Goal: Task Accomplishment & Management: Manage account settings

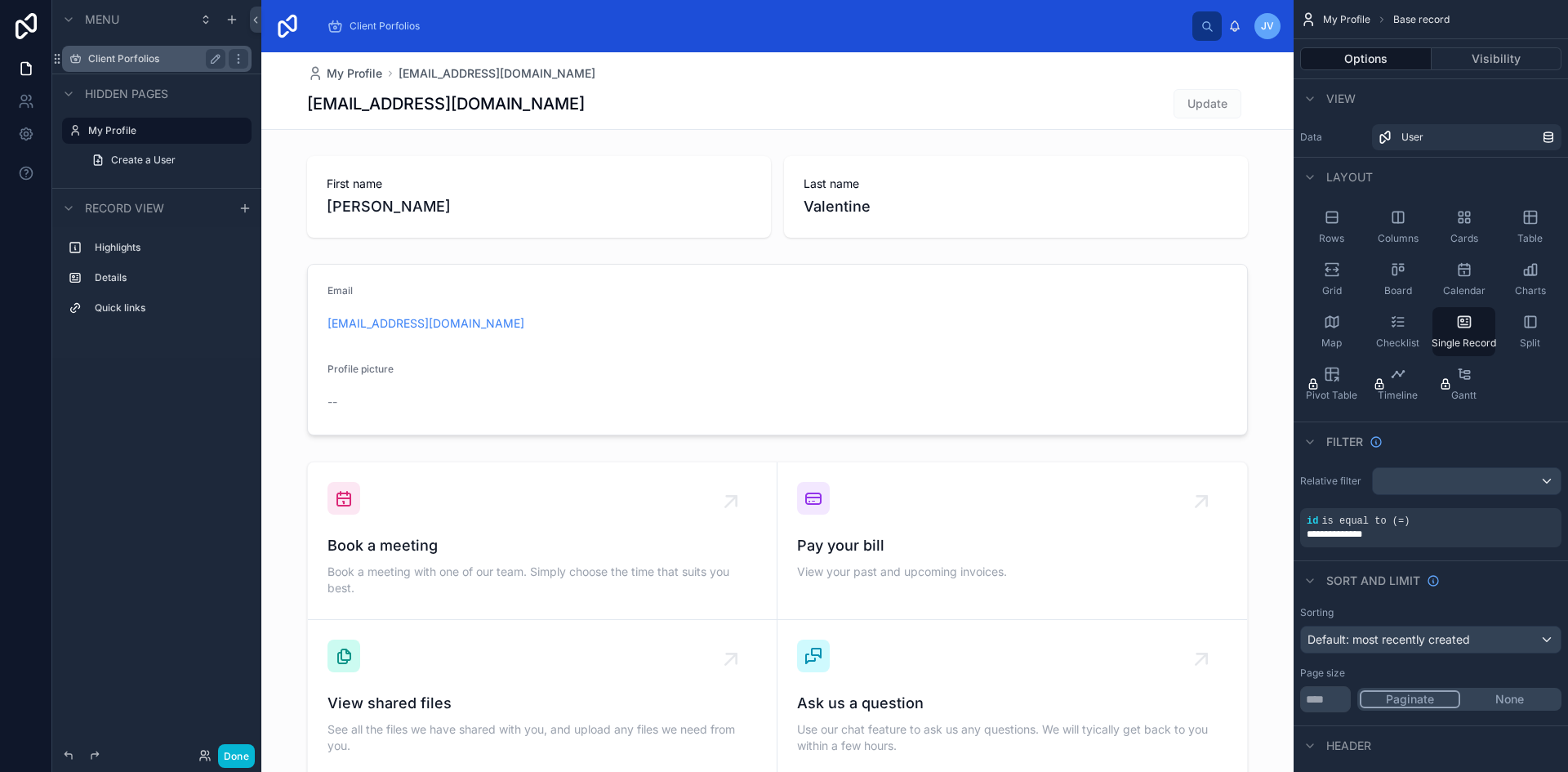
click at [112, 64] on label "Client Porfolios" at bounding box center [153, 58] width 131 height 13
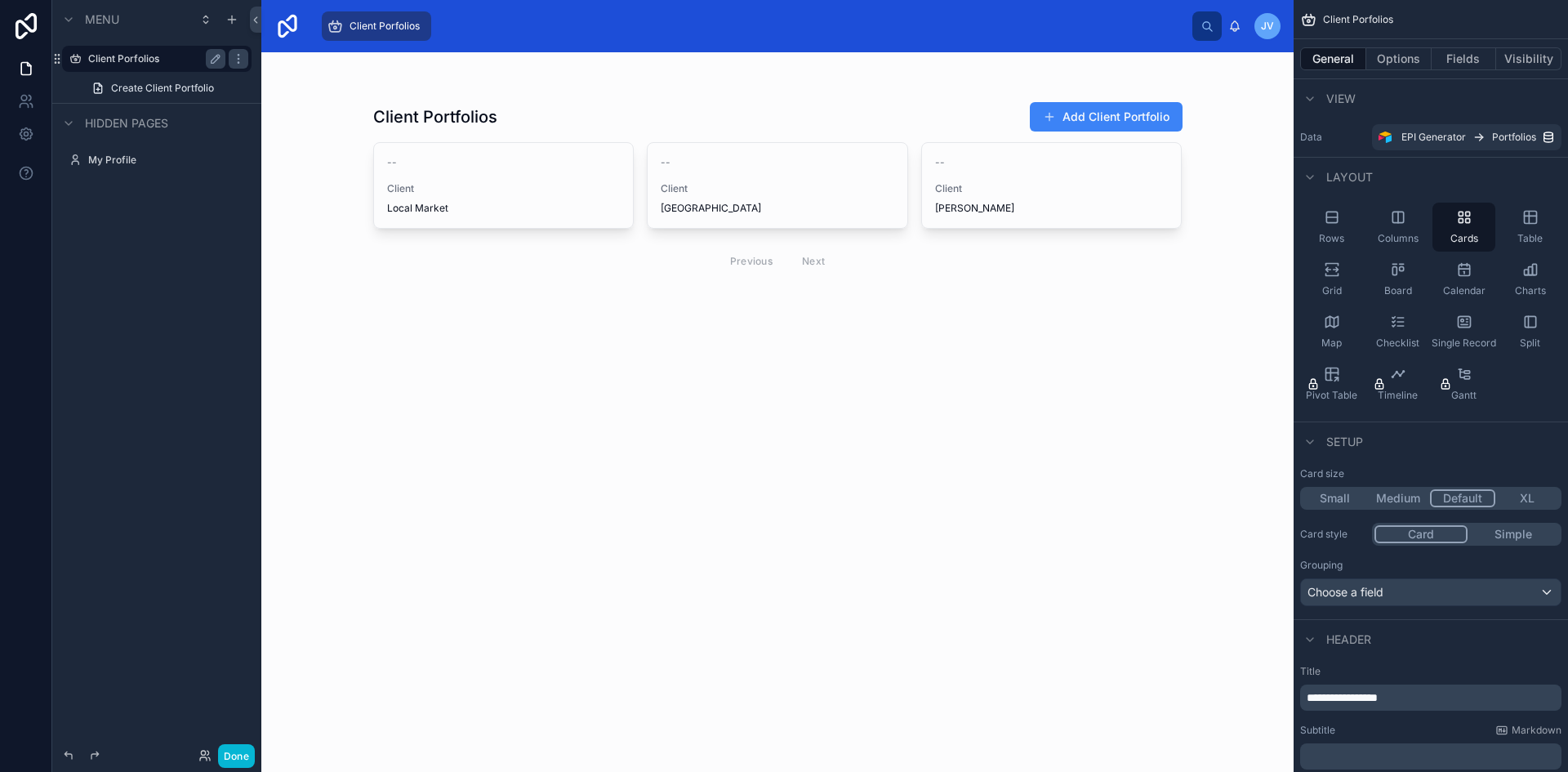
click at [292, 23] on img at bounding box center [287, 26] width 26 height 26
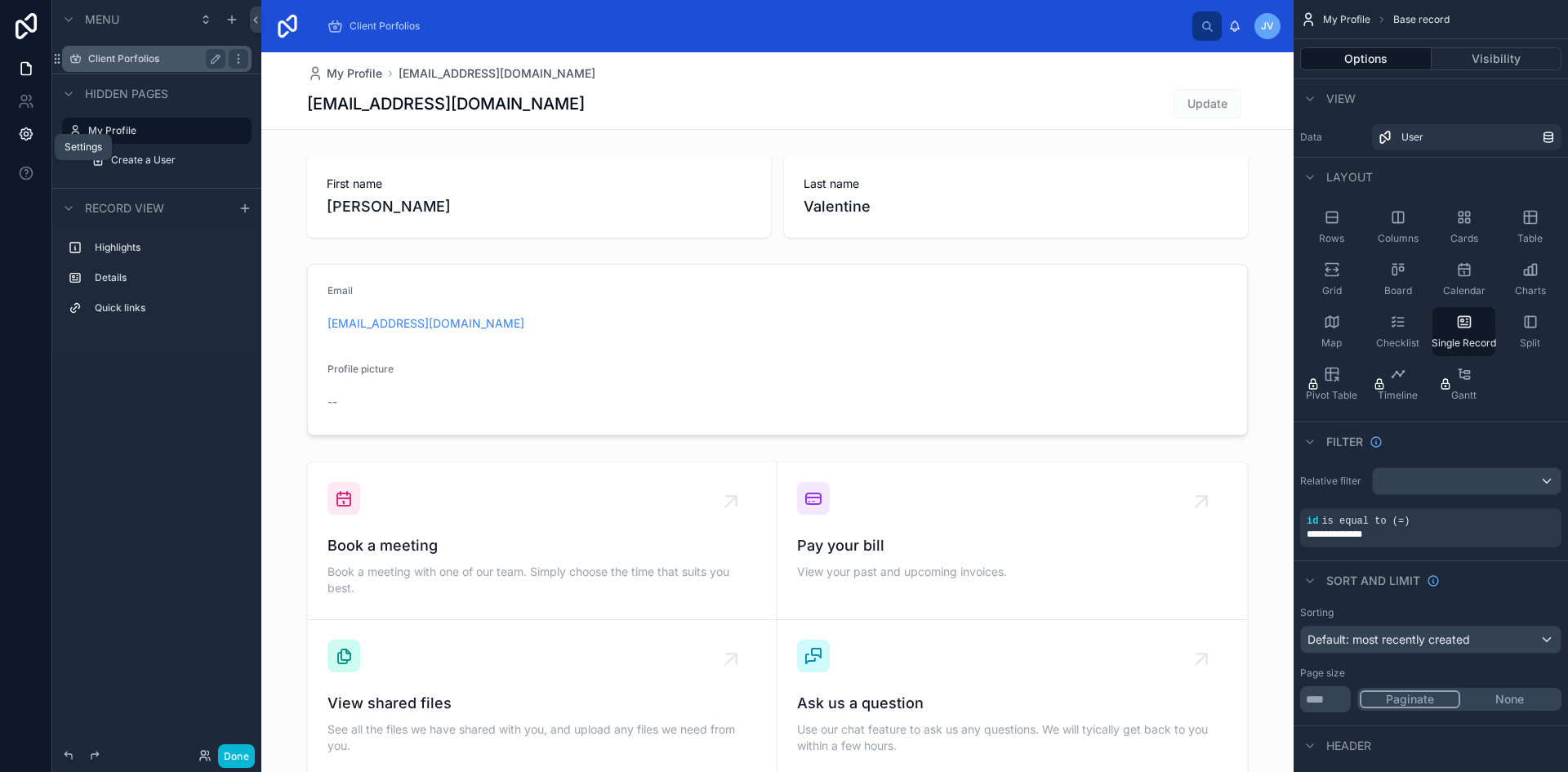
click at [25, 135] on icon at bounding box center [26, 133] width 17 height 17
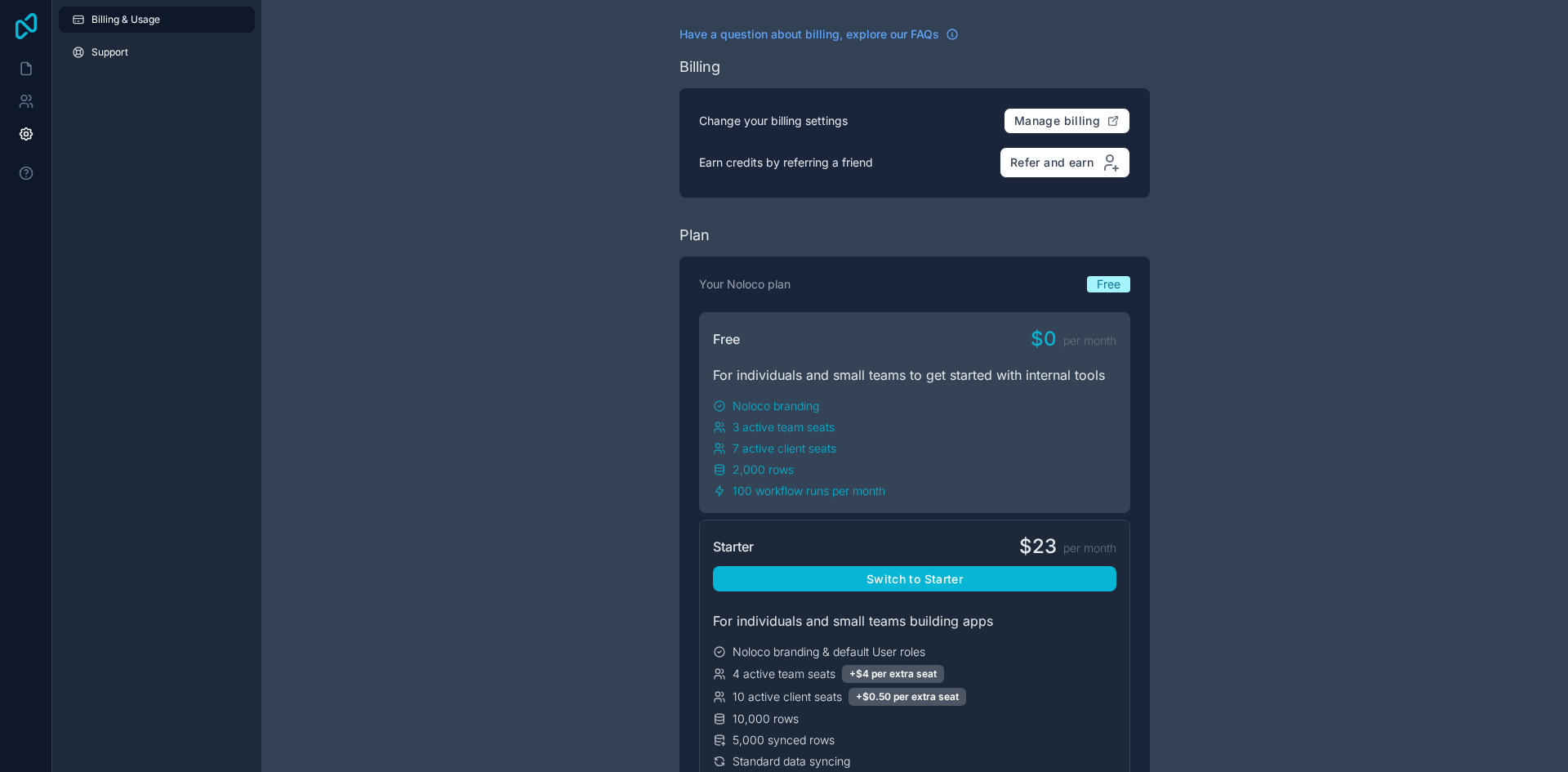
click at [36, 33] on icon at bounding box center [26, 26] width 33 height 26
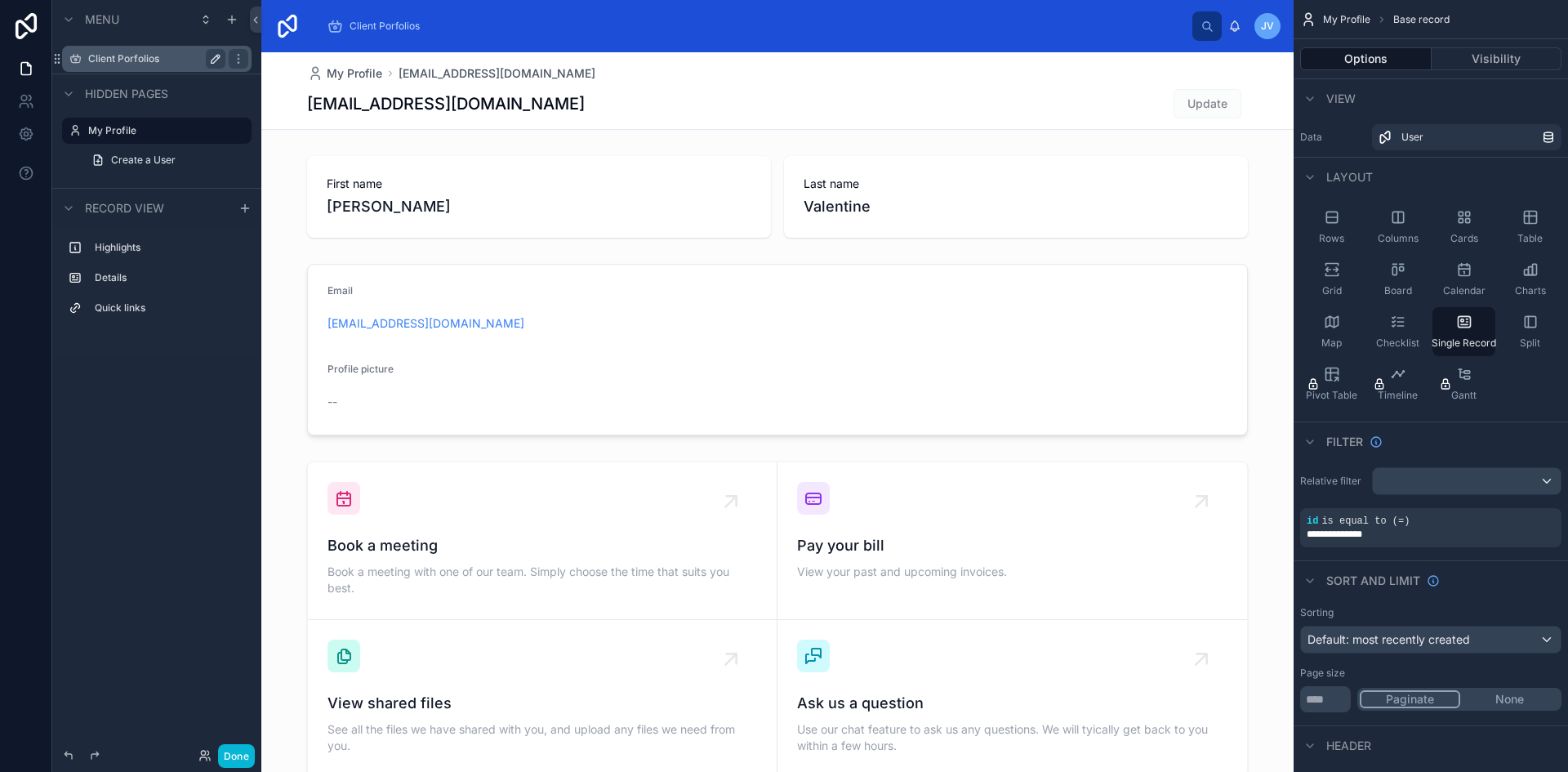
click at [208, 59] on button "scrollable content" at bounding box center [215, 58] width 20 height 20
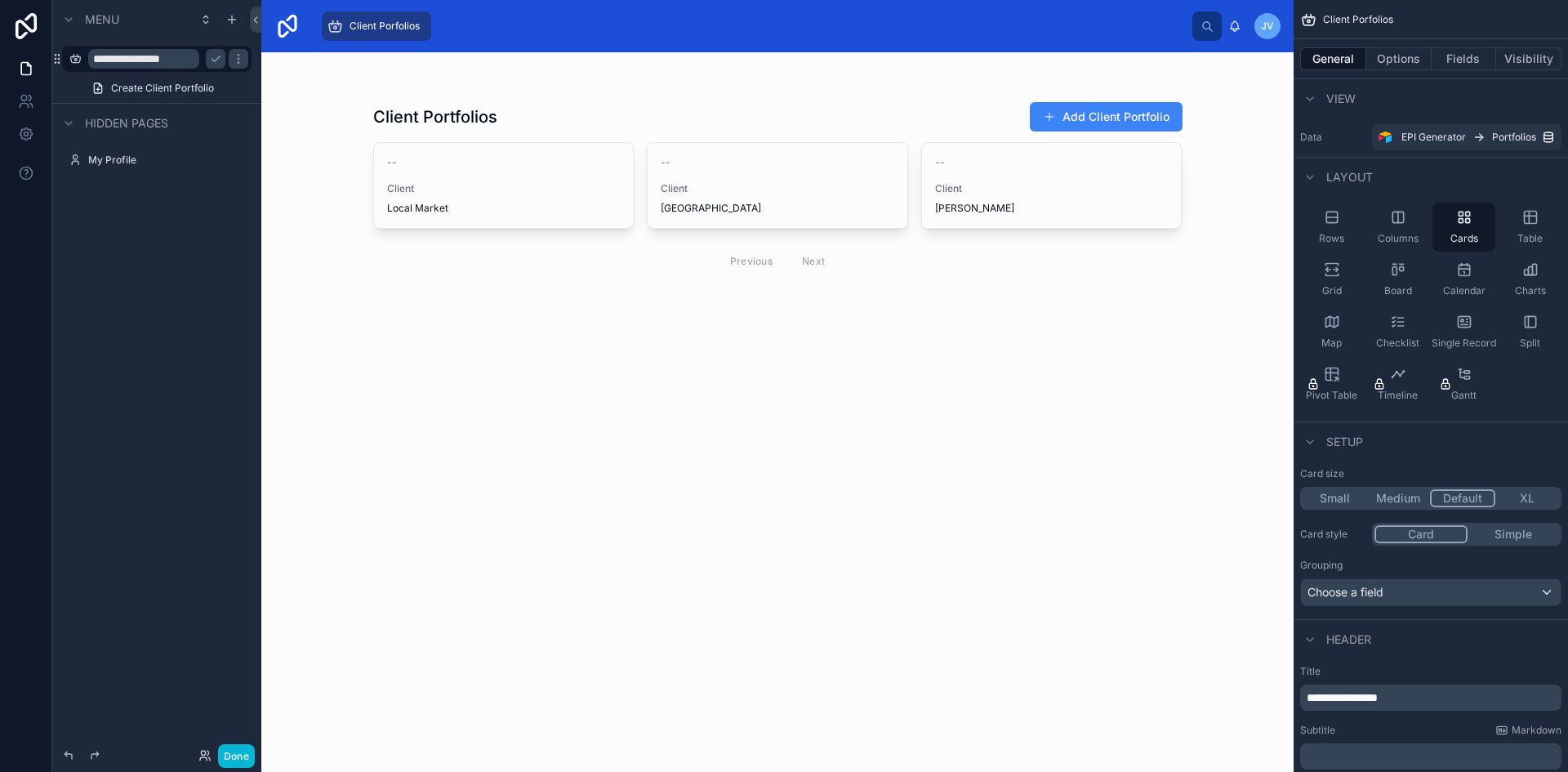
click at [510, 190] on div at bounding box center [778, 192] width 836 height 280
drag, startPoint x: 1521, startPoint y: 221, endPoint x: 957, endPoint y: 237, distance: 564.2
click at [784, 243] on div "**********" at bounding box center [914, 386] width 1307 height 772
click at [1534, 206] on div "Table" at bounding box center [1530, 227] width 63 height 49
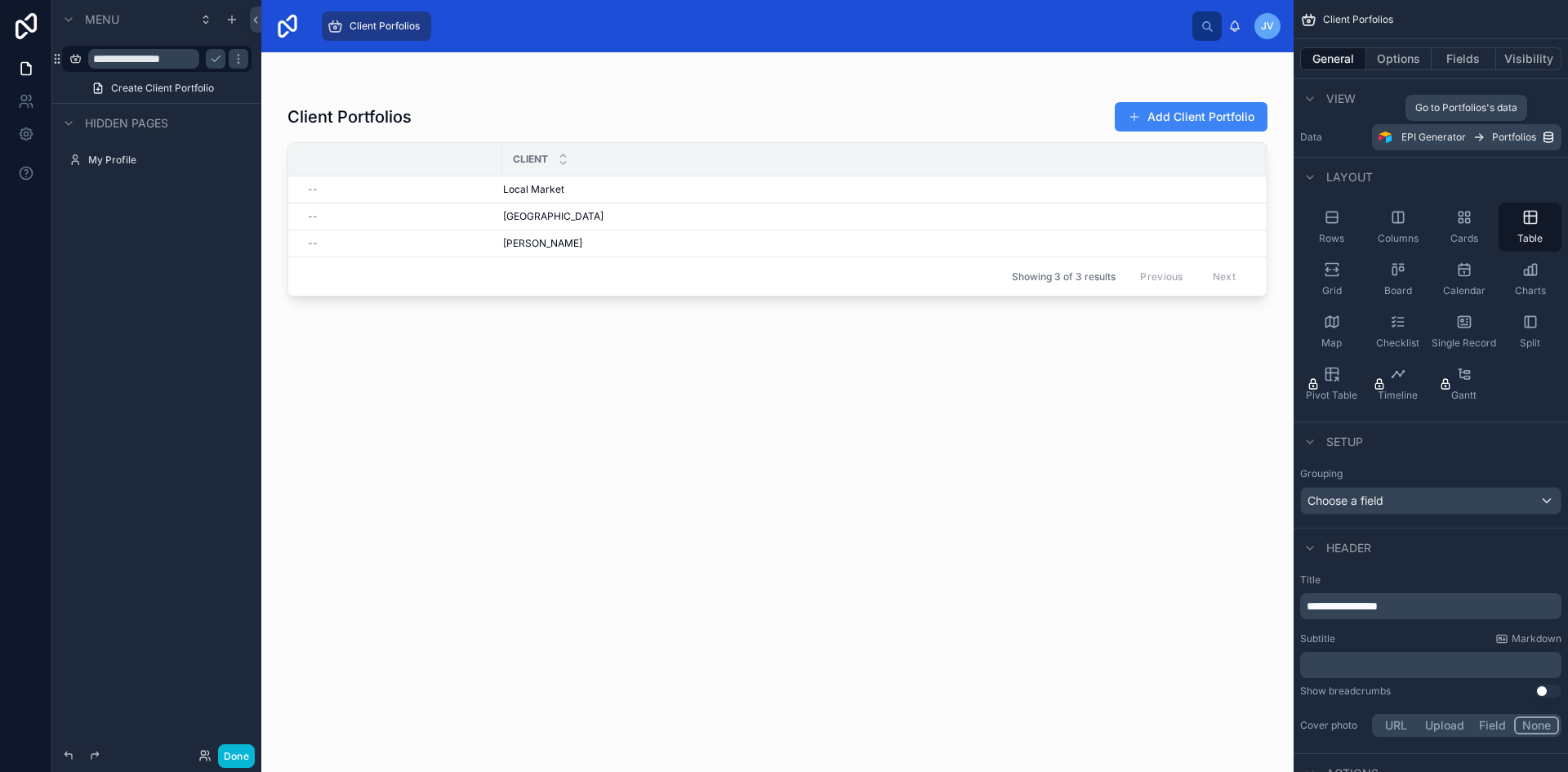
click at [1442, 135] on span "EPI Generator" at bounding box center [1434, 137] width 64 height 13
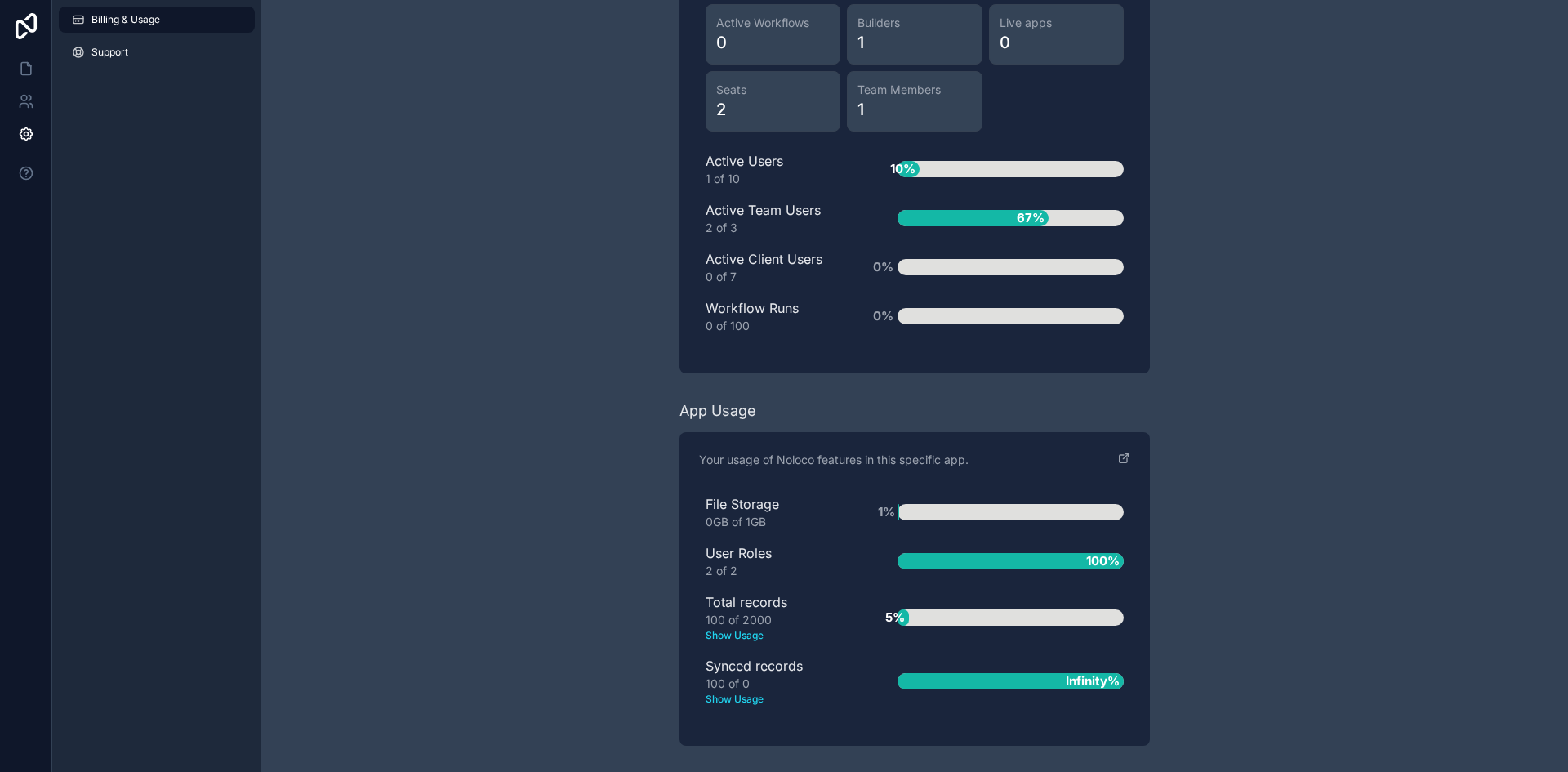
scroll to position [2105, 0]
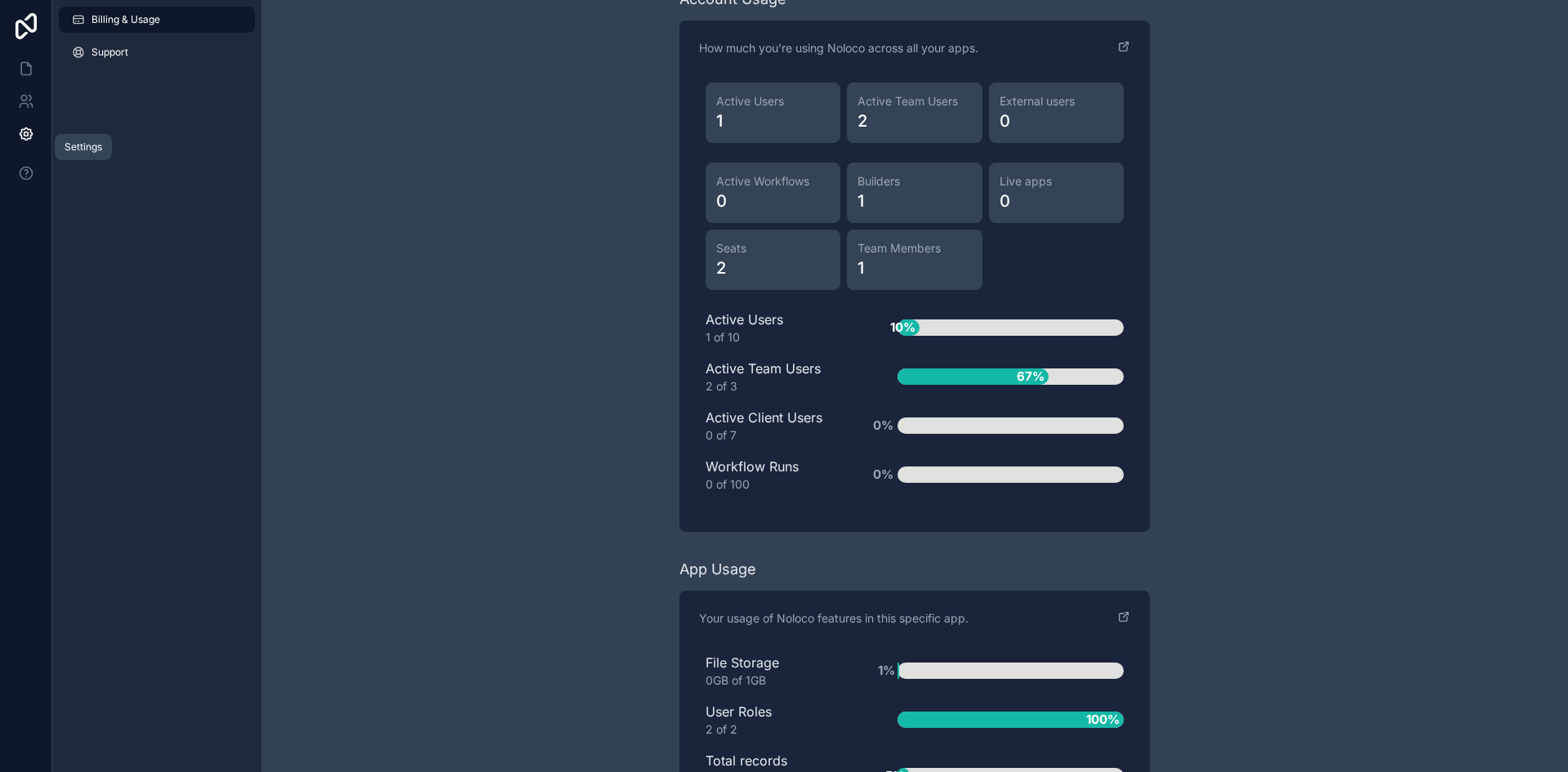
click at [21, 129] on icon at bounding box center [26, 134] width 12 height 12
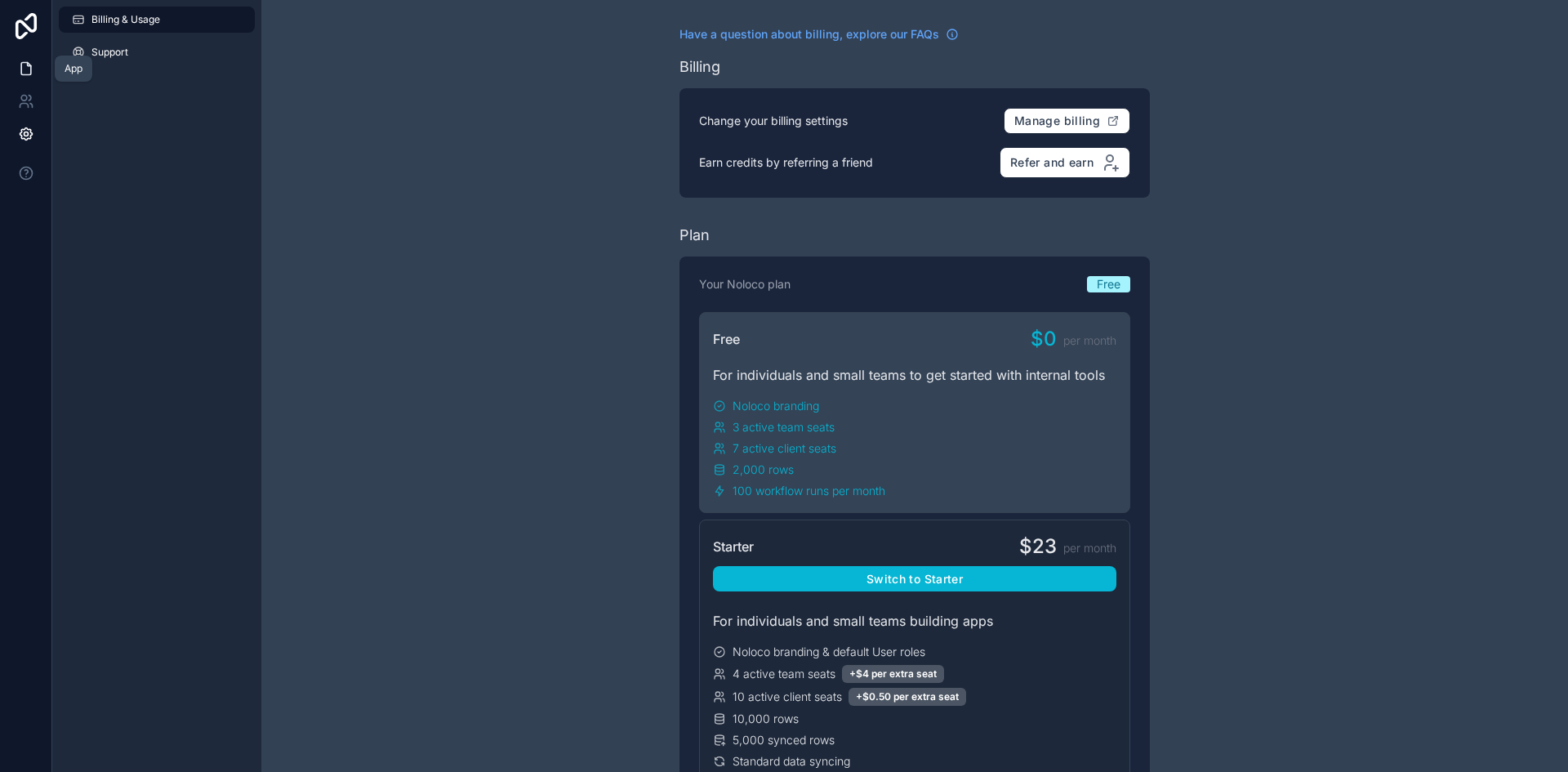
click at [15, 59] on link at bounding box center [25, 69] width 51 height 33
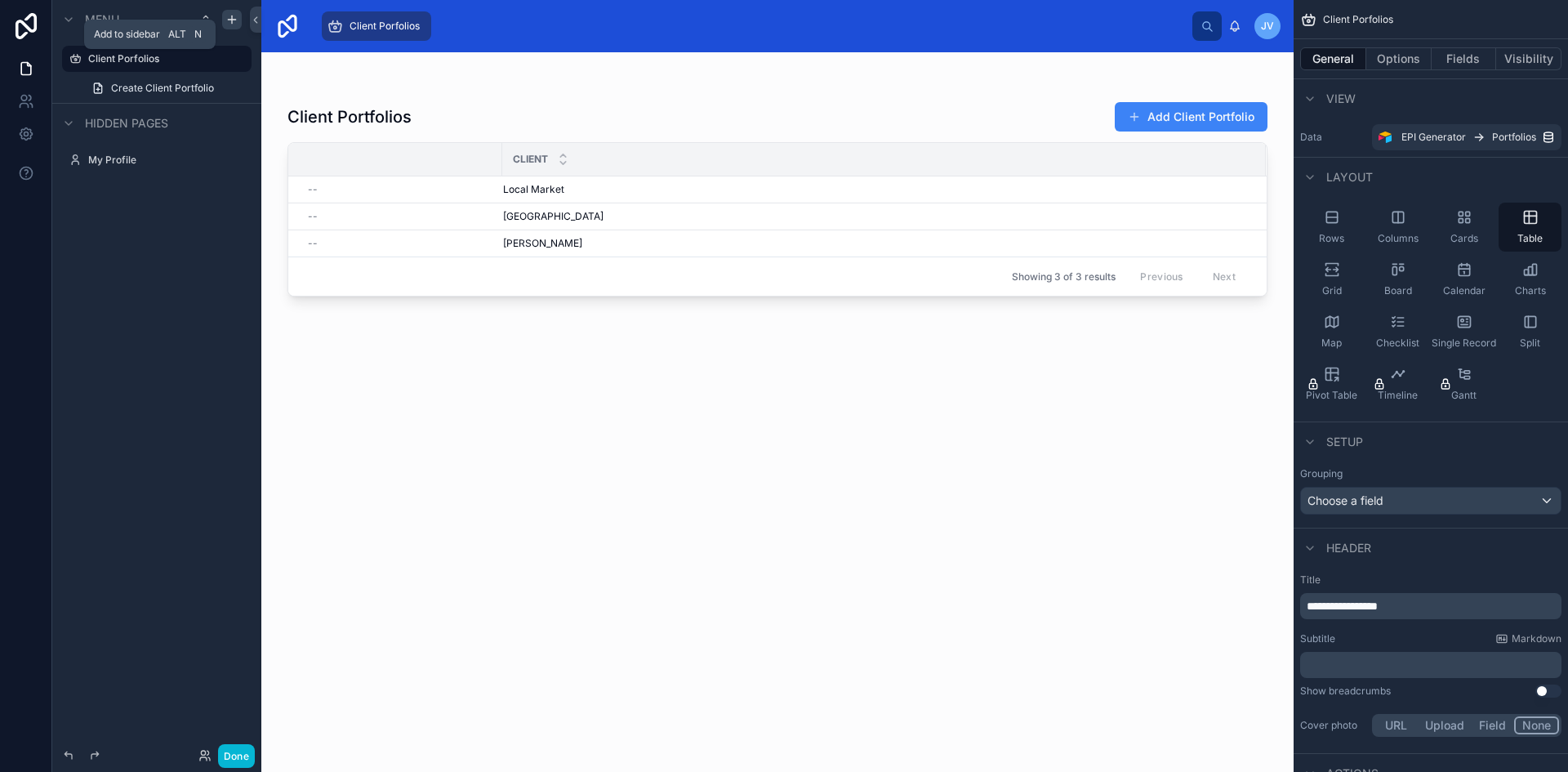
click at [230, 20] on icon "scrollable content" at bounding box center [232, 20] width 7 height 0
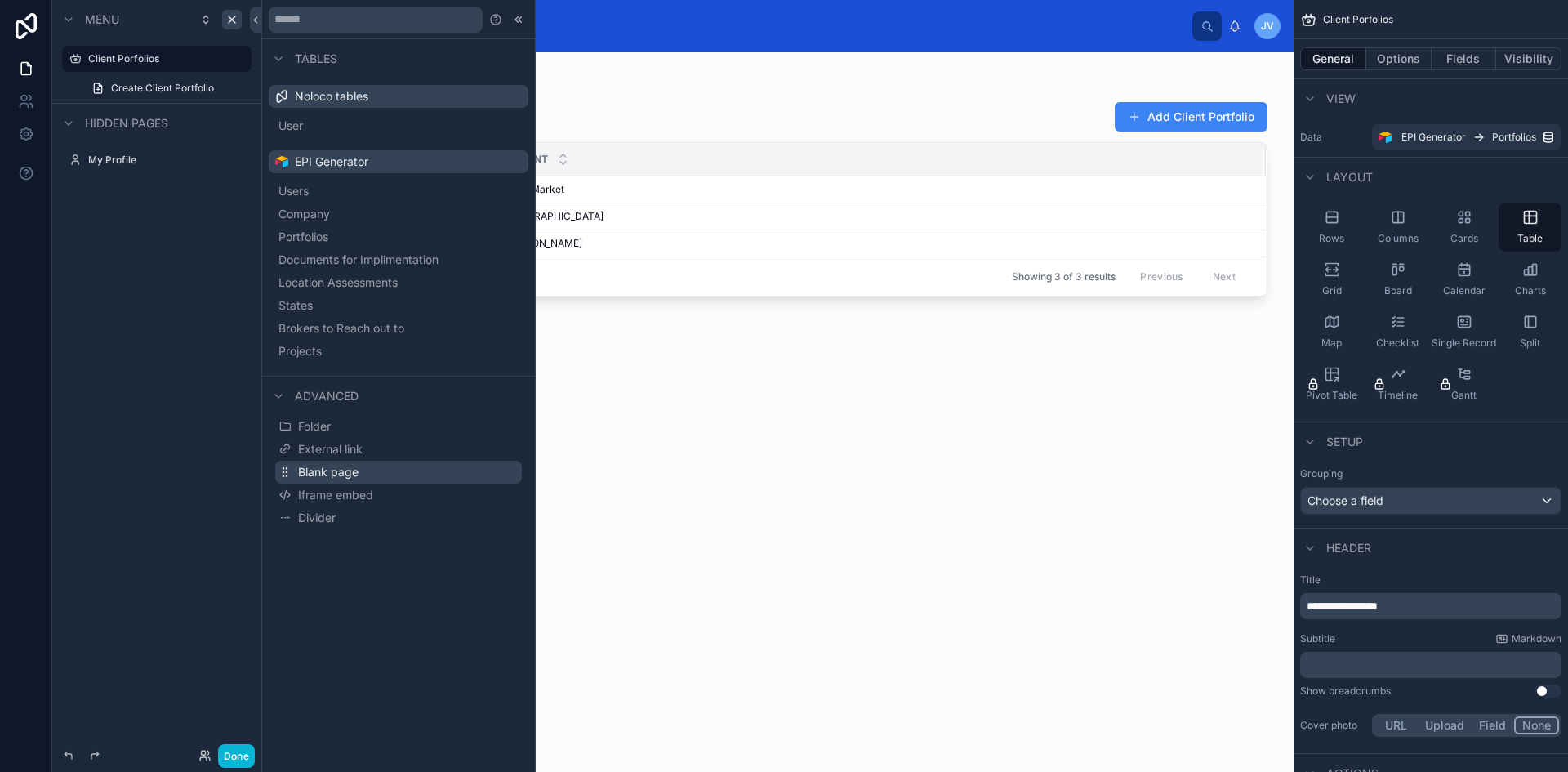
click at [310, 471] on span "Blank page" at bounding box center [327, 472] width 60 height 17
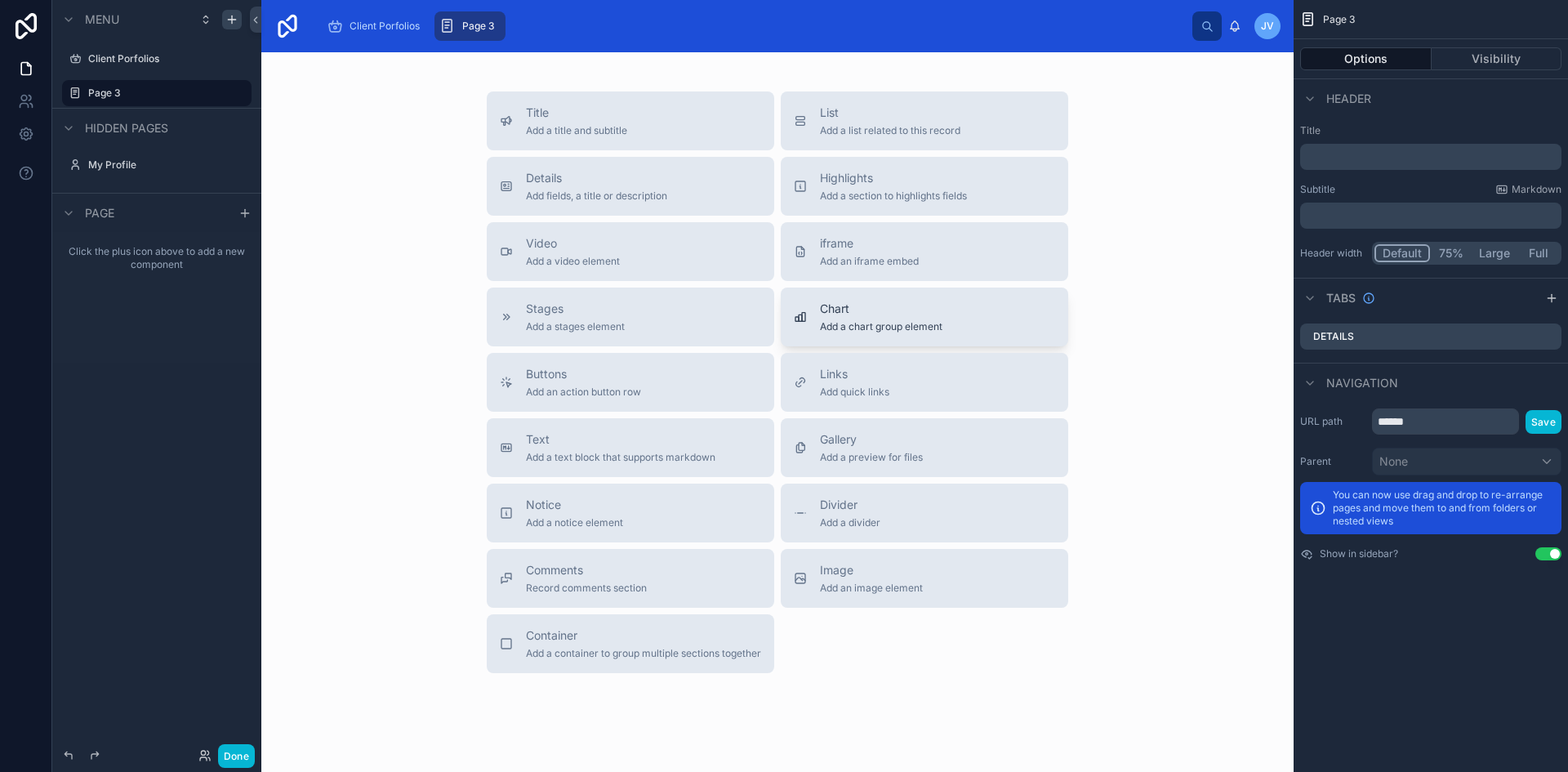
click at [811, 324] on div "Chart Add a chart group element" at bounding box center [925, 317] width 261 height 33
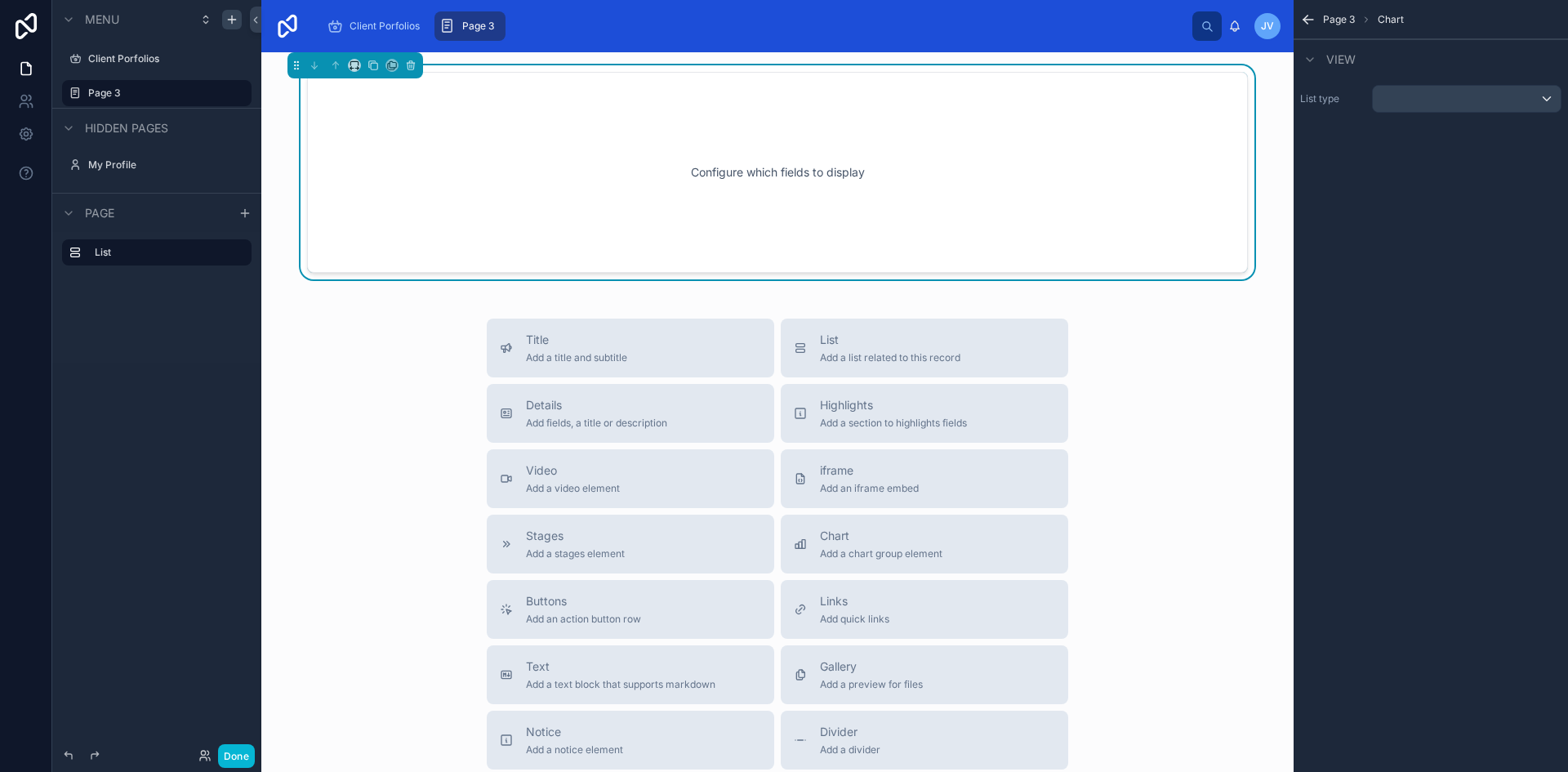
click at [779, 165] on div "Configure which fields to display" at bounding box center [777, 172] width 887 height 147
click at [1486, 104] on div "scrollable content" at bounding box center [1467, 99] width 188 height 26
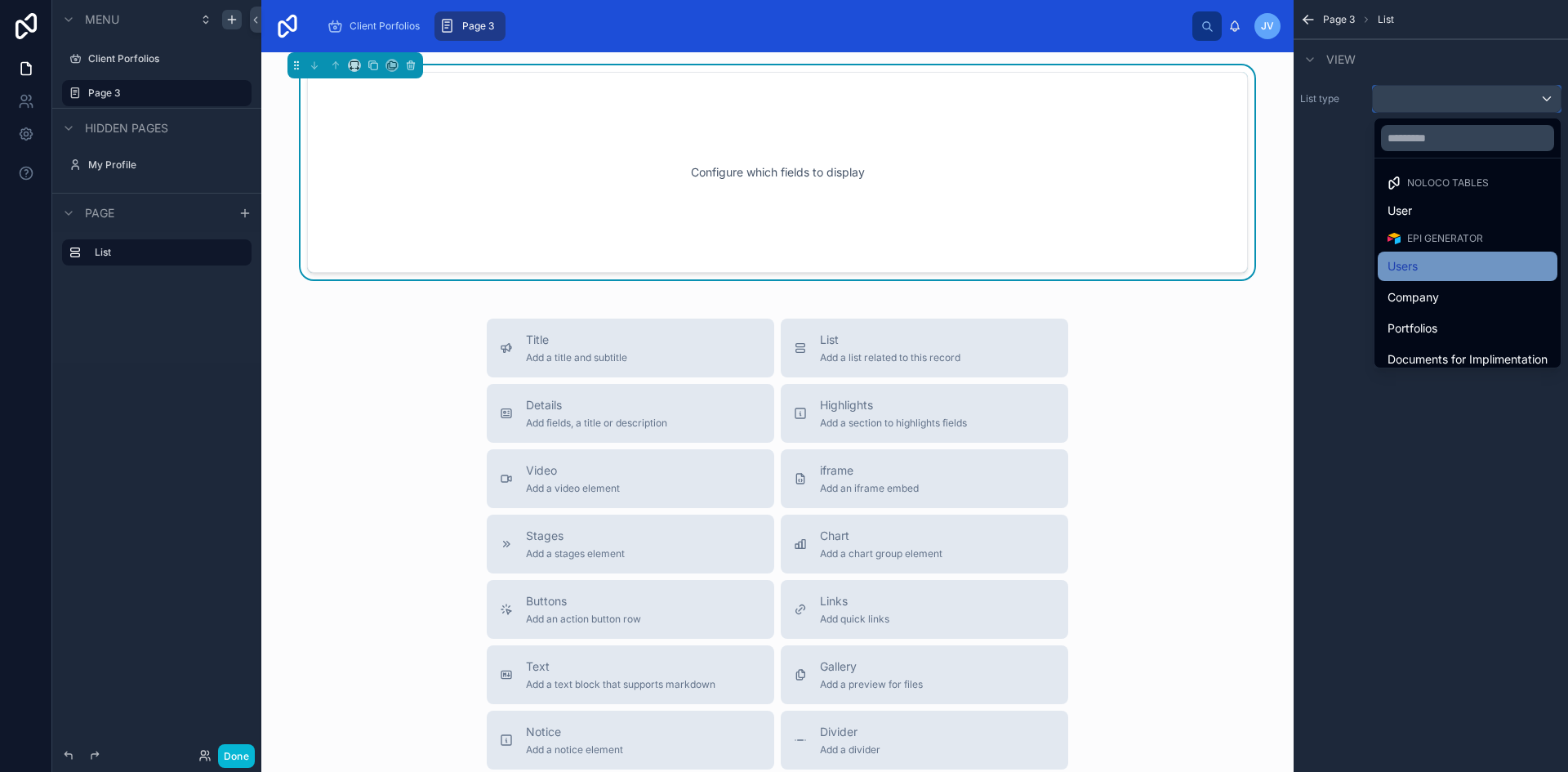
scroll to position [134, 0]
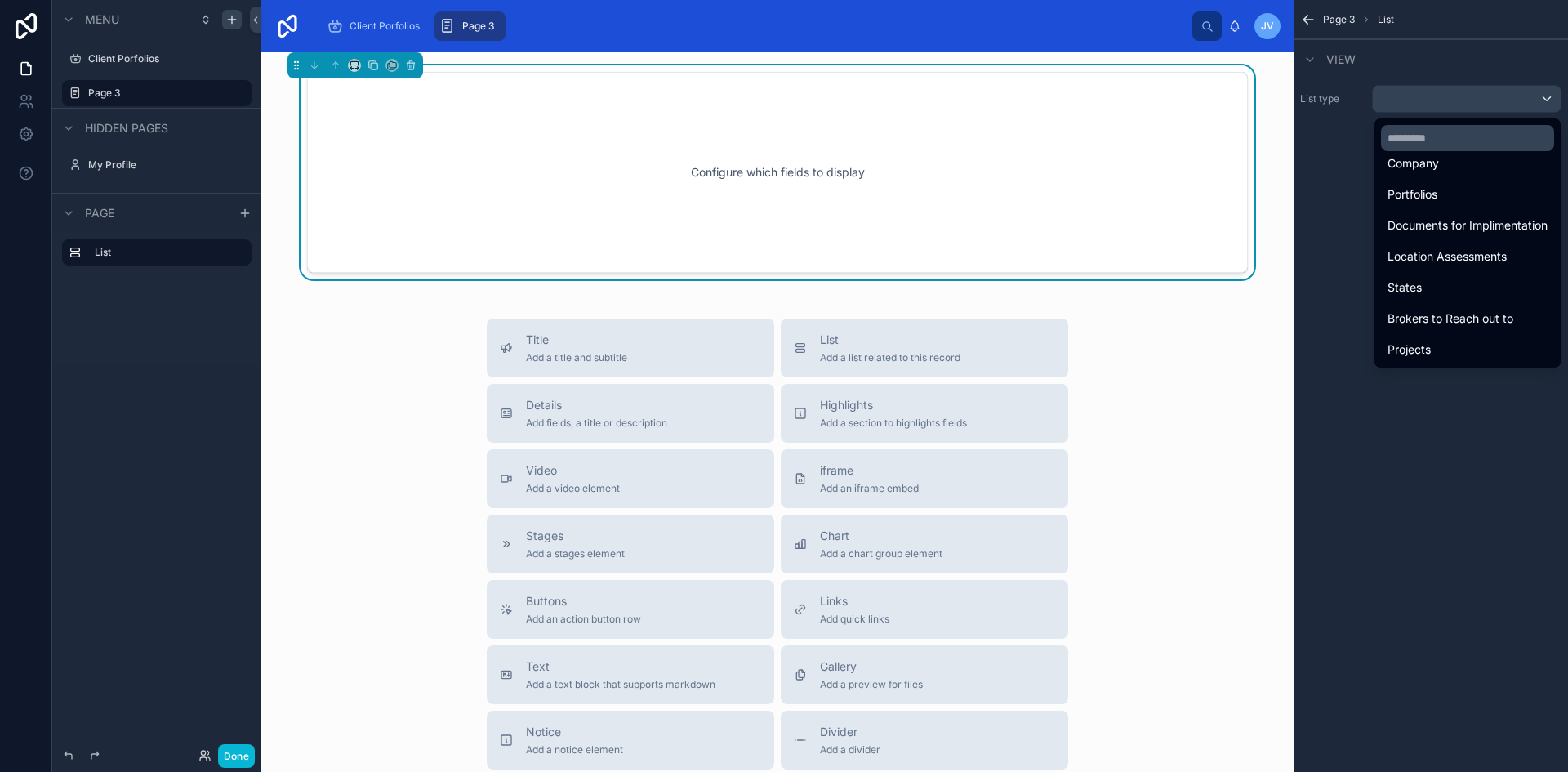
click at [1393, 50] on div "scrollable content" at bounding box center [784, 386] width 1568 height 772
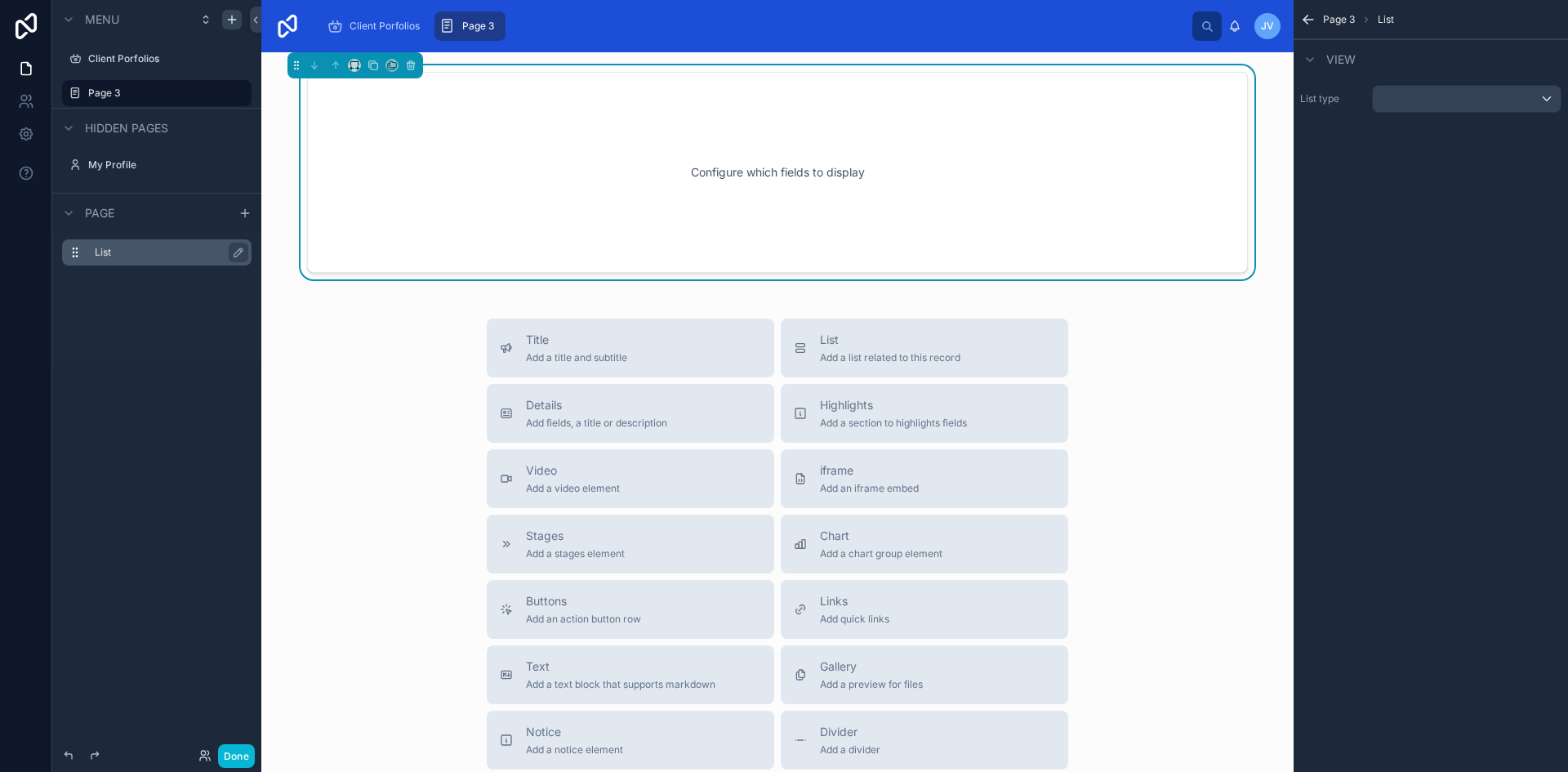
click at [112, 263] on div "List" at bounding box center [157, 252] width 190 height 26
click at [26, 132] on icon at bounding box center [25, 134] width 4 height 4
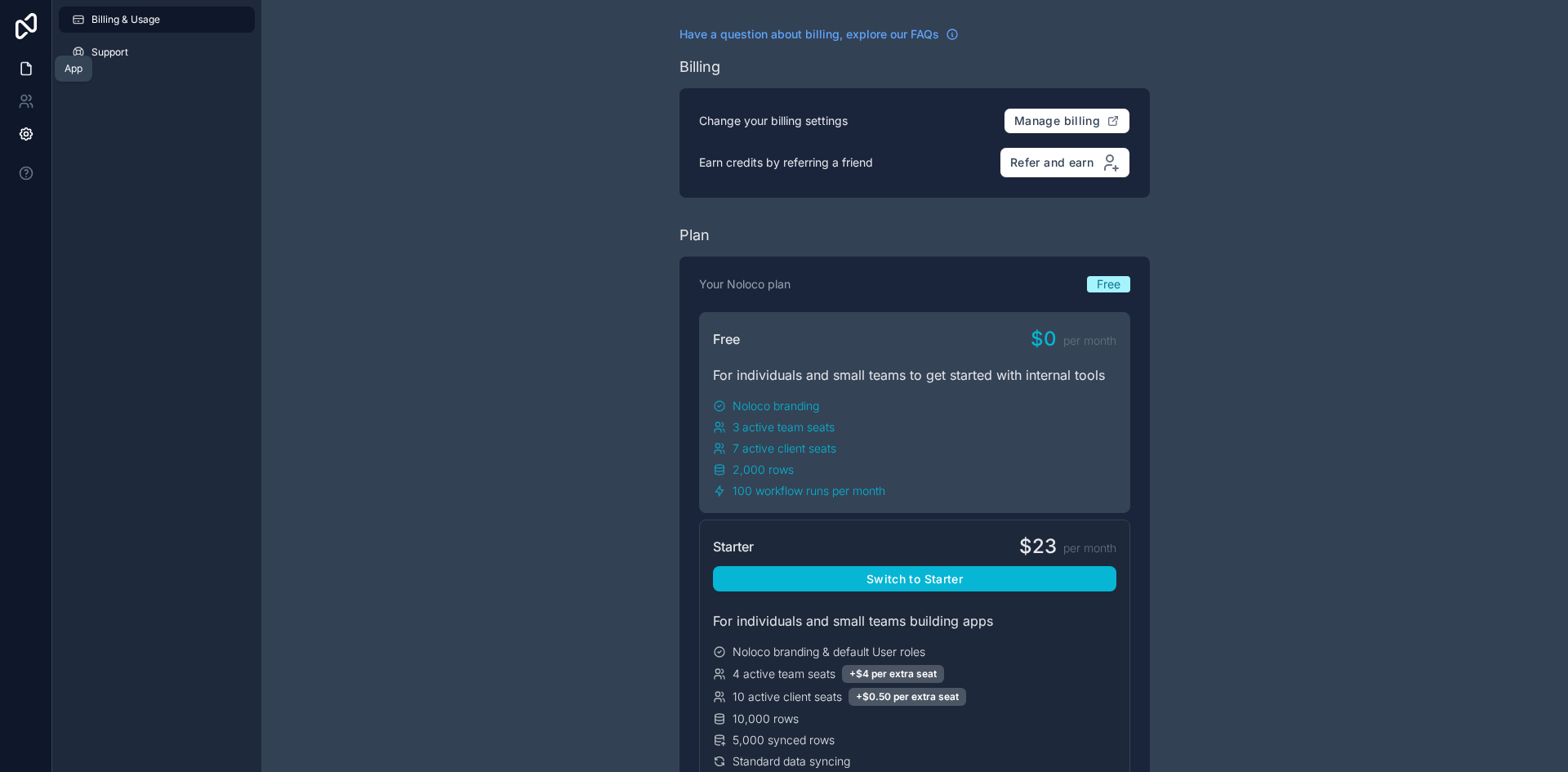
click at [22, 59] on link at bounding box center [25, 69] width 51 height 33
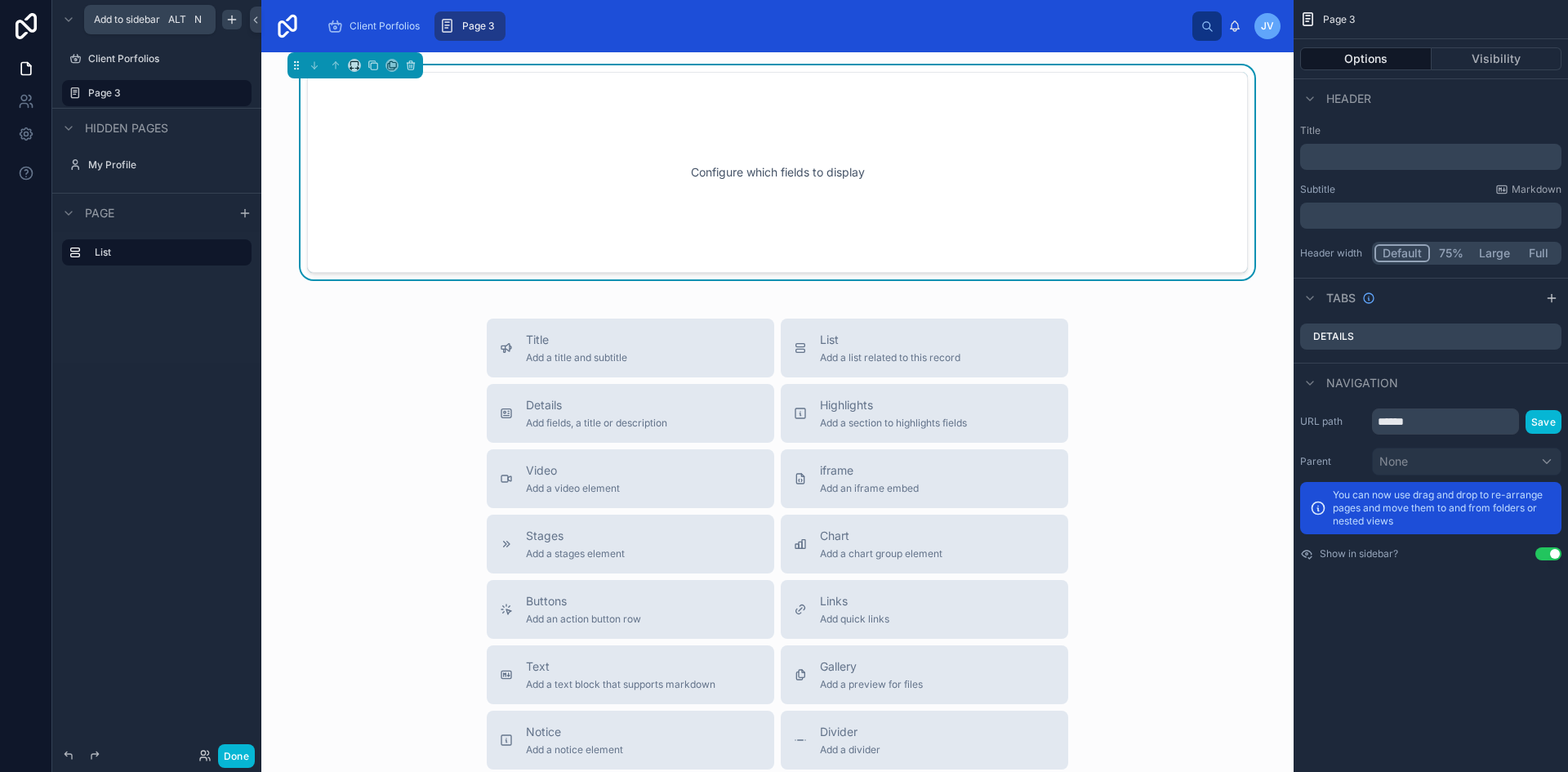
click at [232, 19] on icon "scrollable content" at bounding box center [232, 19] width 0 height 7
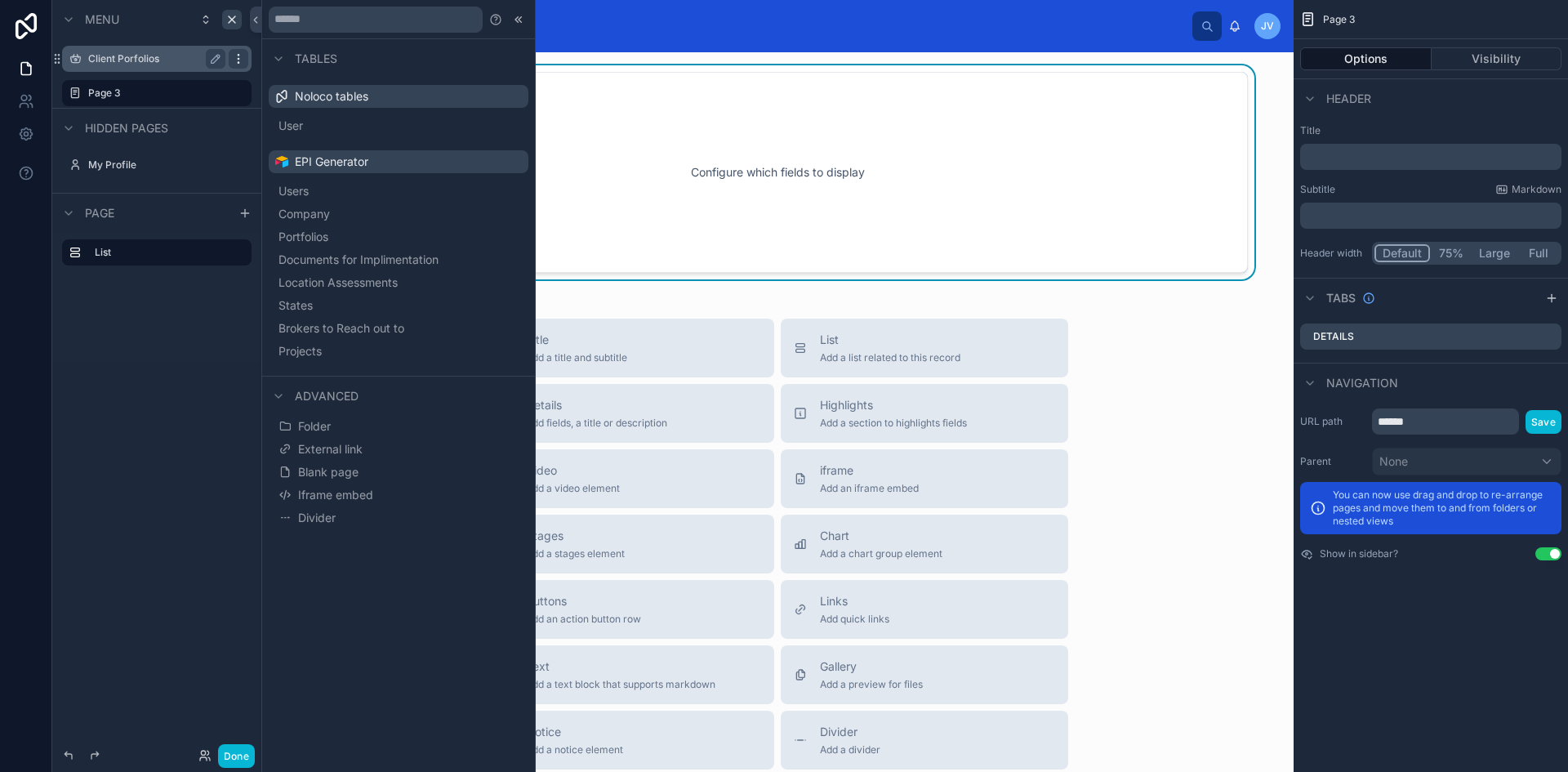
click at [237, 57] on icon "scrollable content" at bounding box center [238, 58] width 13 height 13
click at [239, 212] on icon "scrollable content" at bounding box center [245, 212] width 13 height 13
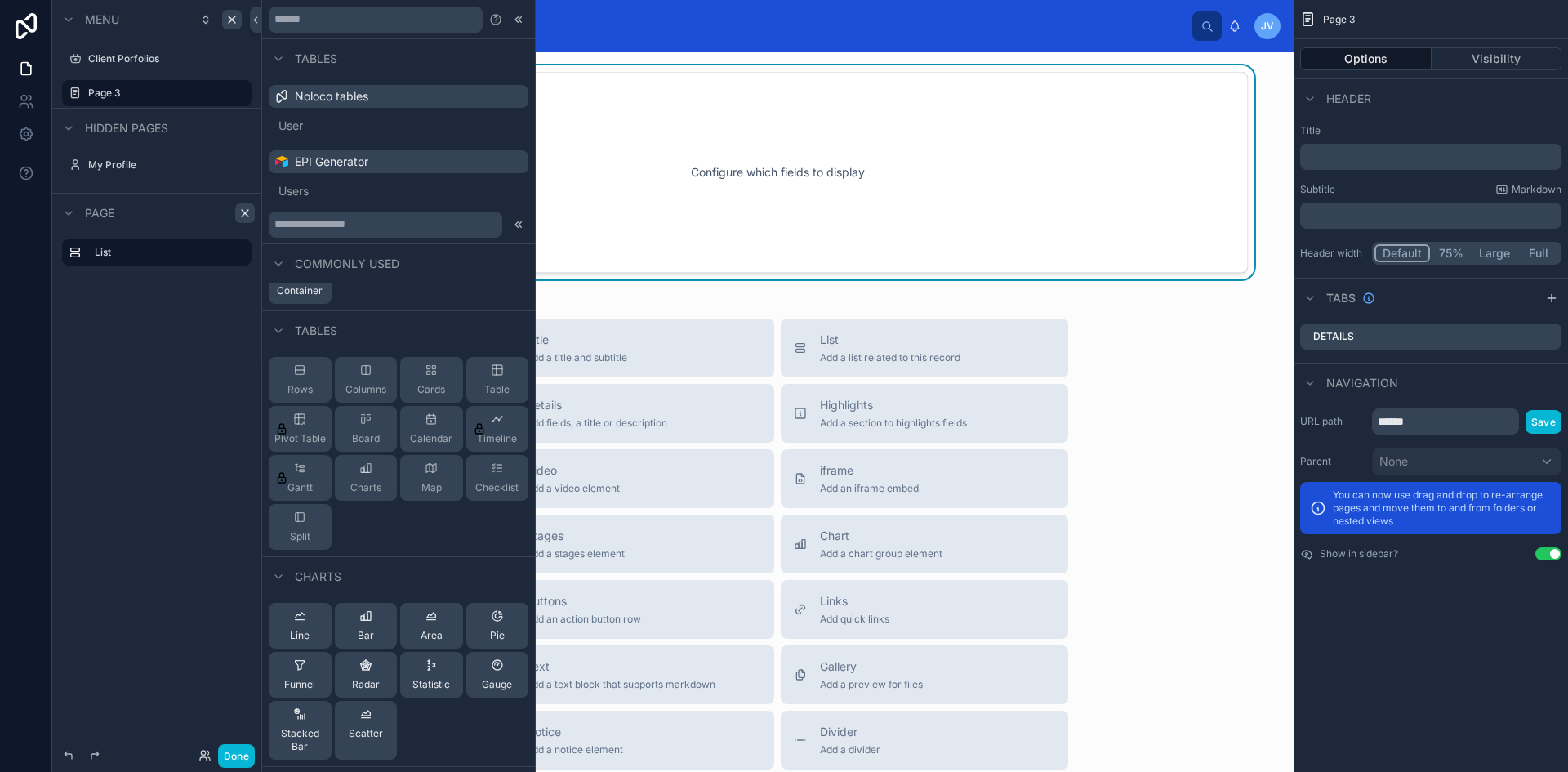
scroll to position [229, 0]
click at [126, 437] on div "Menu Client Porfolios Page 3 Hidden pages My Profile Page List" at bounding box center [157, 376] width 209 height 752
click at [25, 146] on link at bounding box center [25, 134] width 51 height 33
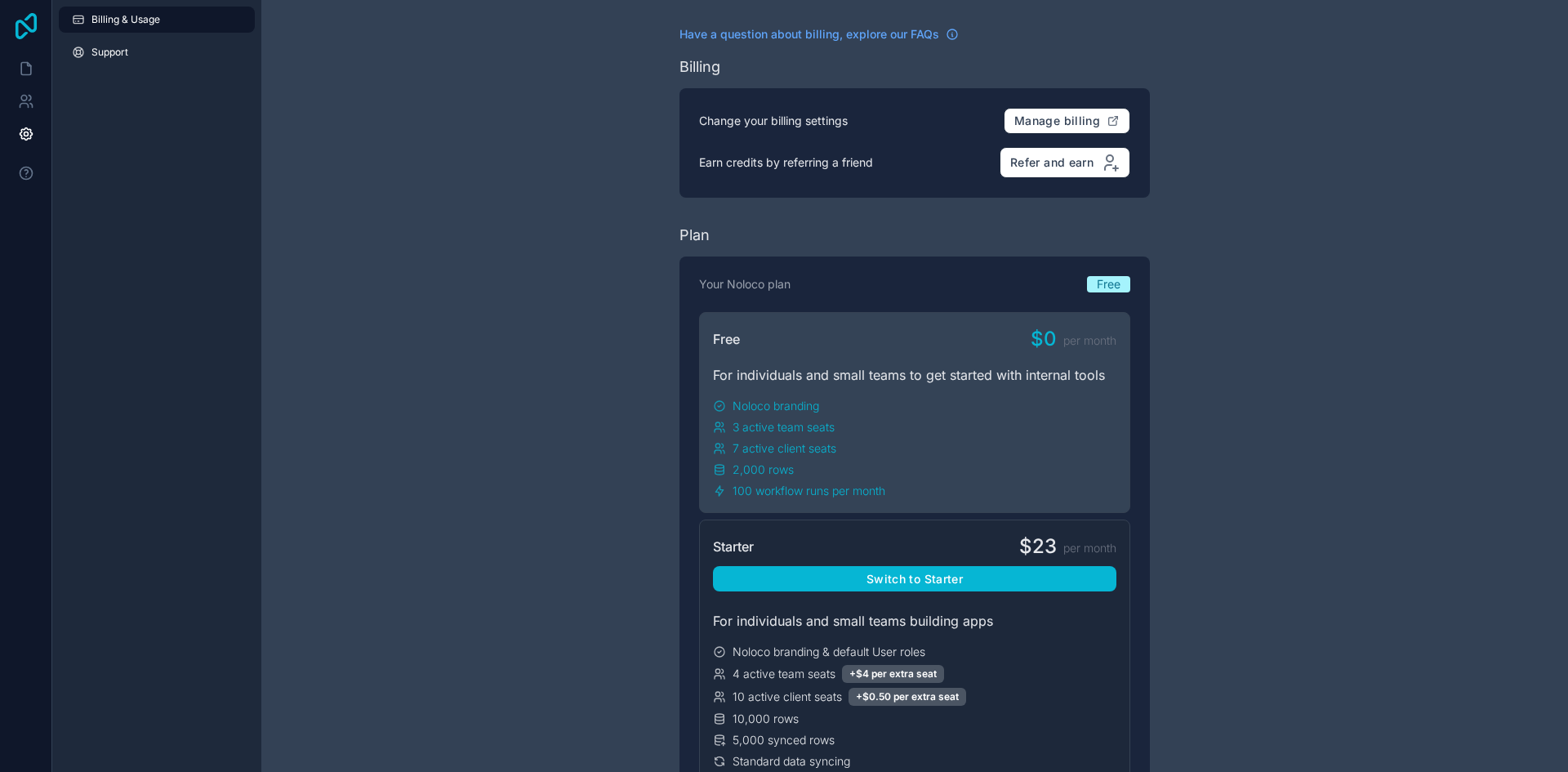
click at [16, 26] on icon at bounding box center [26, 26] width 21 height 26
click at [25, 66] on icon at bounding box center [26, 68] width 17 height 17
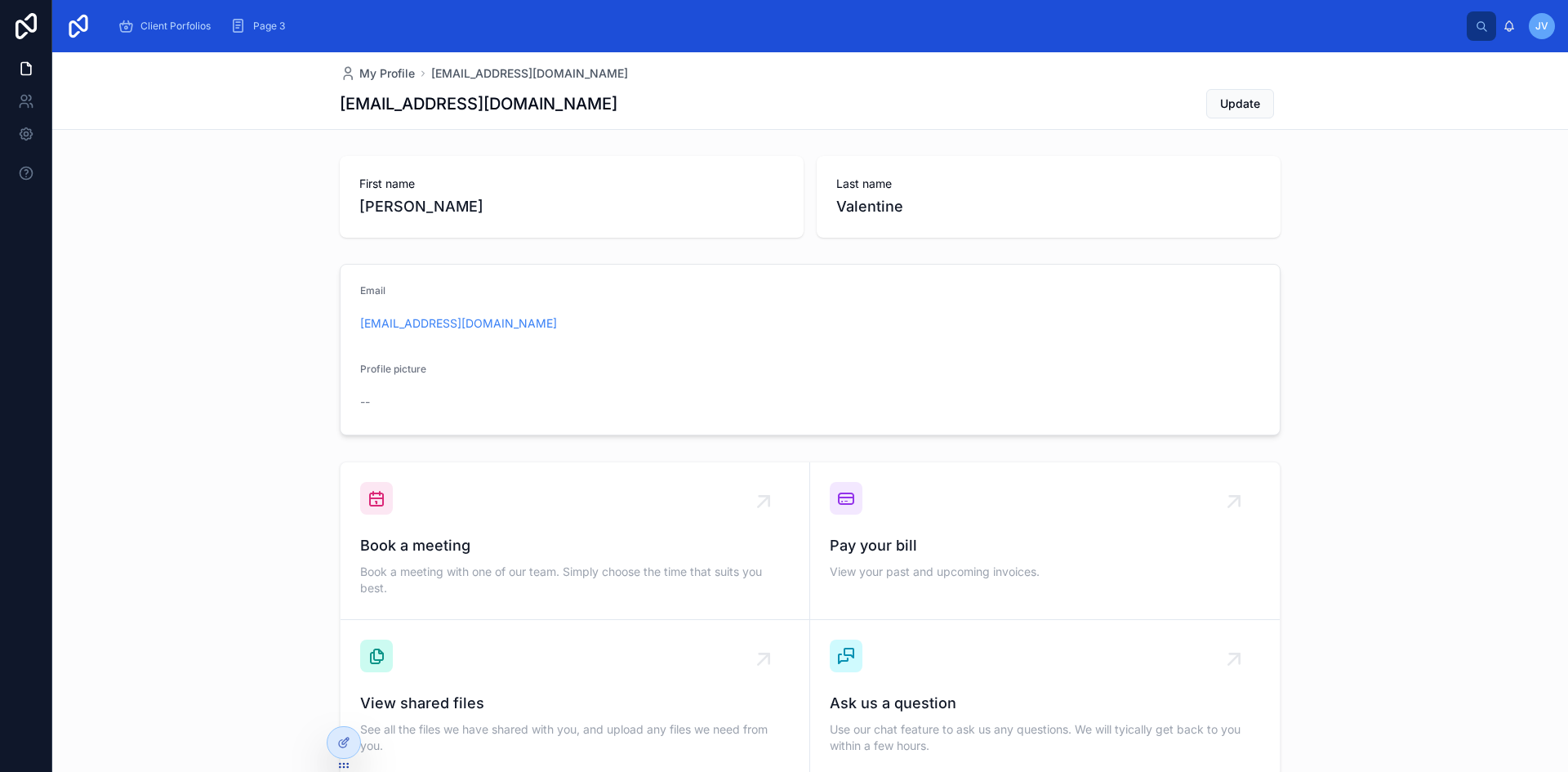
scroll to position [117, 0]
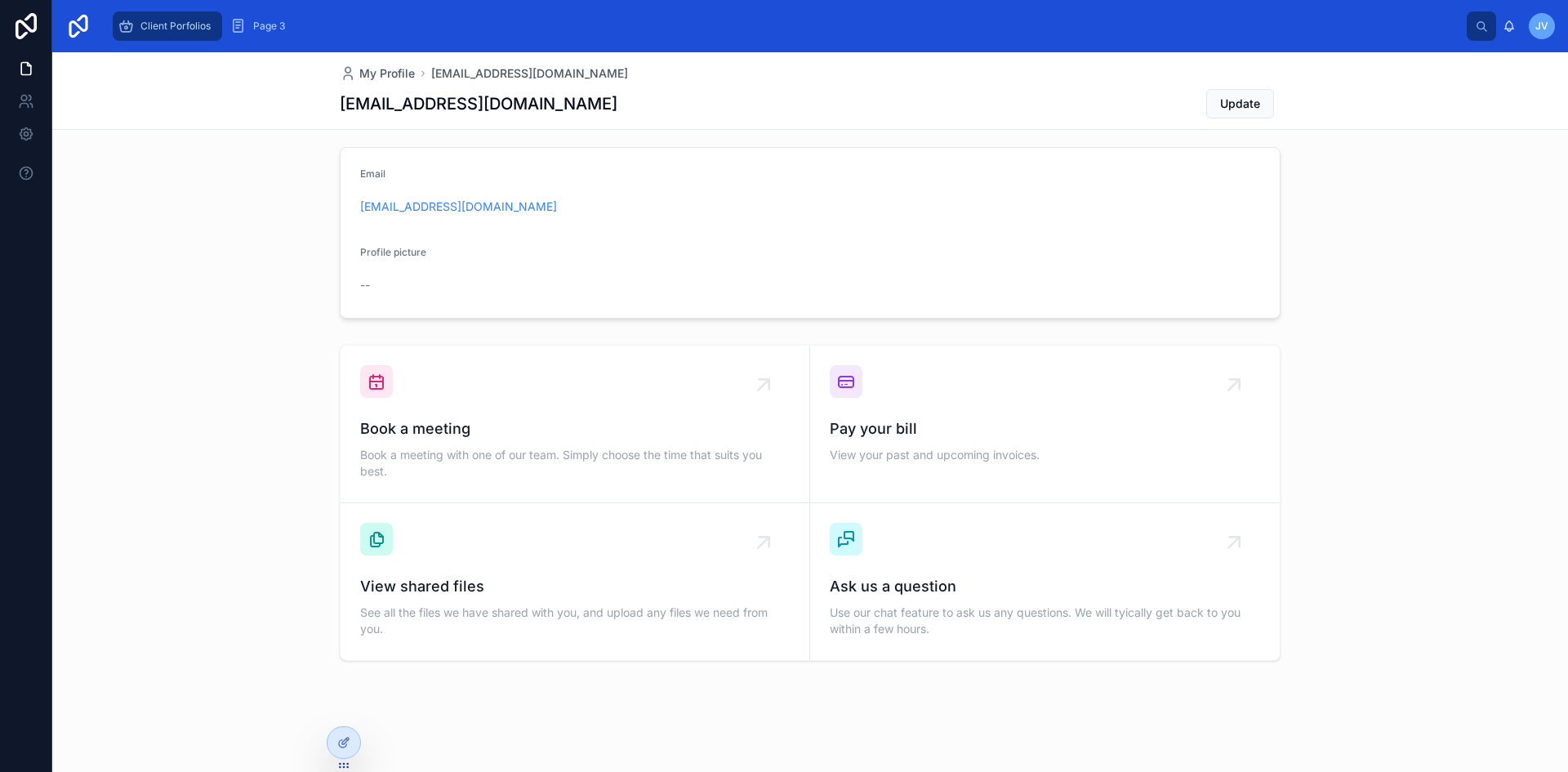
click at [149, 30] on span "Client Porfolios" at bounding box center [175, 26] width 71 height 13
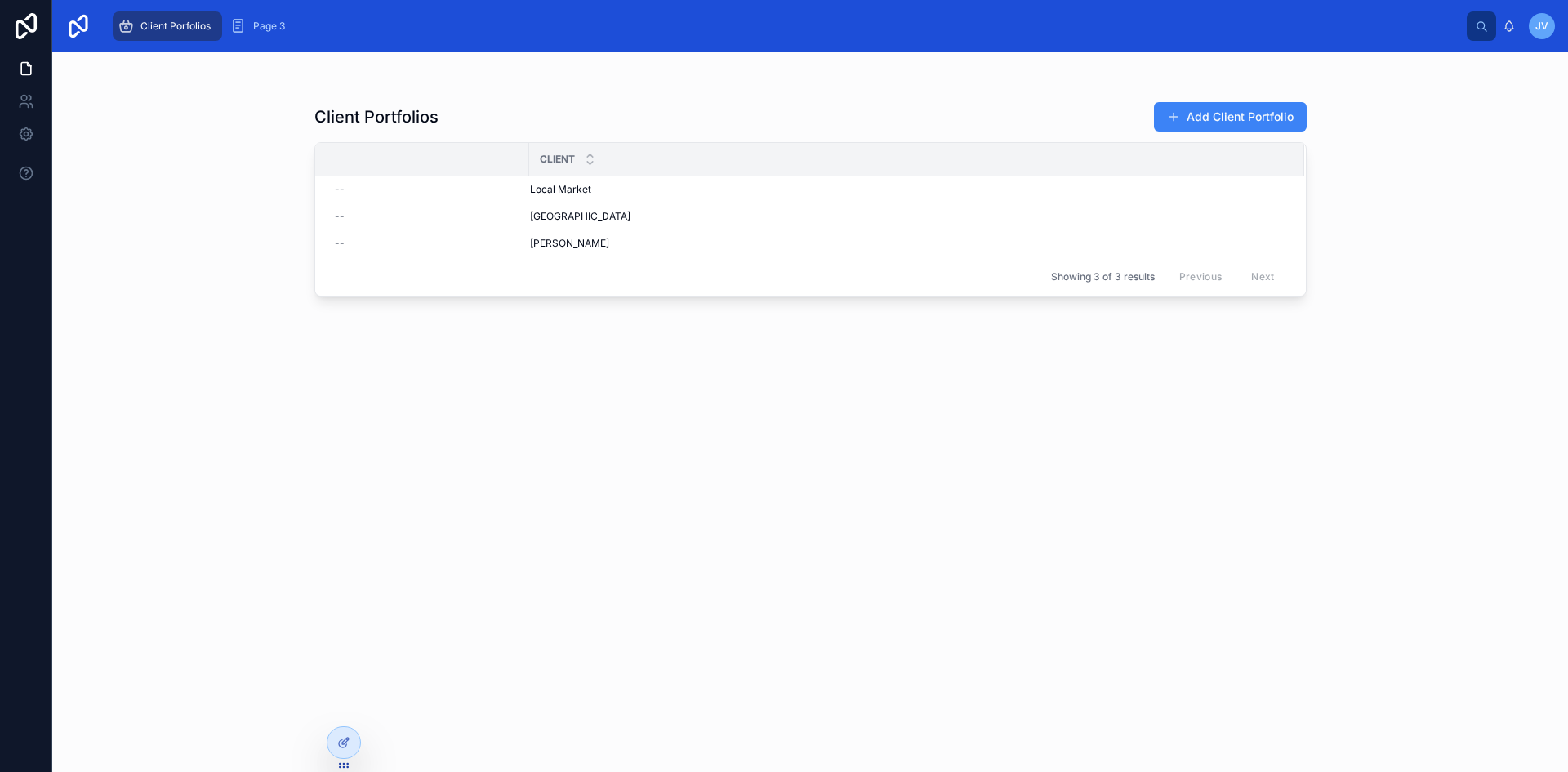
click at [1543, 24] on span "JV" at bounding box center [1542, 26] width 13 height 13
click at [22, 80] on link at bounding box center [25, 69] width 51 height 33
click at [31, 33] on icon at bounding box center [26, 26] width 33 height 26
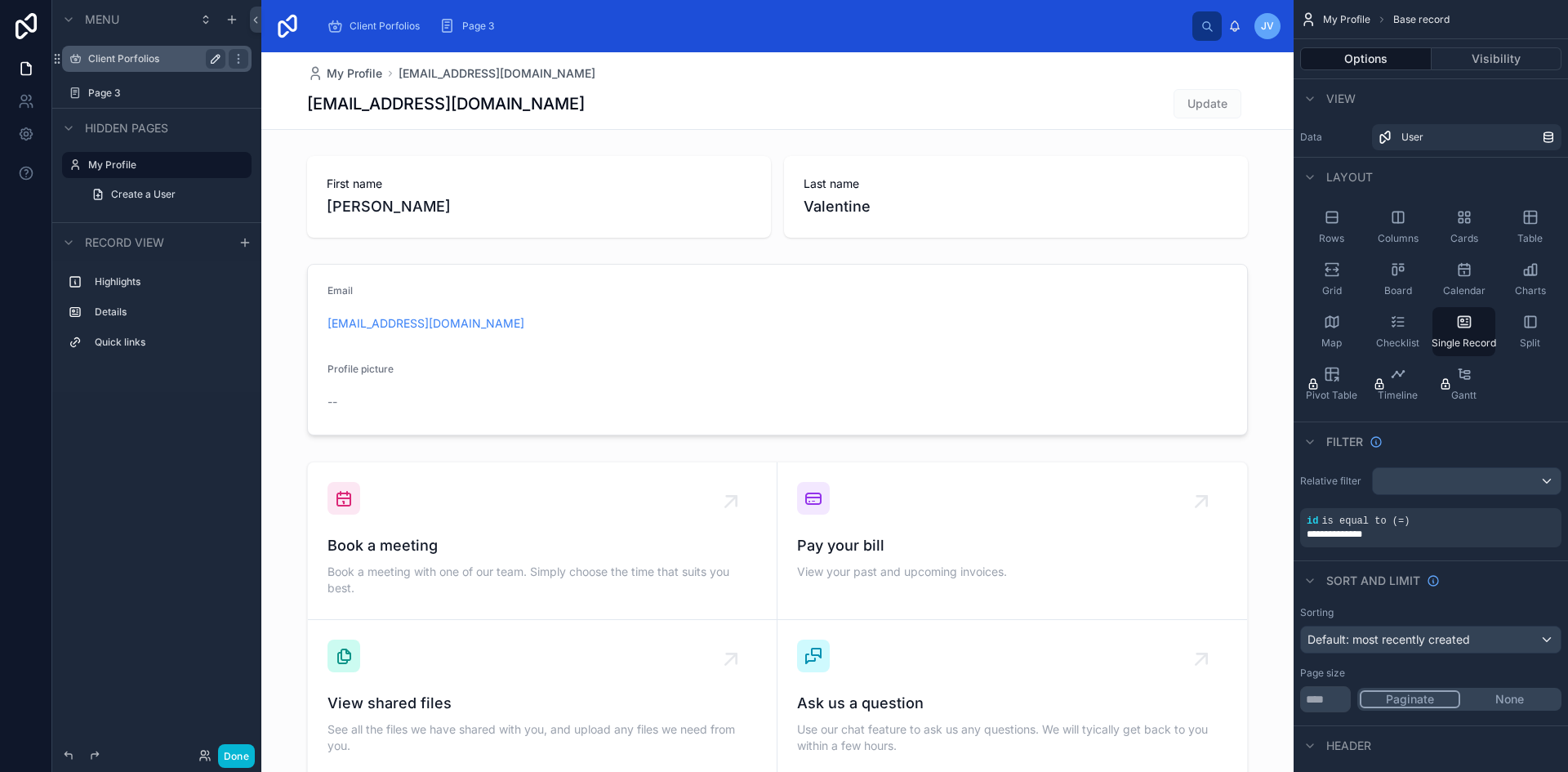
click at [211, 56] on icon "scrollable content" at bounding box center [215, 58] width 13 height 13
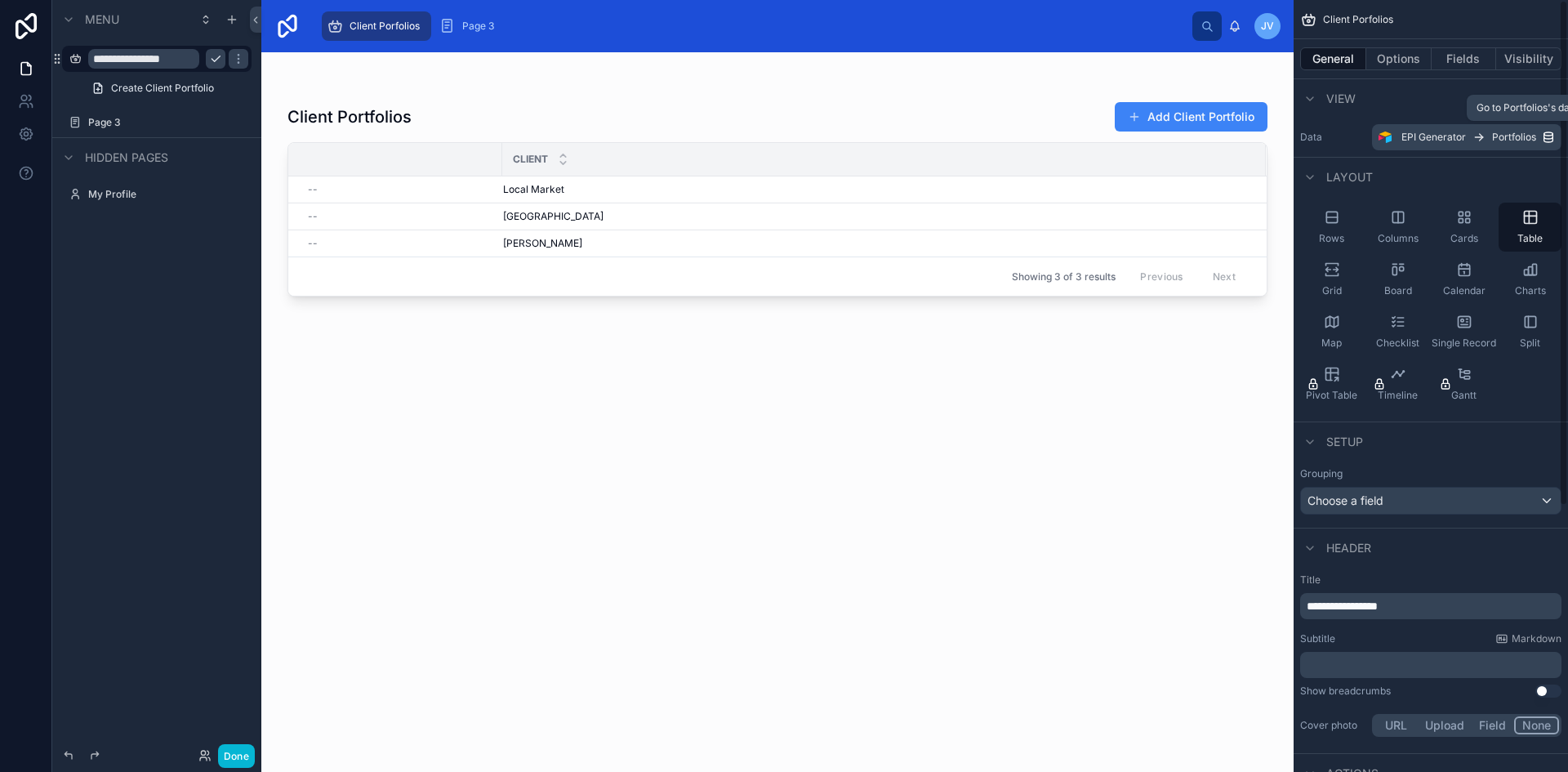
click at [1431, 134] on span "EPI Generator" at bounding box center [1434, 137] width 64 height 13
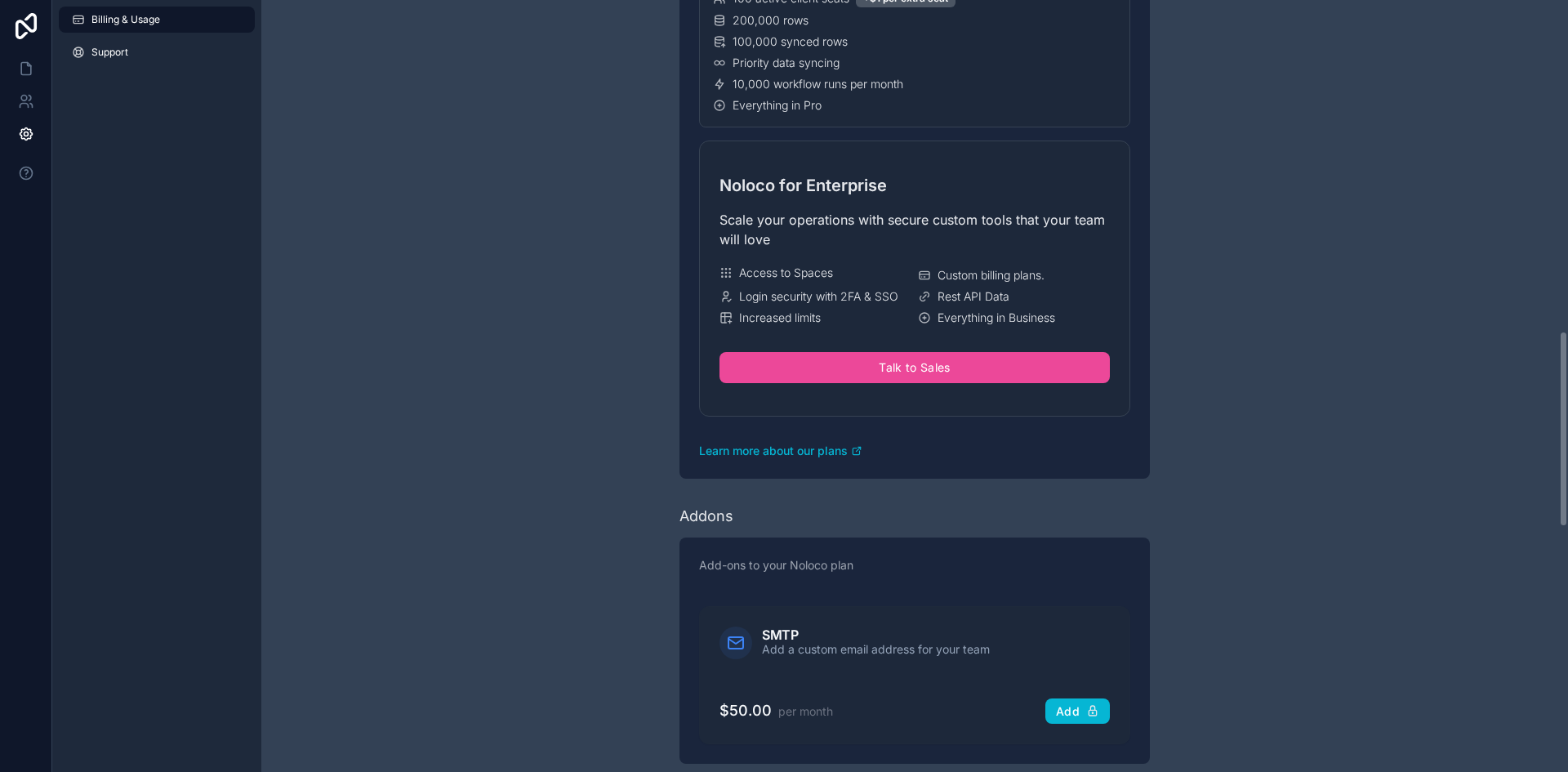
scroll to position [1304, 0]
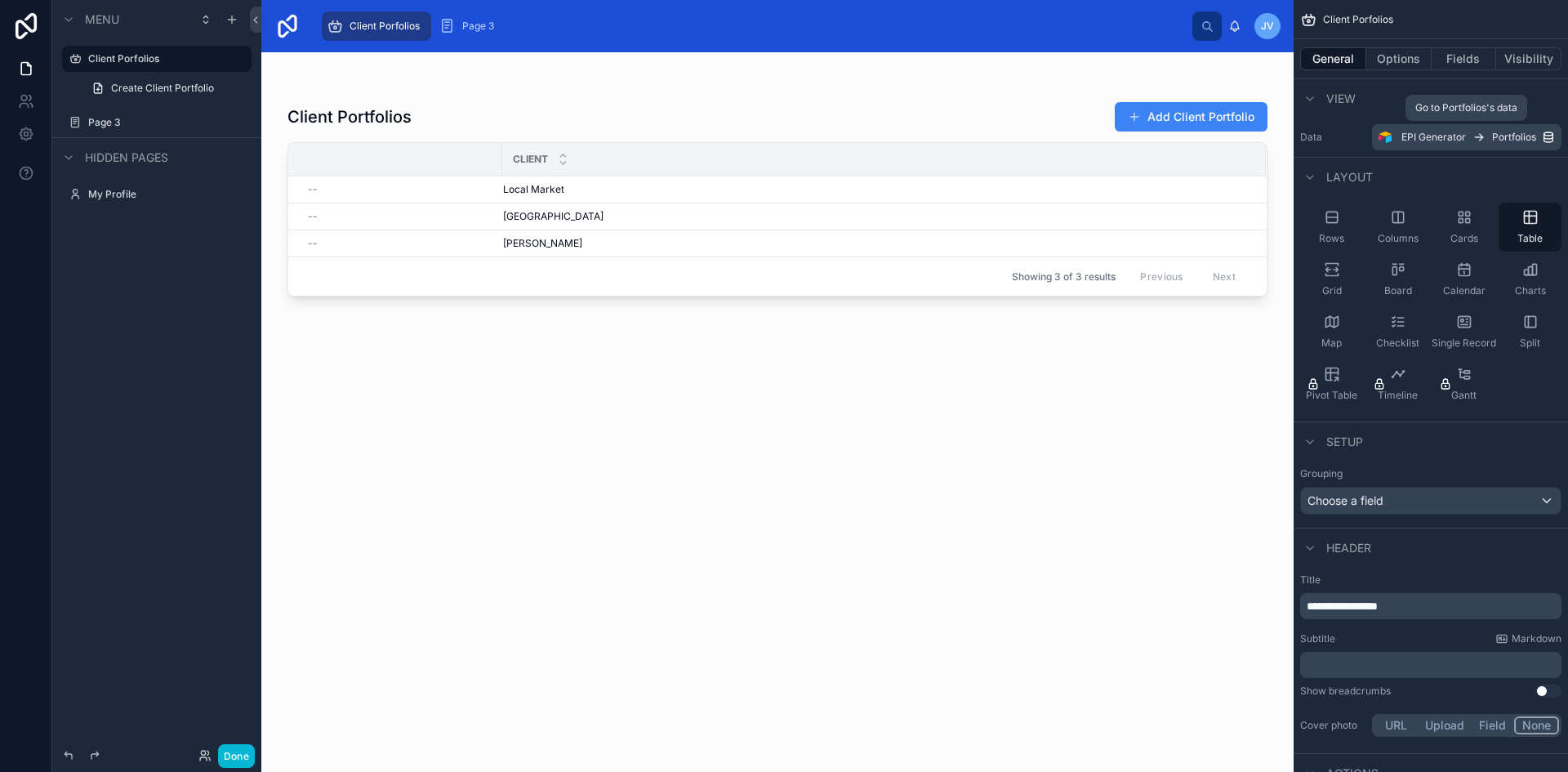
click at [1408, 138] on span "EPI Generator" at bounding box center [1434, 137] width 64 height 13
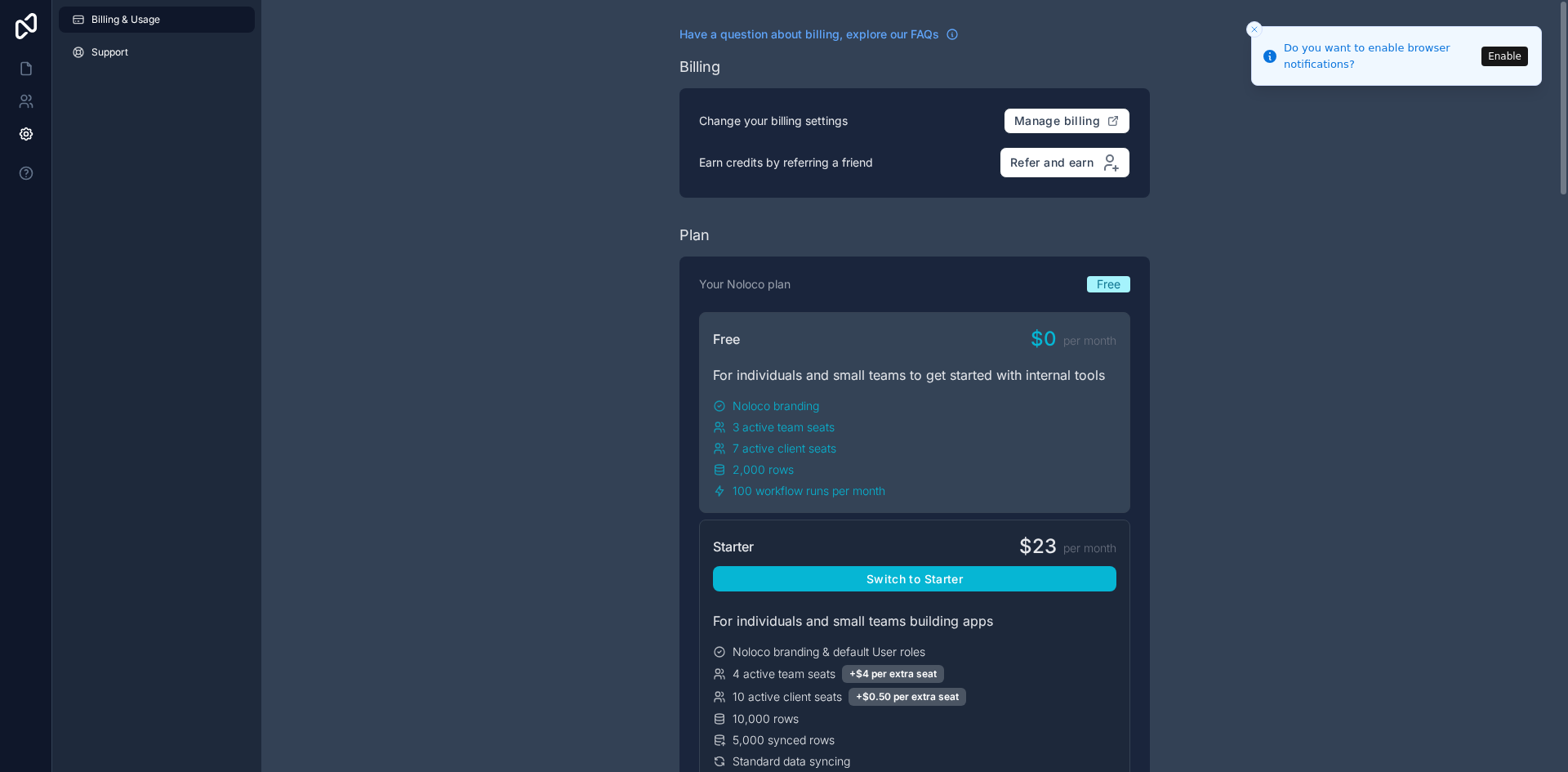
click at [1247, 29] on button "Close toast" at bounding box center [1255, 29] width 17 height 17
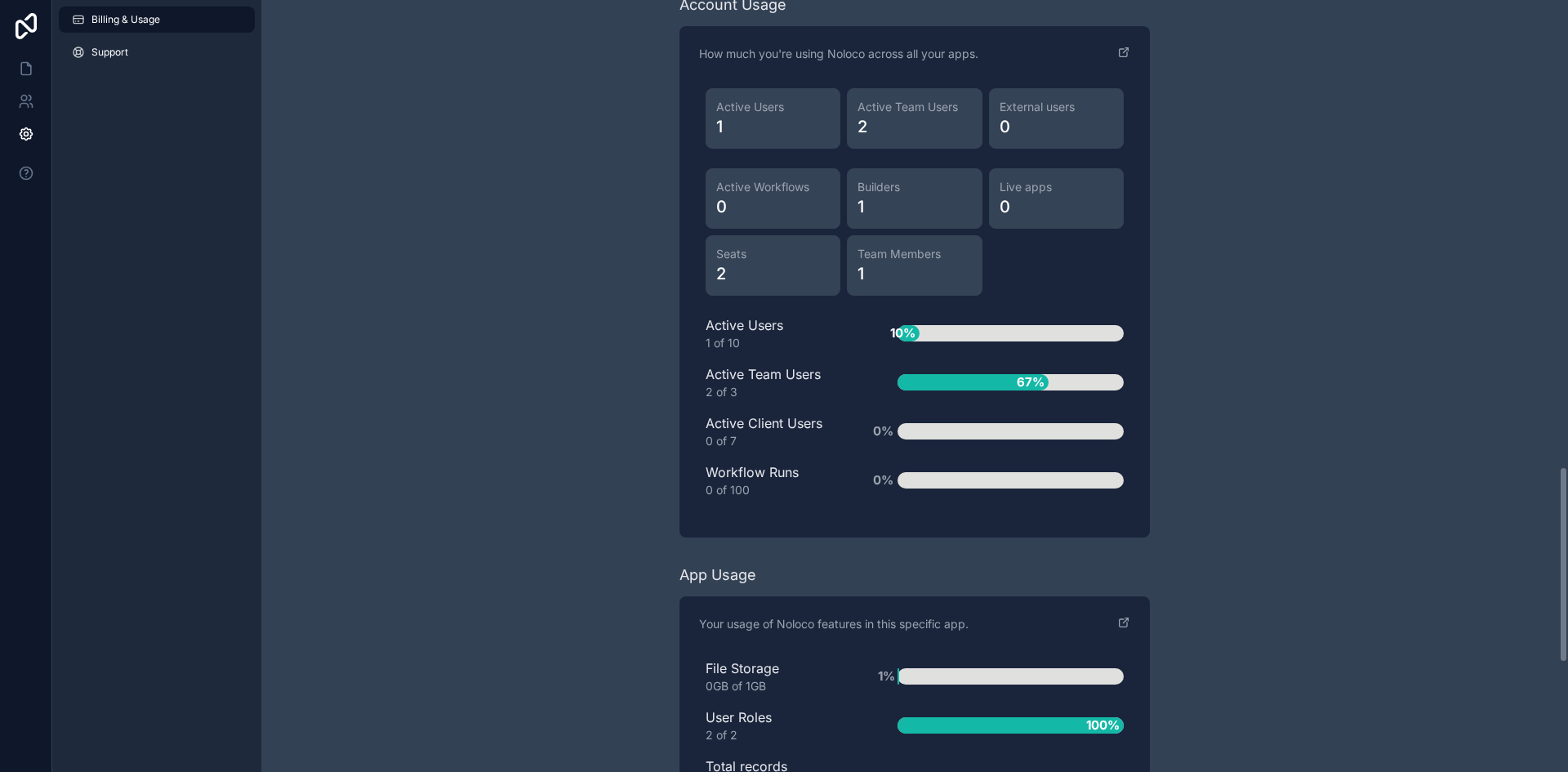
scroll to position [2264, 0]
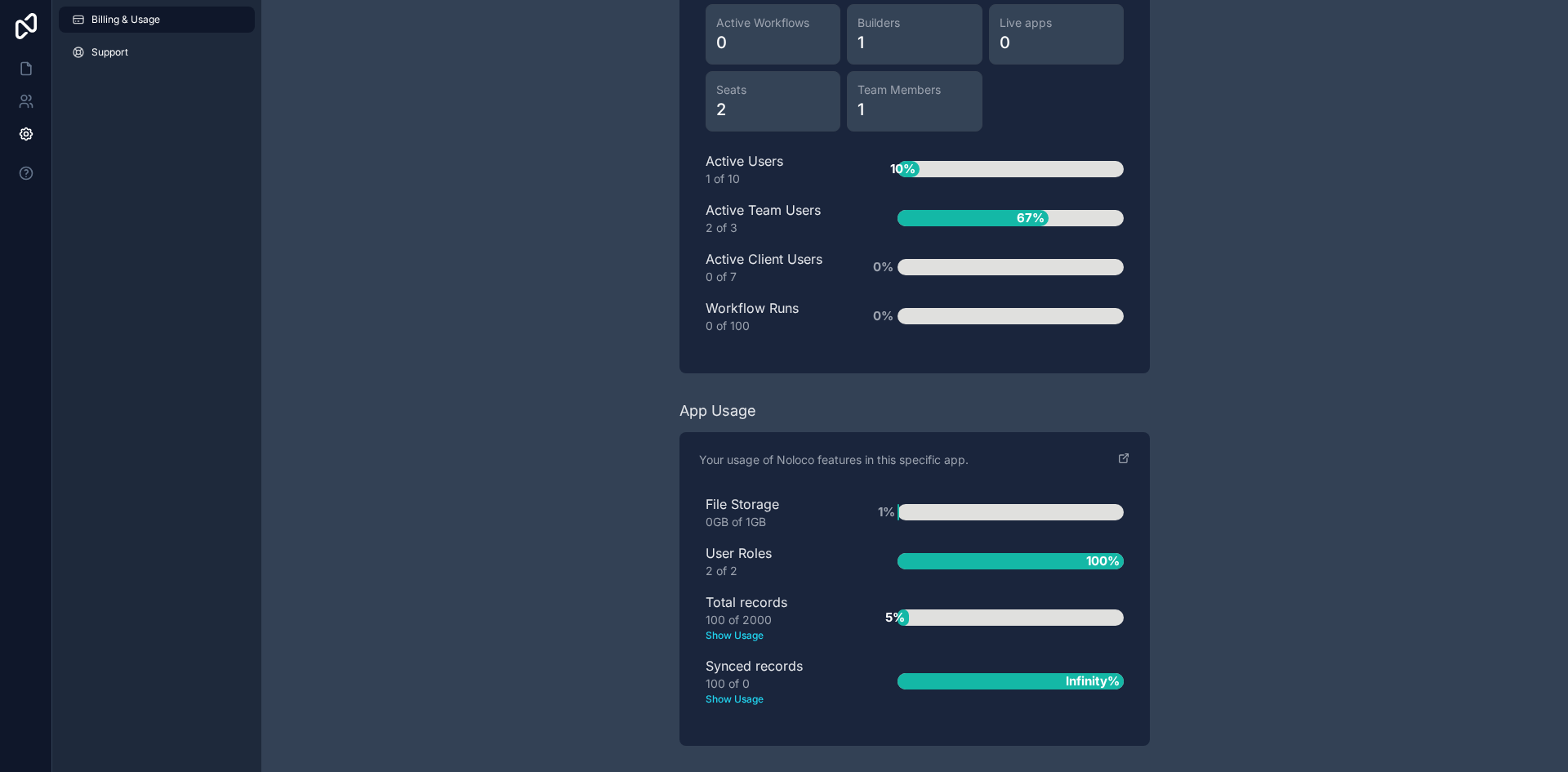
click at [738, 637] on text "Show Usage" at bounding box center [776, 634] width 139 height 15
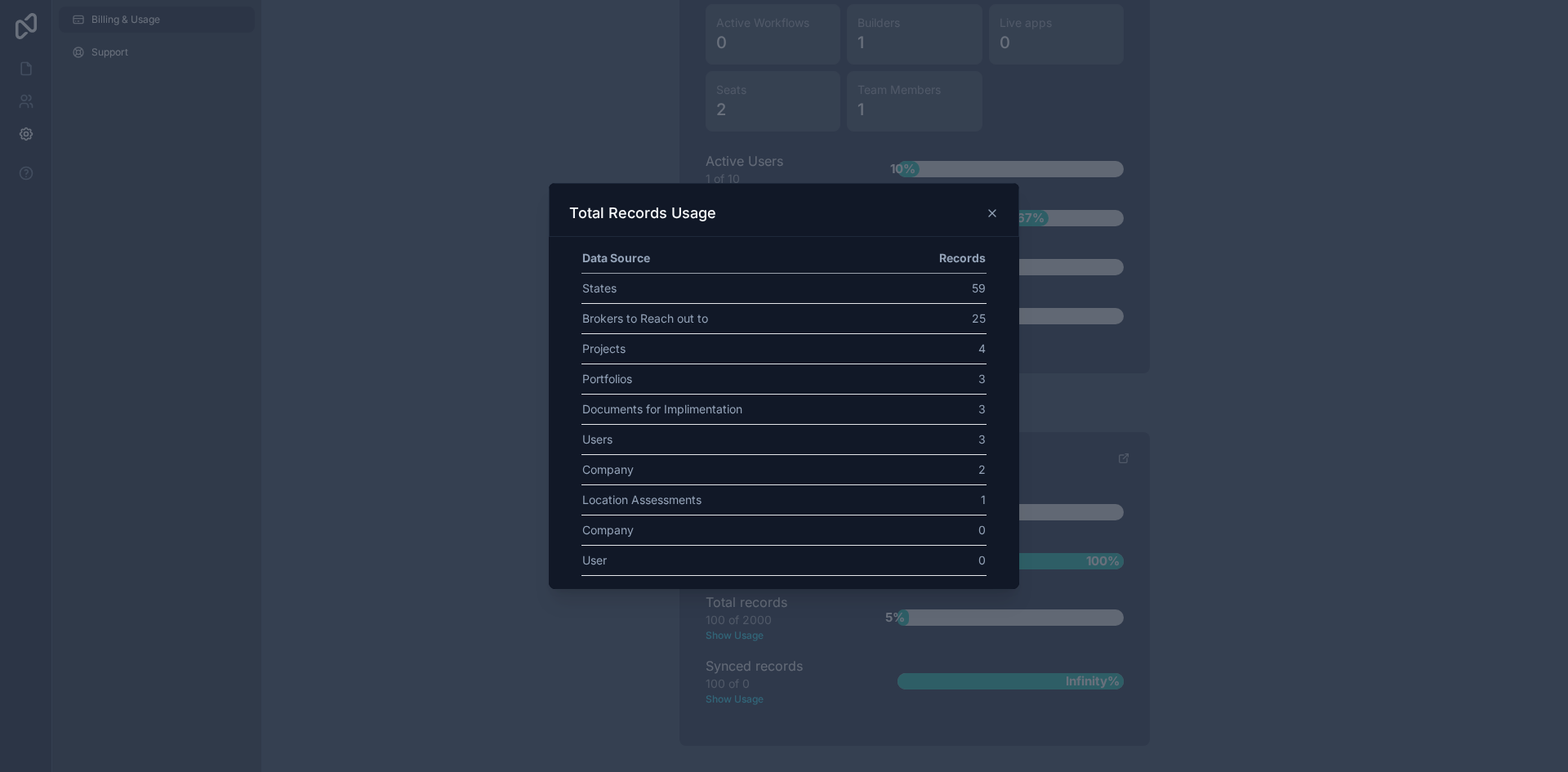
click at [997, 215] on icon at bounding box center [992, 212] width 13 height 13
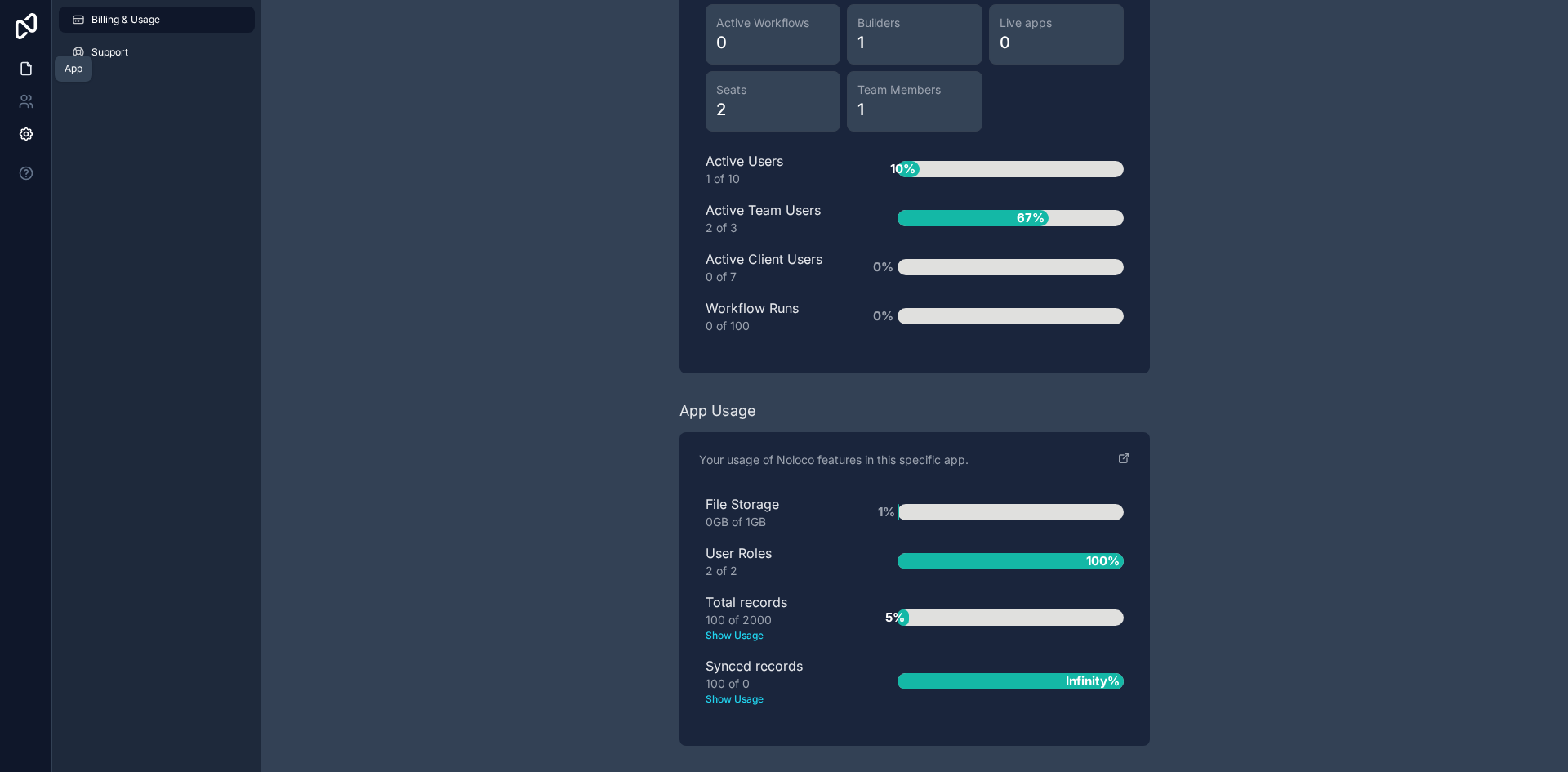
click at [24, 71] on icon at bounding box center [26, 68] width 17 height 17
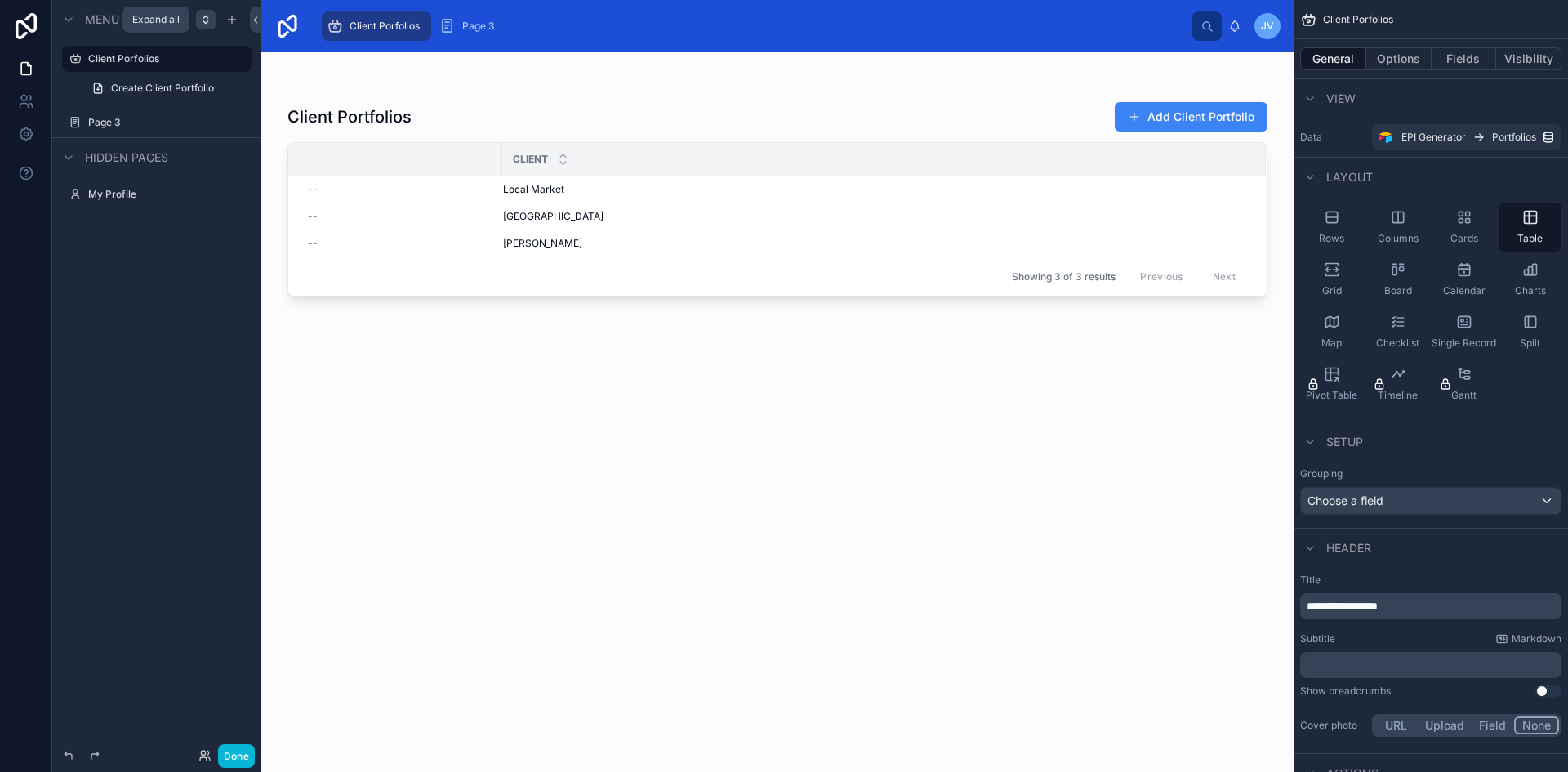
click at [206, 17] on icon "scrollable content" at bounding box center [205, 17] width 4 height 3
click at [1545, 134] on icon "scrollable content" at bounding box center [1548, 137] width 13 height 13
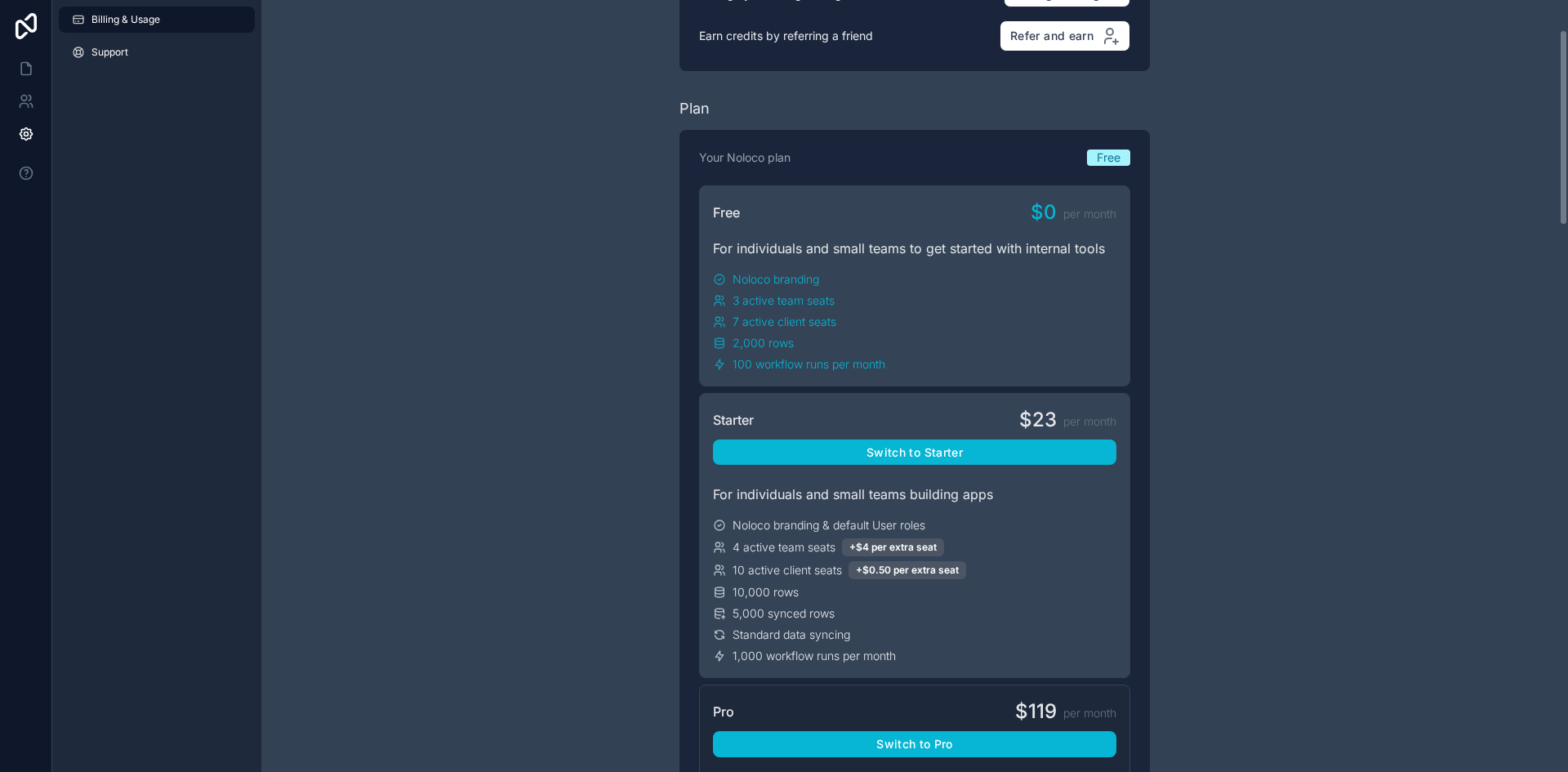
scroll to position [131, 0]
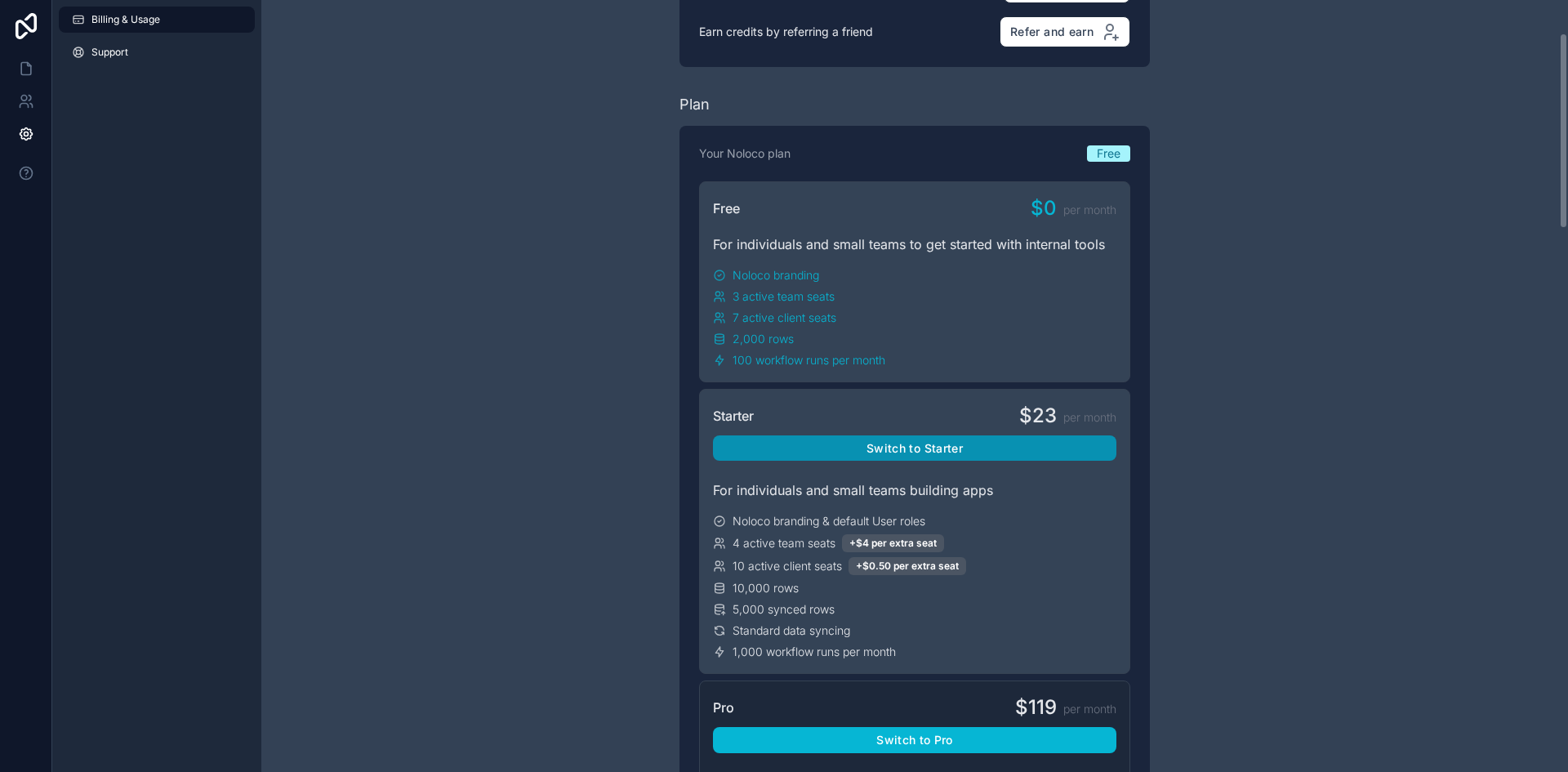
click at [954, 452] on button "Switch to Starter" at bounding box center [914, 448] width 403 height 26
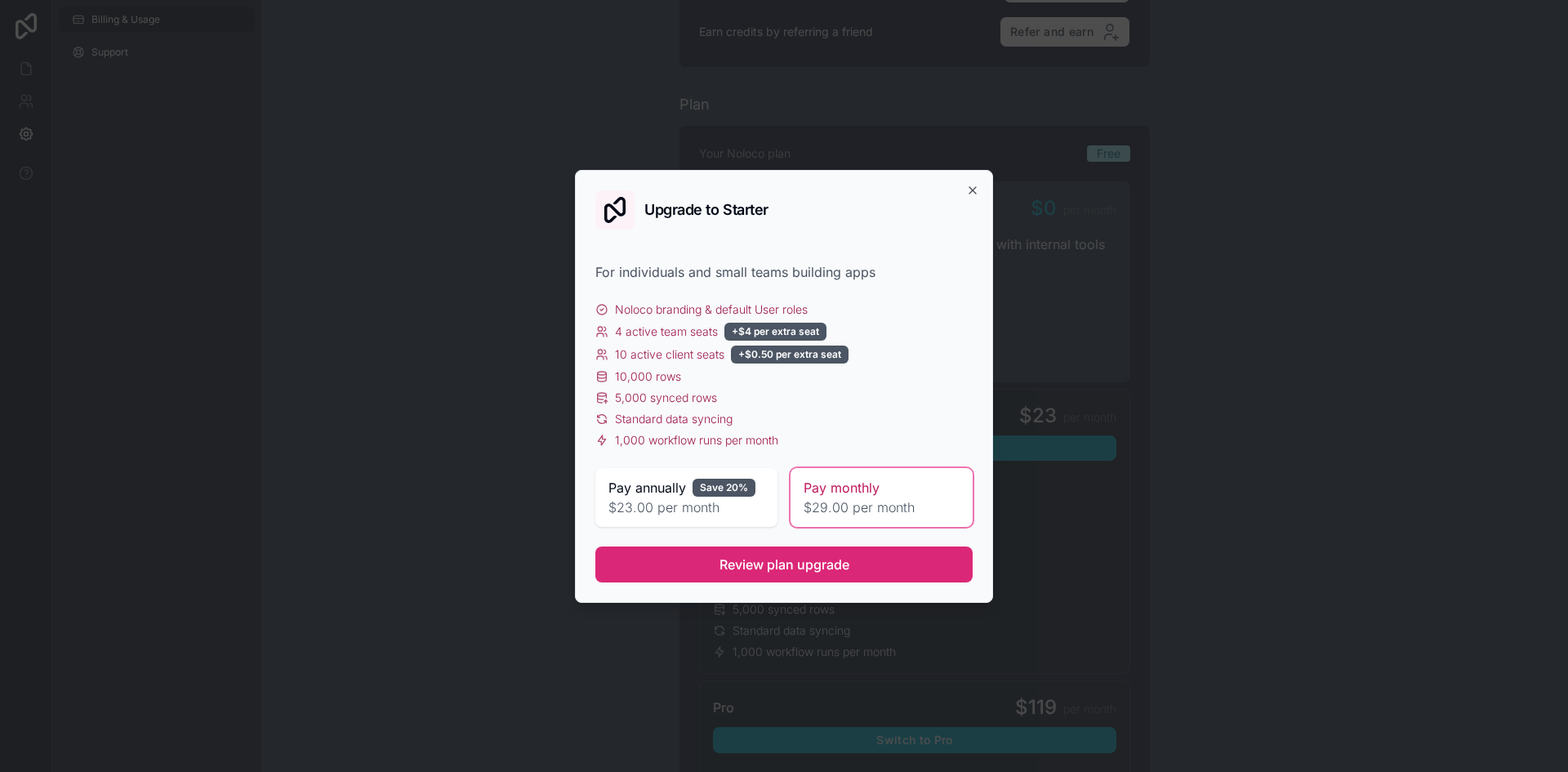
click at [727, 554] on span "Review plan upgrade" at bounding box center [784, 564] width 130 height 20
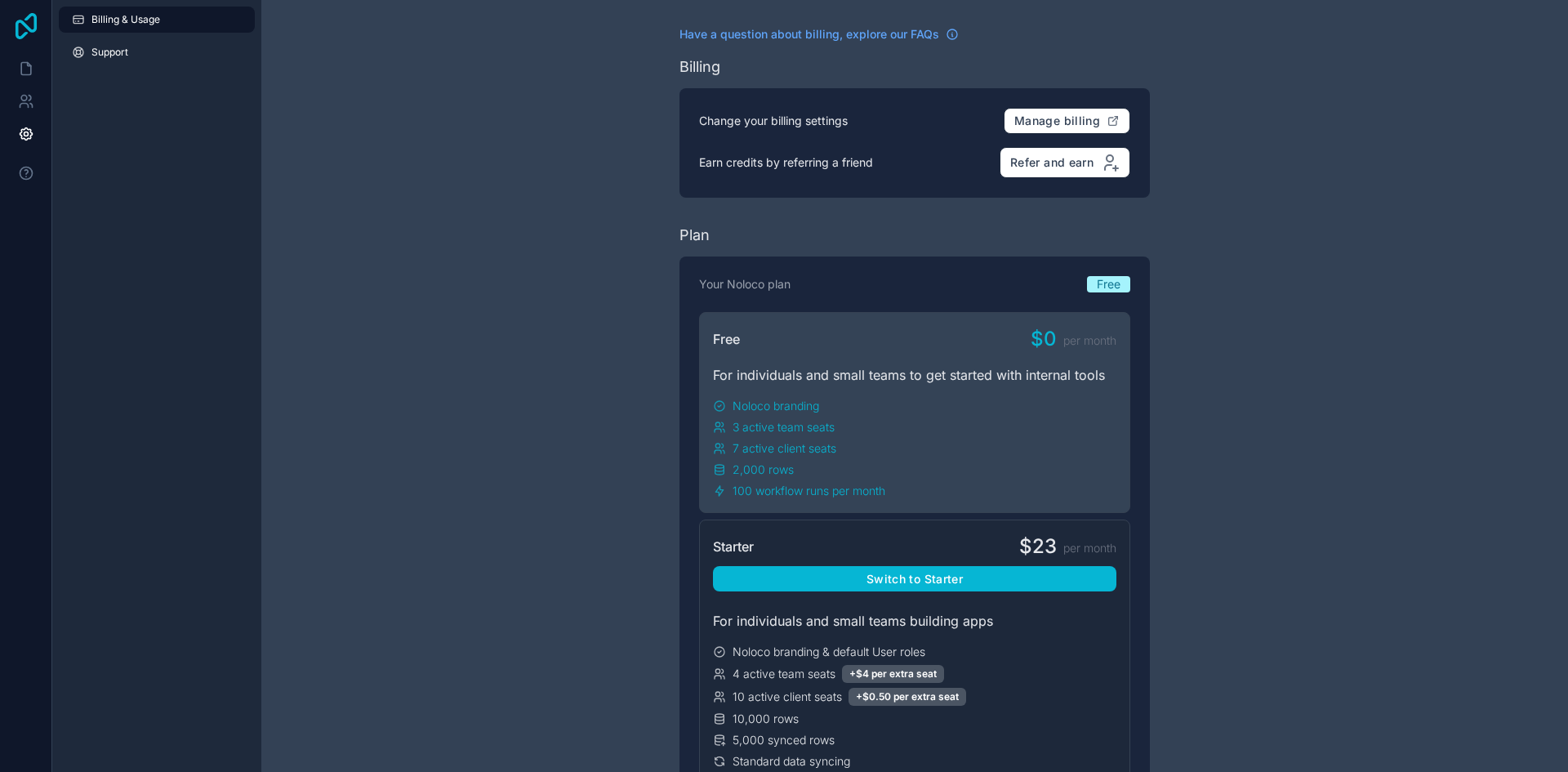
click at [41, 28] on icon at bounding box center [26, 26] width 33 height 26
click at [29, 16] on icon at bounding box center [26, 26] width 21 height 26
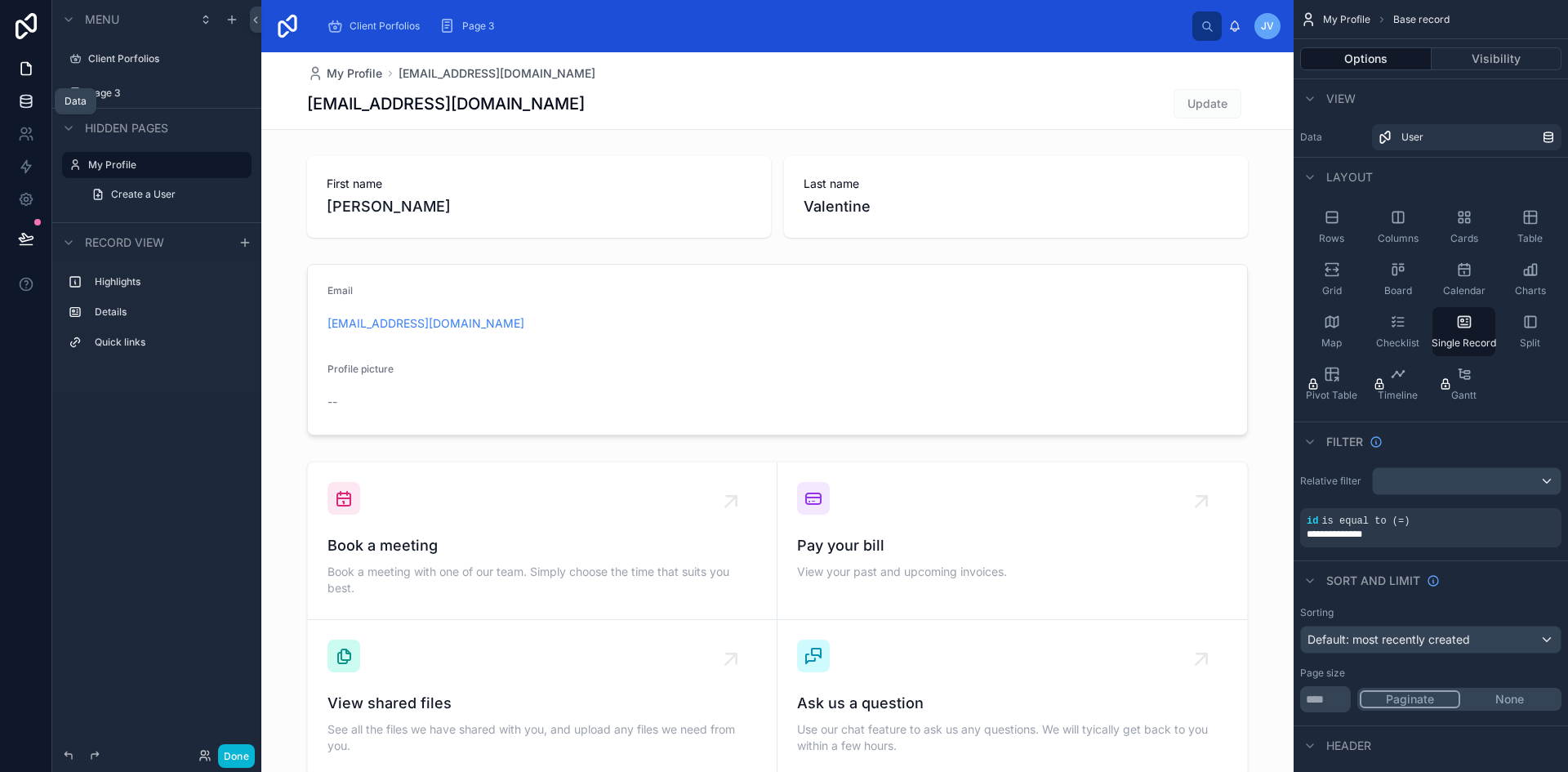
click at [30, 113] on link at bounding box center [25, 102] width 51 height 33
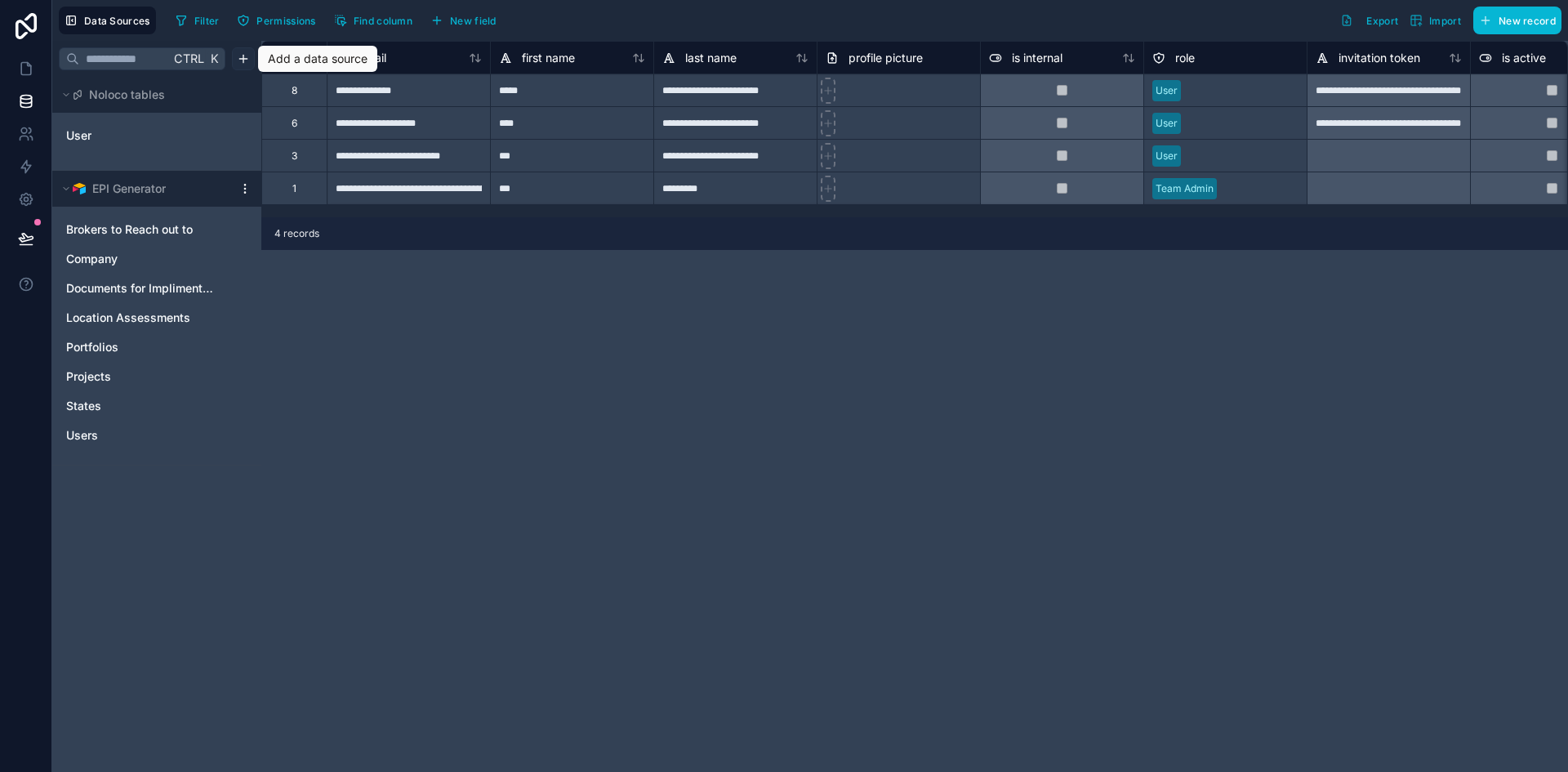
click at [243, 63] on html "**********" at bounding box center [784, 386] width 1568 height 772
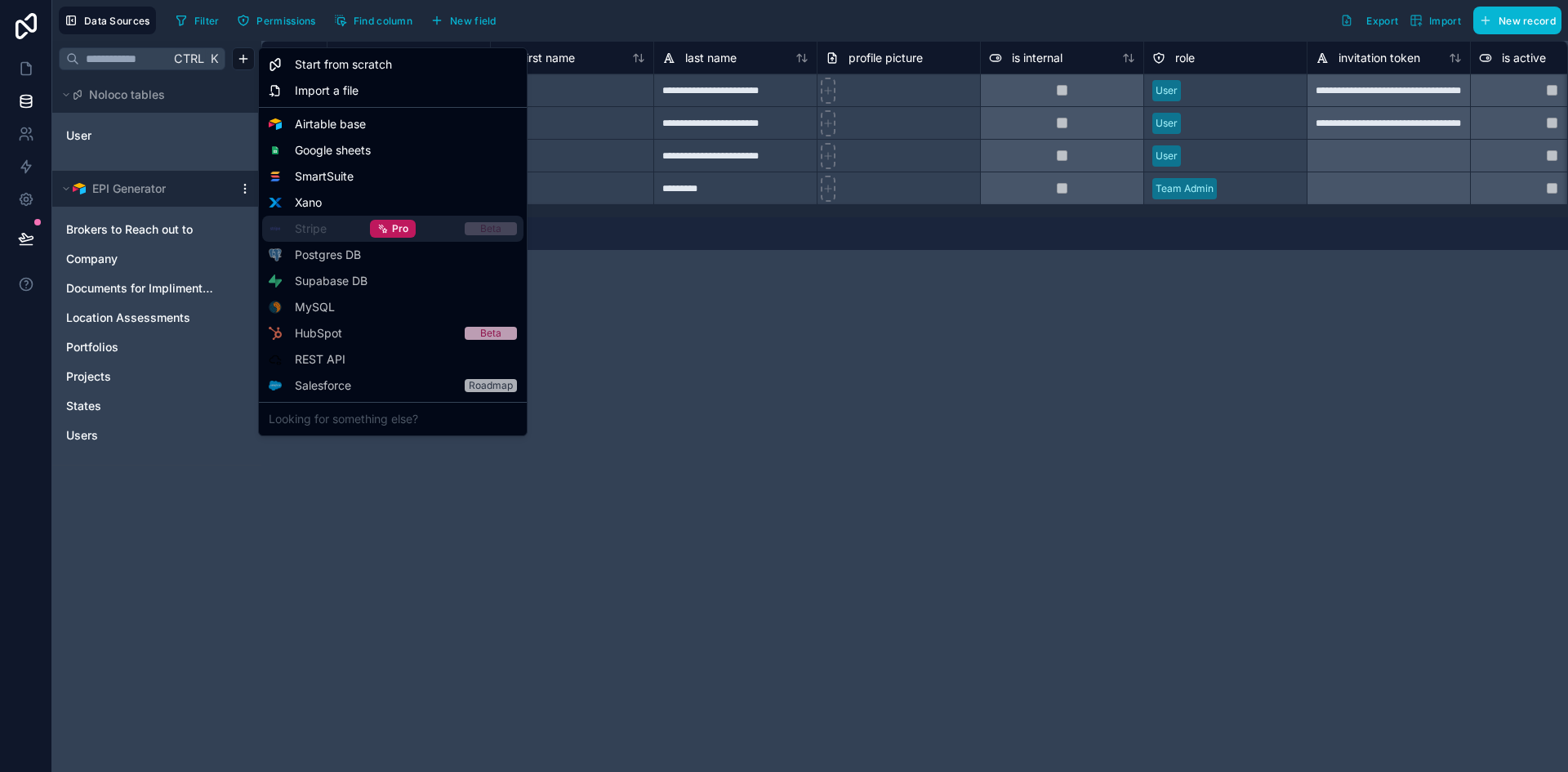
click at [312, 234] on div "Pro" at bounding box center [393, 229] width 261 height 26
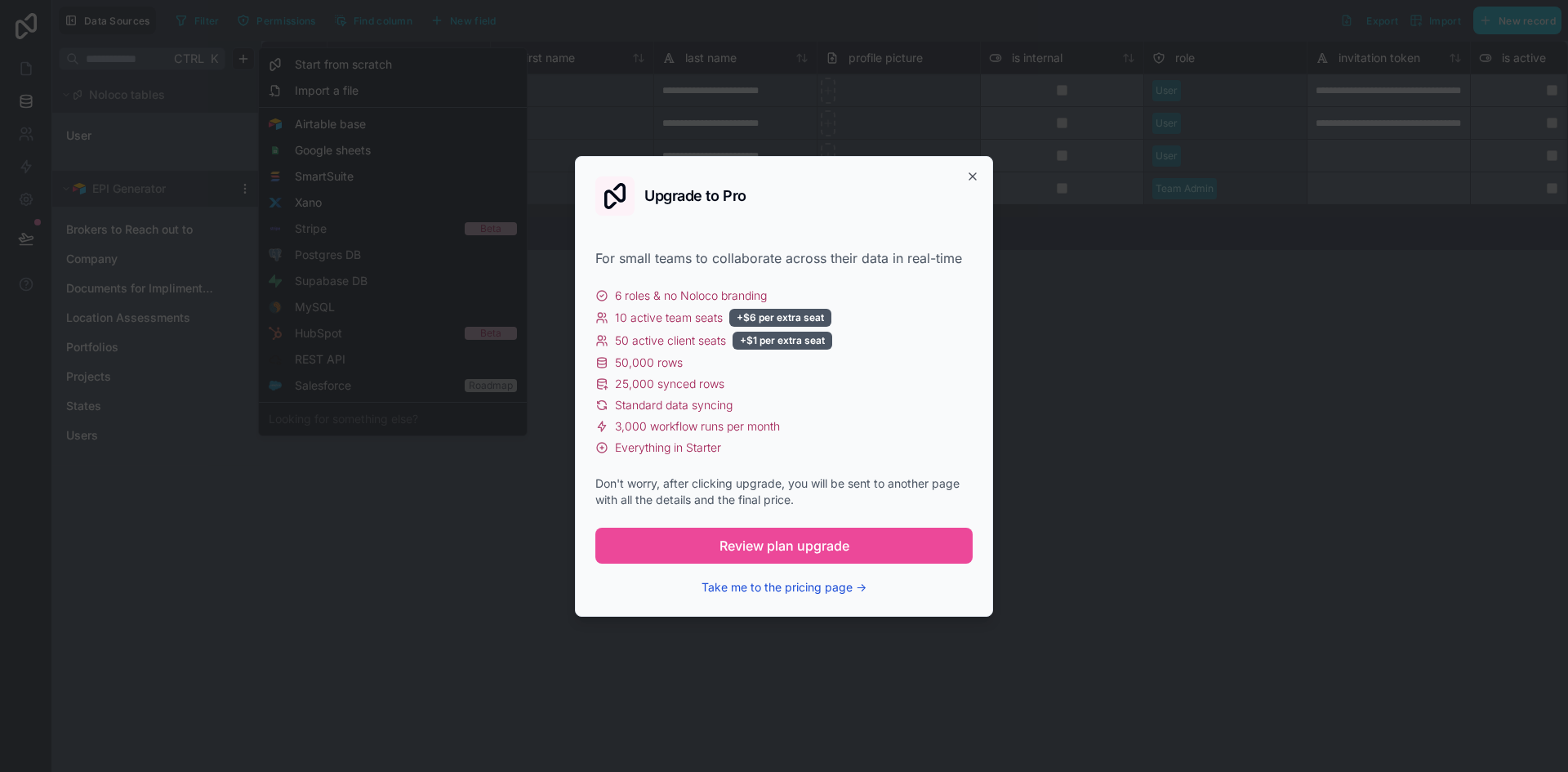
click at [785, 587] on button "Take me to the pricing page →" at bounding box center [784, 587] width 165 height 17
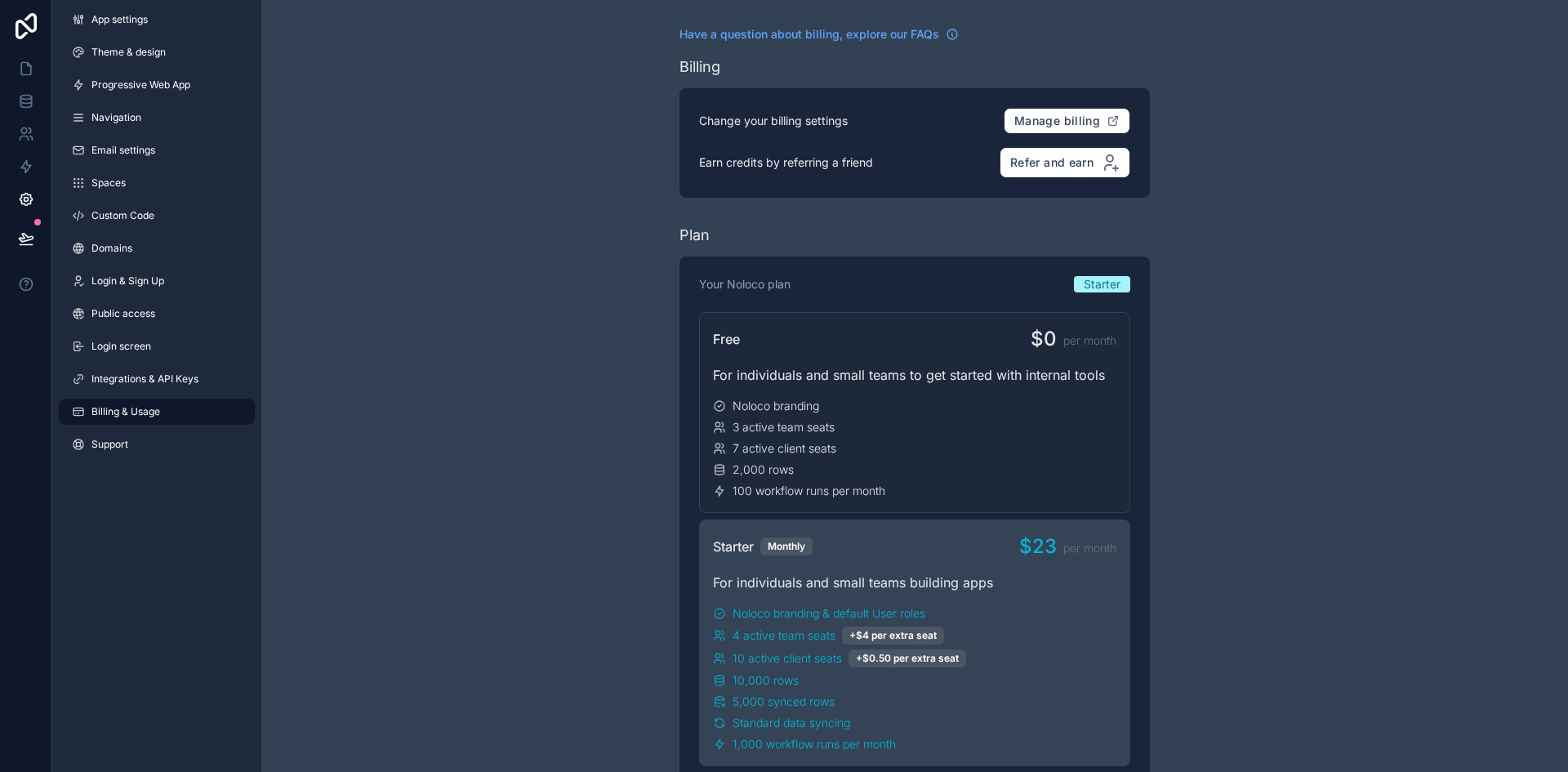
click at [20, 33] on html "App settings Theme & design Progressive Web App Navigation Email settings Space…" at bounding box center [784, 386] width 1568 height 772
click at [26, 104] on html "App settings Theme & design Progressive Web App Navigation Email settings Space…" at bounding box center [784, 386] width 1568 height 772
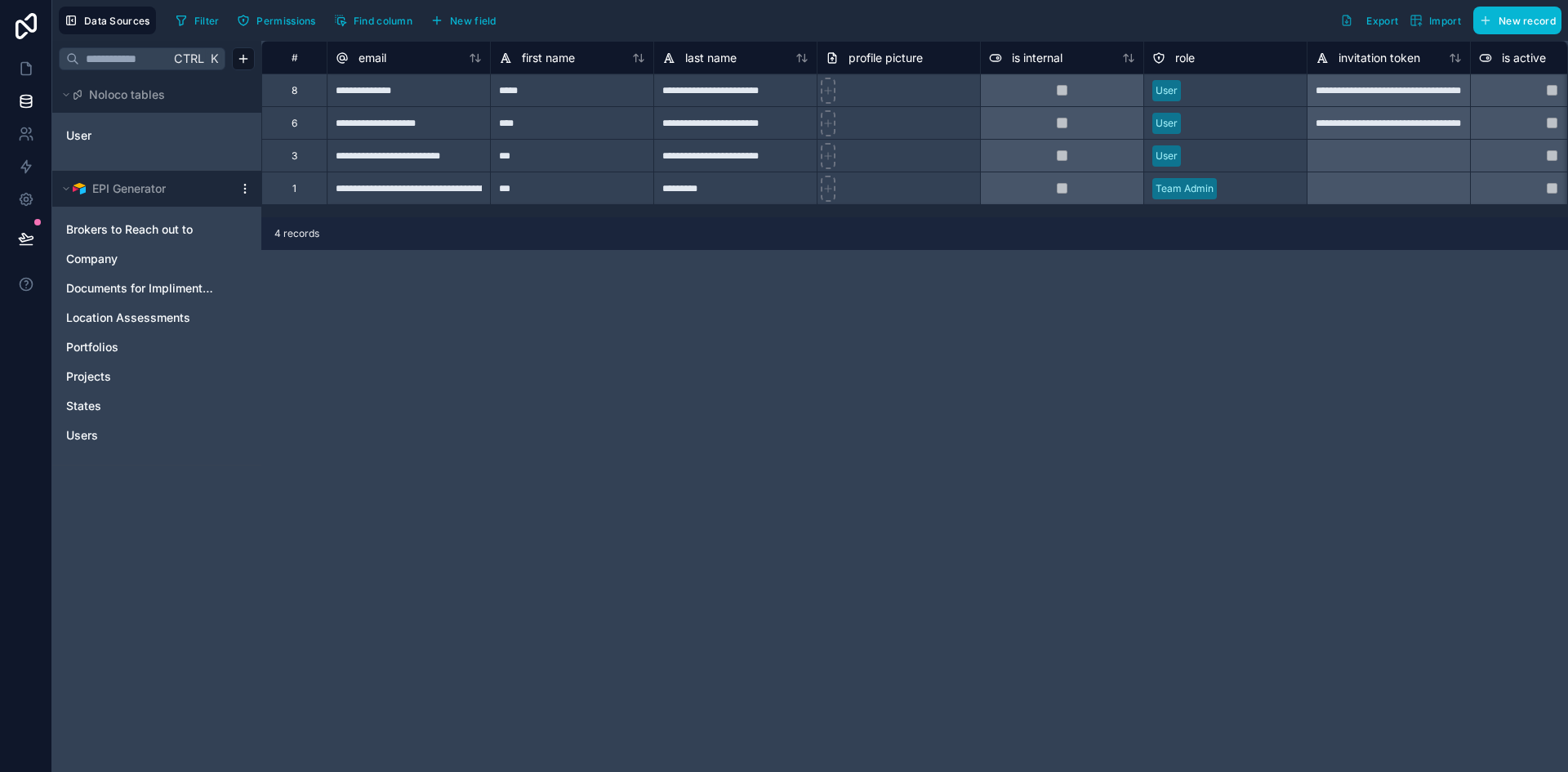
click at [28, 132] on html "**********" at bounding box center [784, 386] width 1568 height 772
click at [21, 216] on html "**********" at bounding box center [784, 386] width 1568 height 772
click at [29, 111] on link at bounding box center [25, 102] width 51 height 33
click at [245, 59] on html "**********" at bounding box center [784, 386] width 1568 height 772
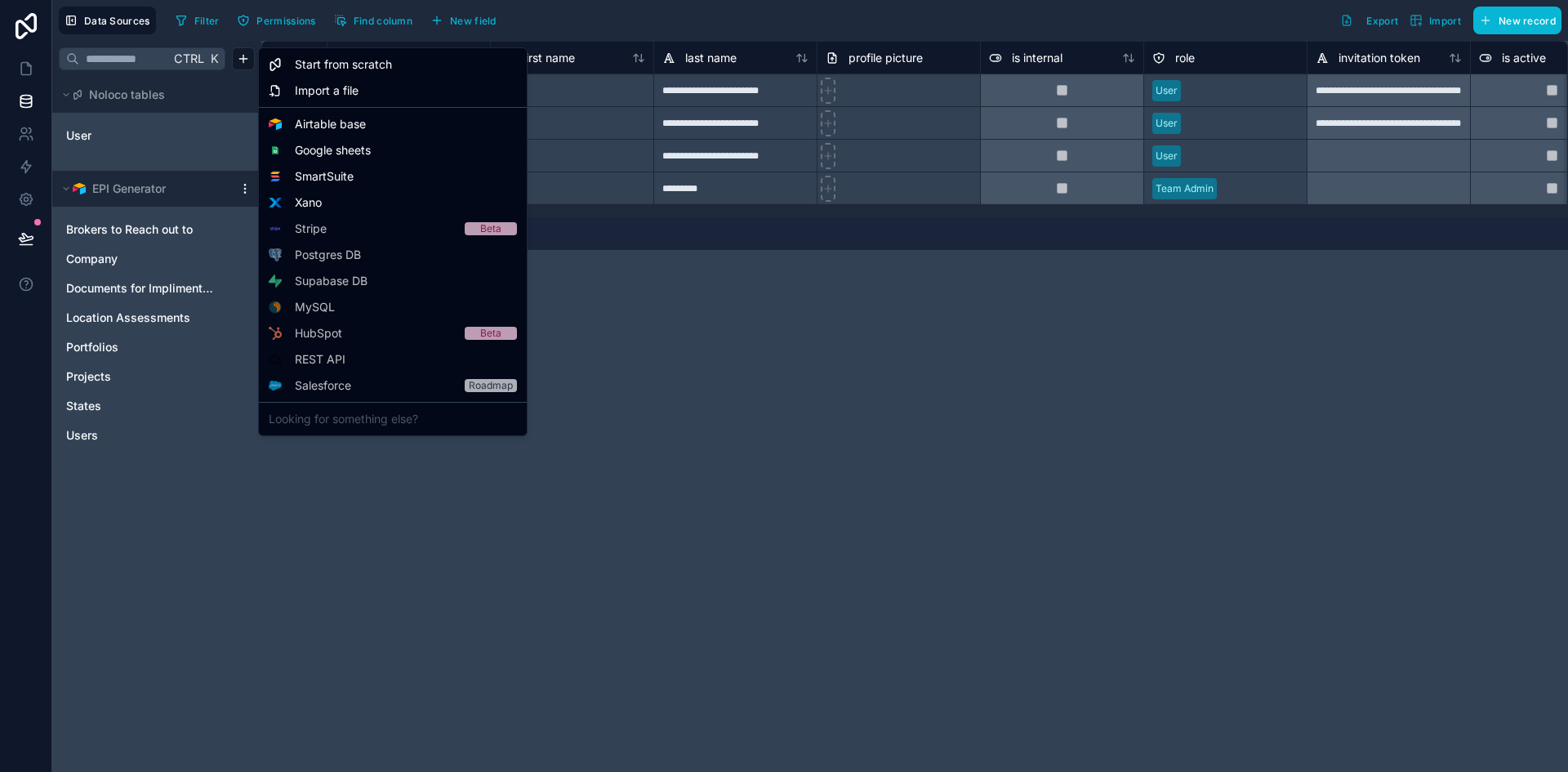
click at [749, 329] on html "**********" at bounding box center [784, 386] width 1568 height 772
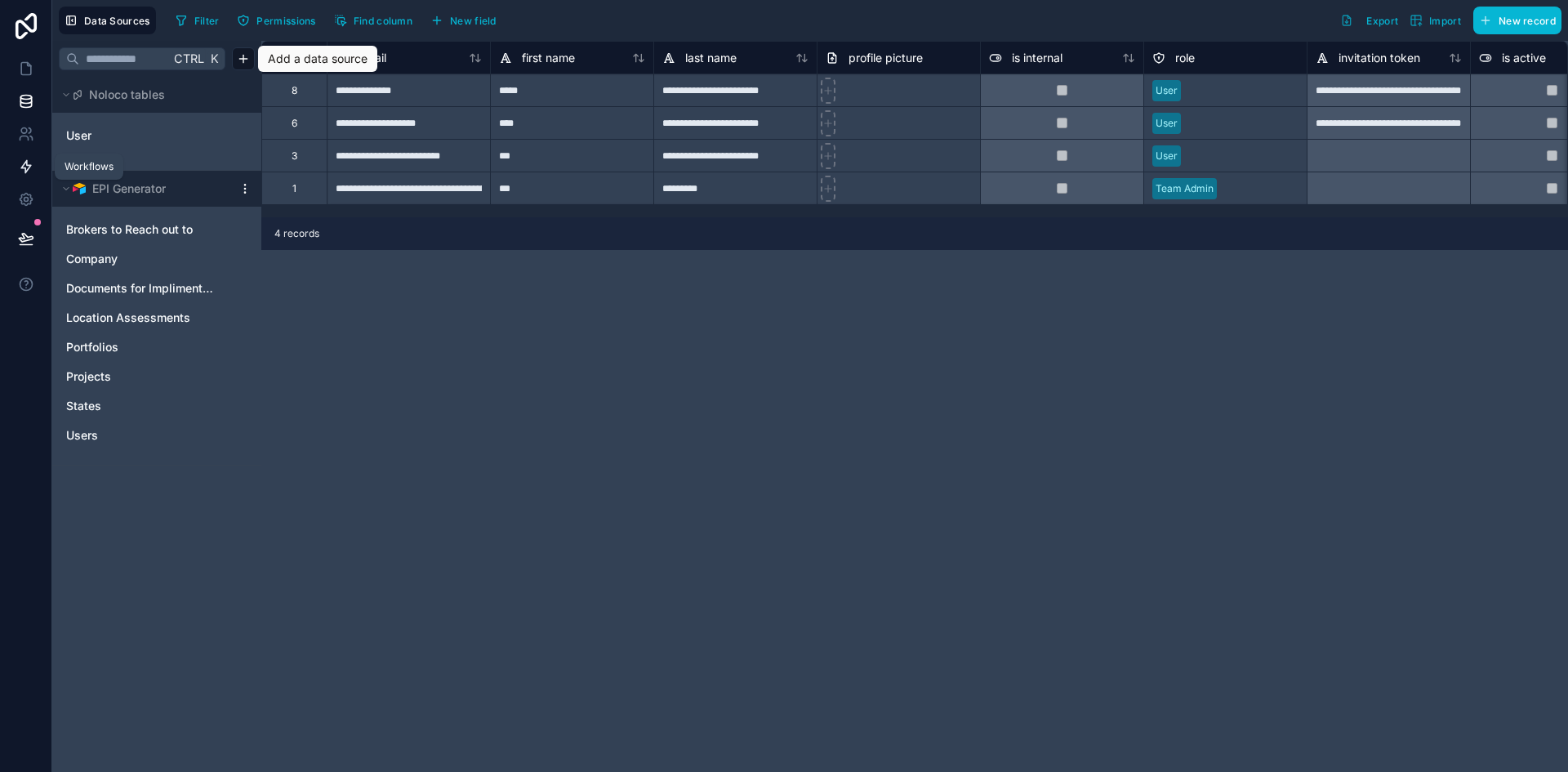
click at [19, 168] on icon at bounding box center [26, 166] width 17 height 17
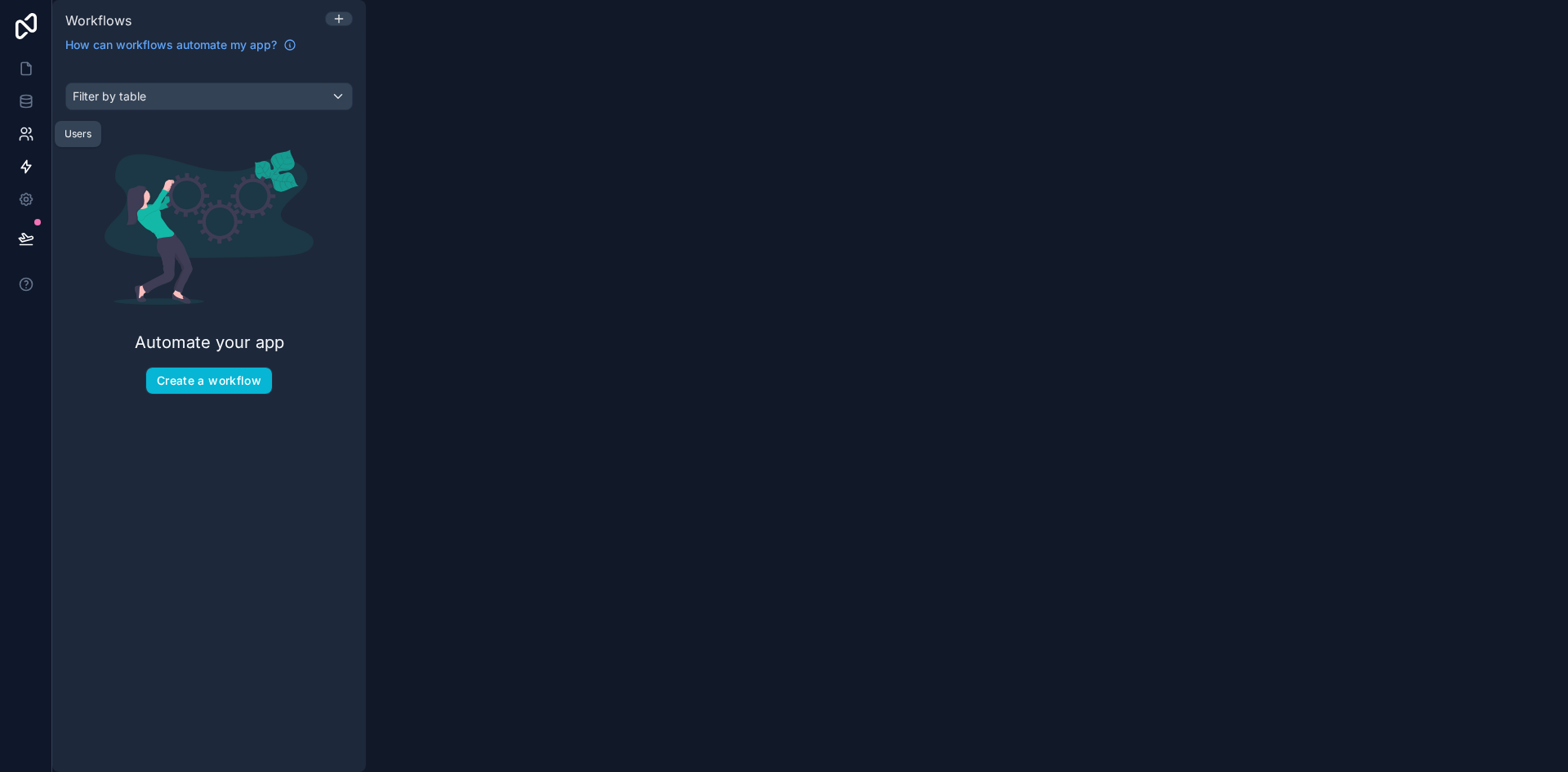
click at [32, 128] on icon at bounding box center [26, 133] width 17 height 17
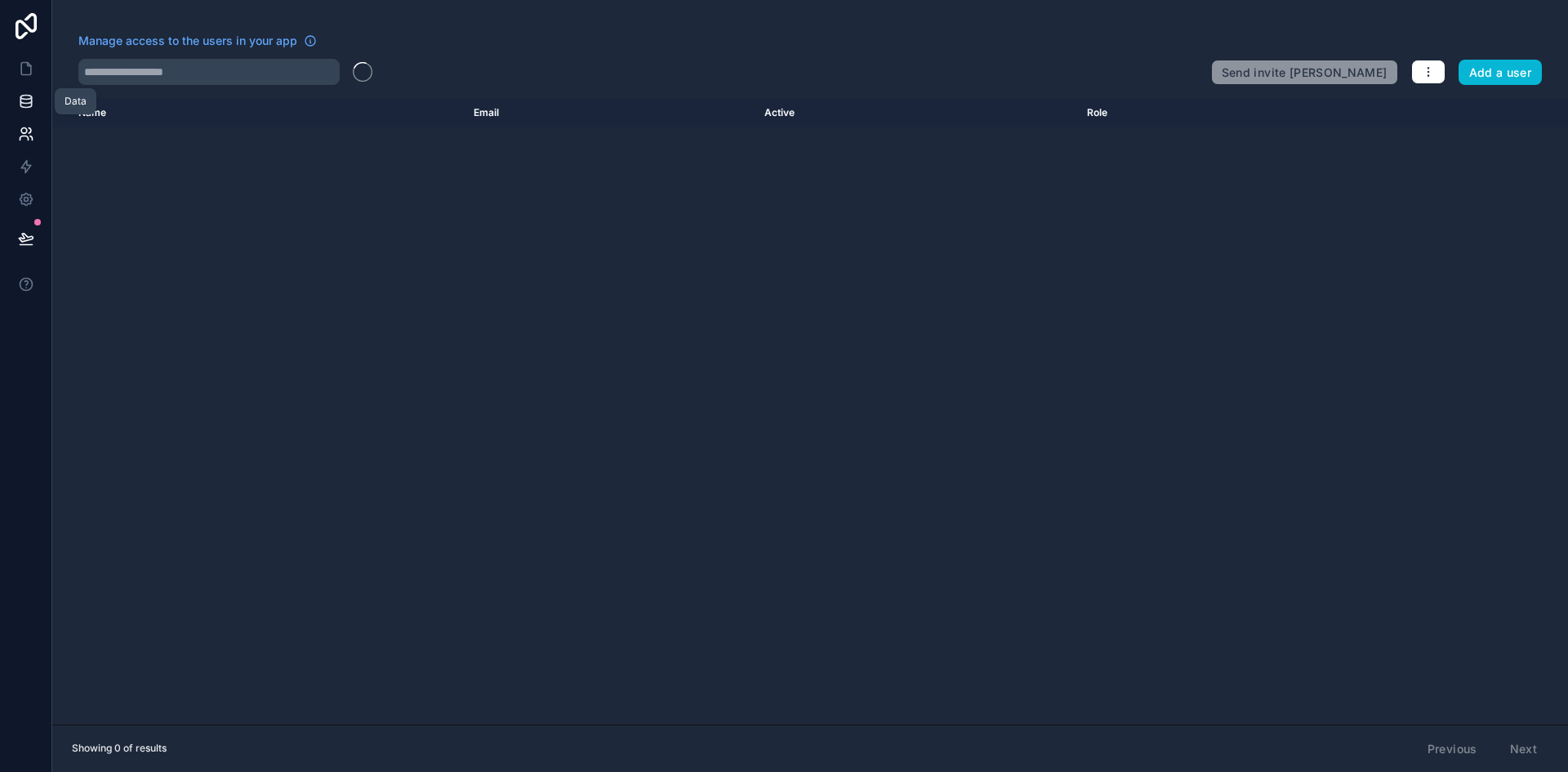
click at [20, 98] on icon at bounding box center [25, 101] width 10 height 7
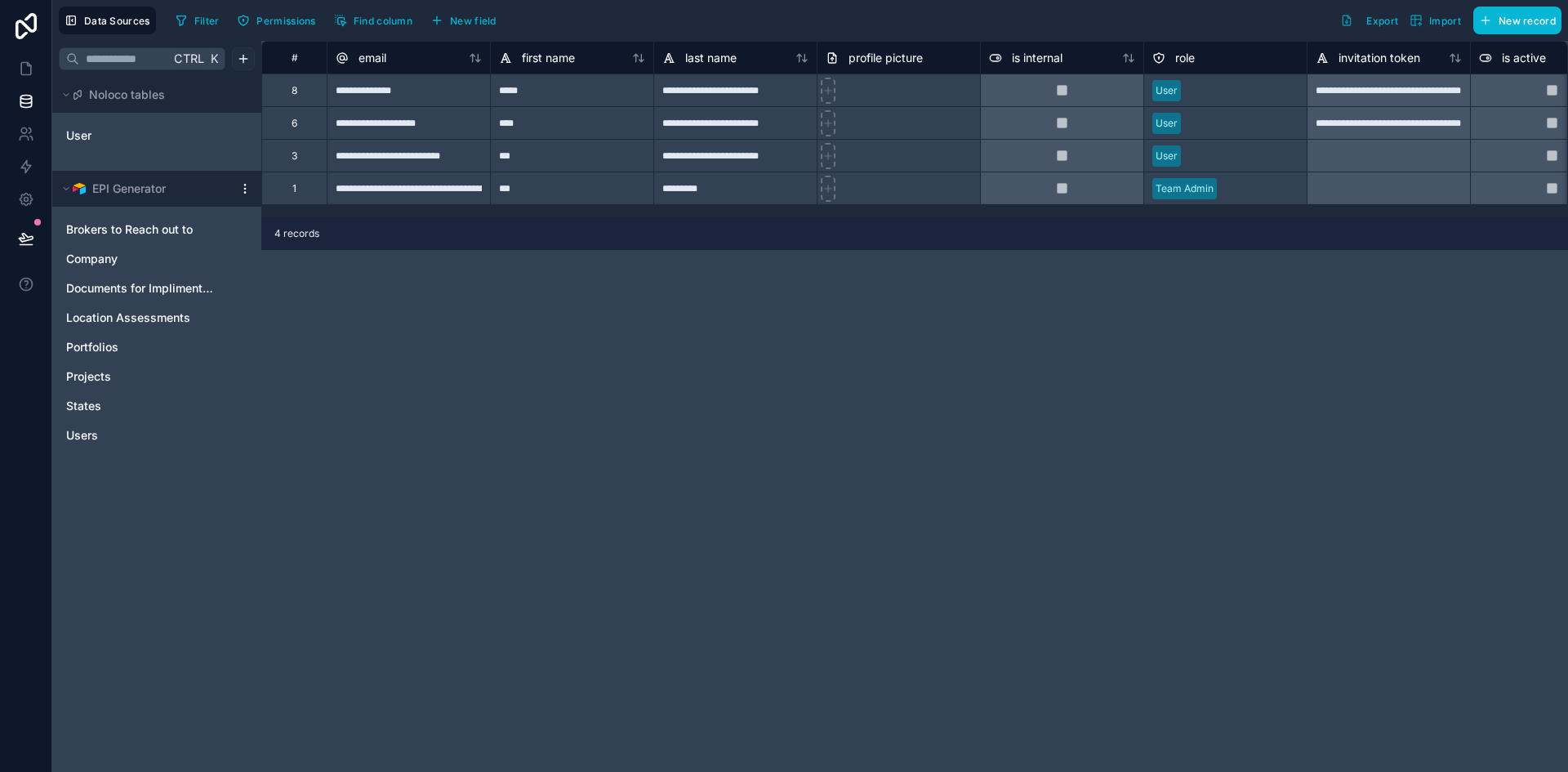
click at [243, 64] on html "**********" at bounding box center [784, 386] width 1568 height 772
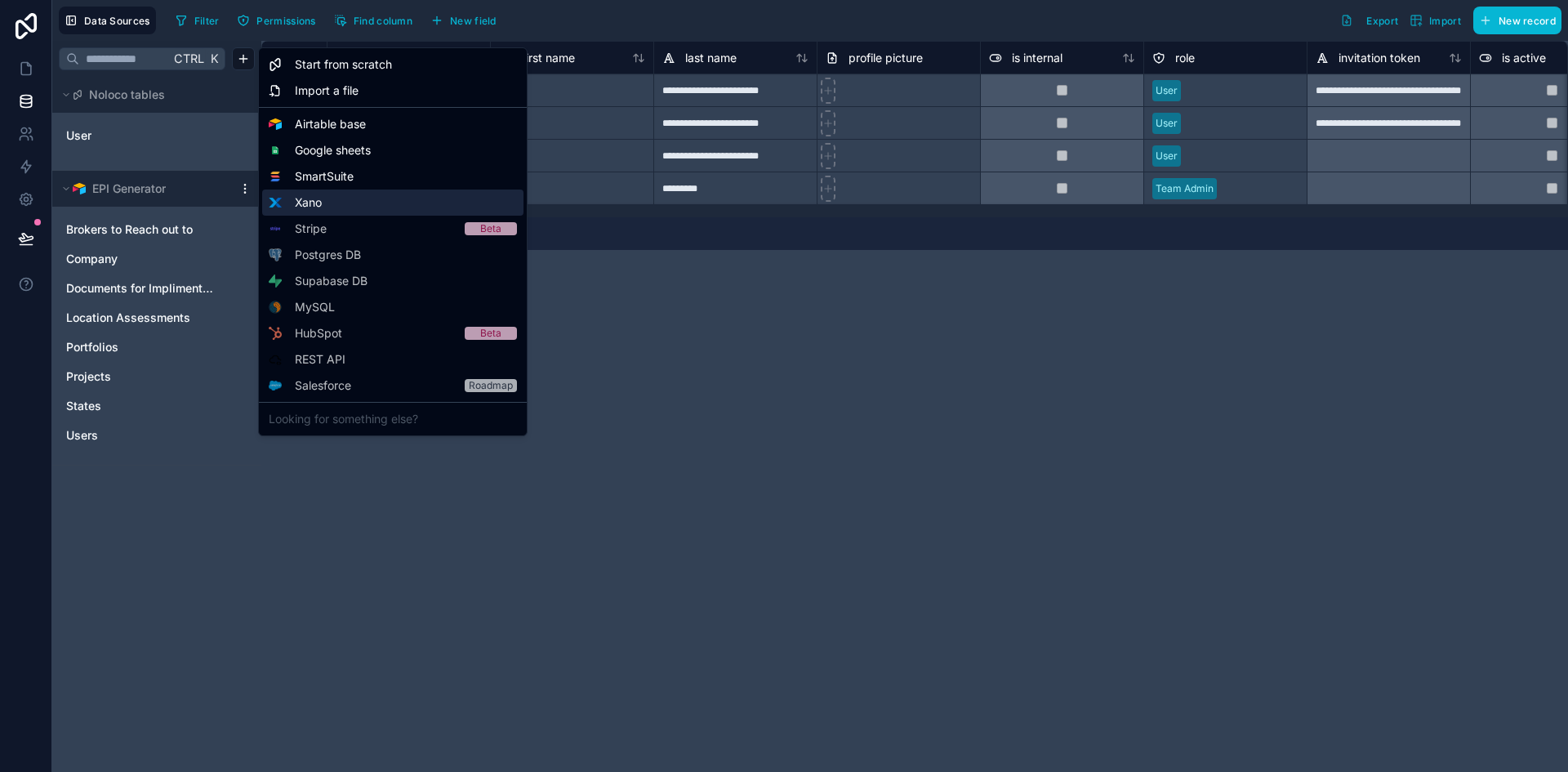
click at [304, 199] on span "Xano" at bounding box center [308, 202] width 27 height 17
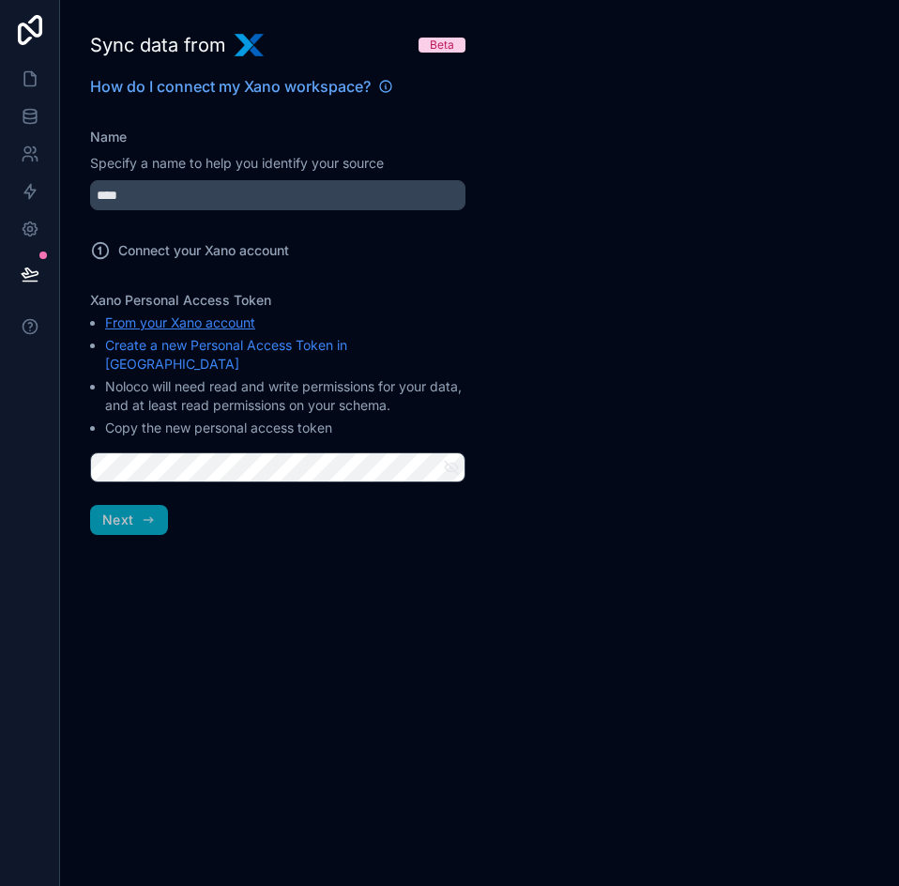
click at [220, 320] on link "From your Xano account" at bounding box center [180, 322] width 150 height 16
click at [116, 511] on span "Next" at bounding box center [117, 519] width 31 height 17
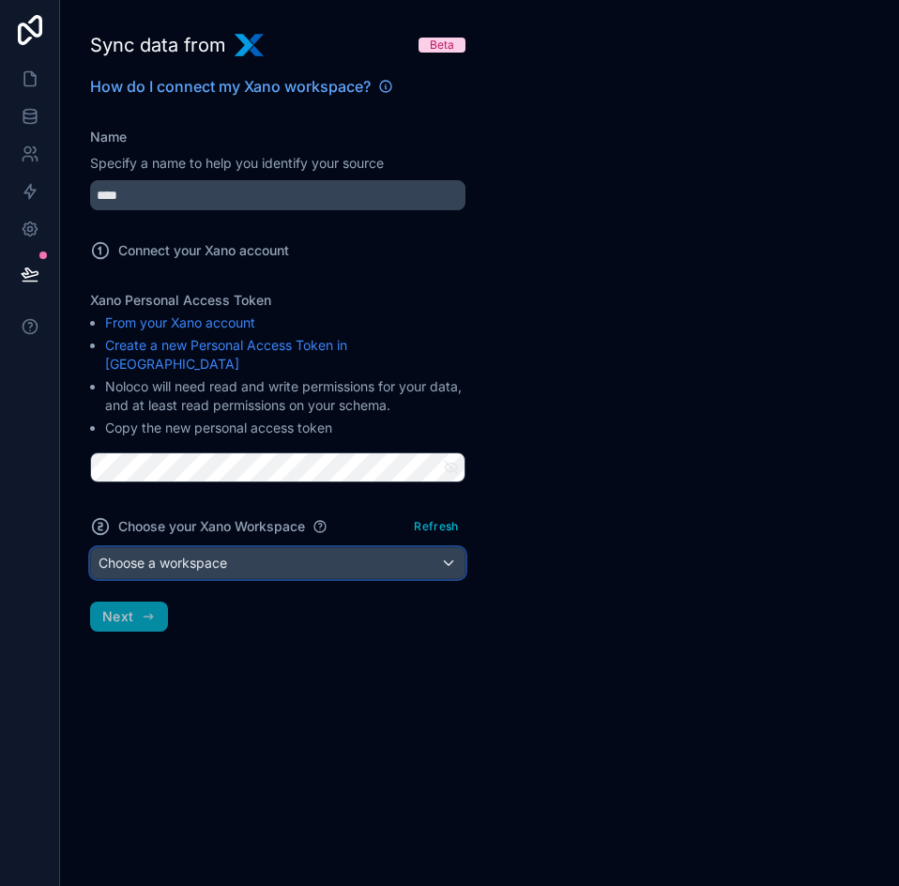
click at [189, 554] on span "Choose a workspace" at bounding box center [163, 562] width 129 height 16
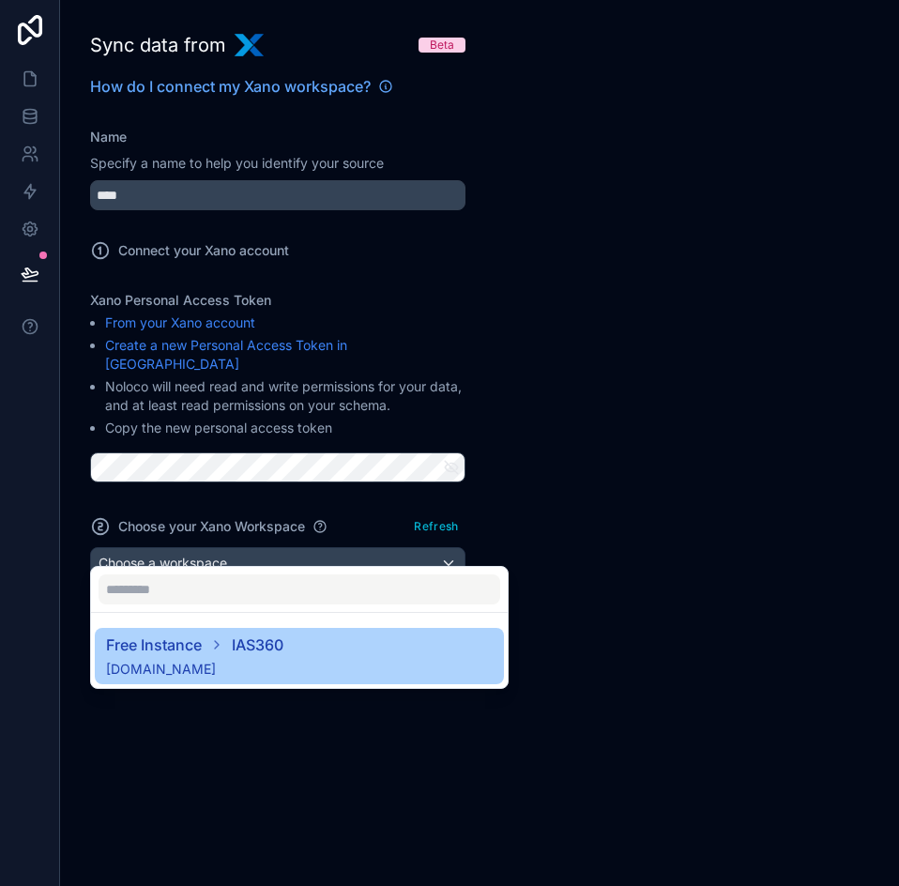
click at [247, 658] on div "Free Instance IAS360 x8ki-letl-twmt.n7.xano.io" at bounding box center [194, 655] width 177 height 45
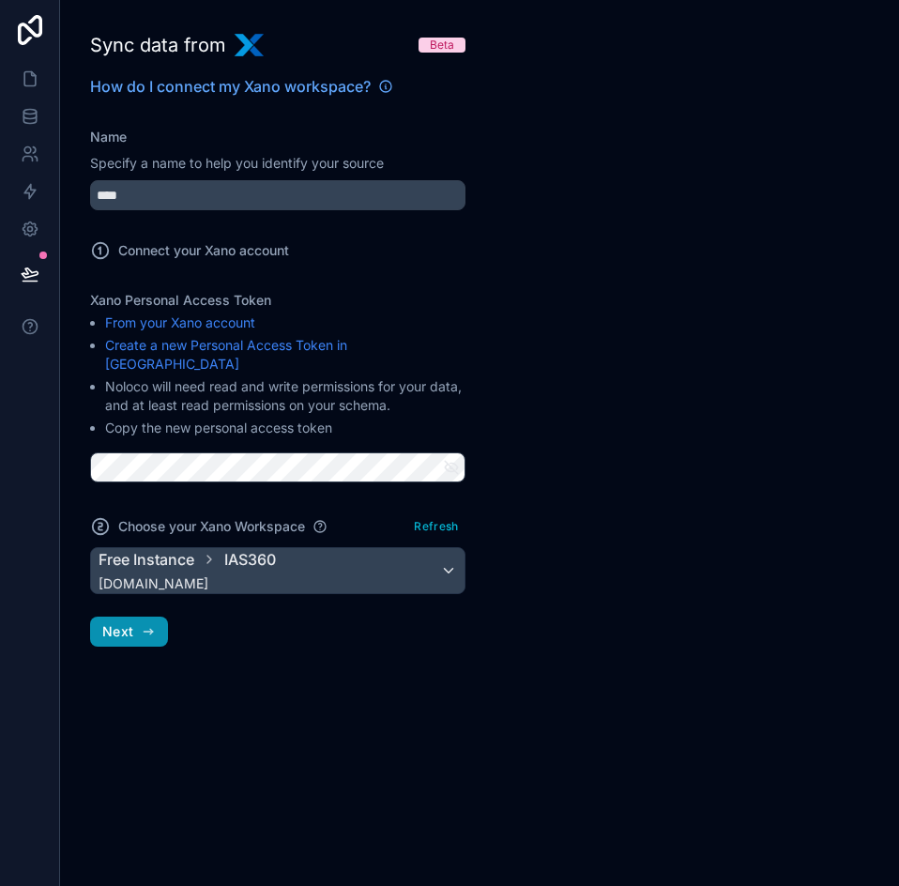
click at [142, 624] on icon "button" at bounding box center [148, 631] width 15 height 15
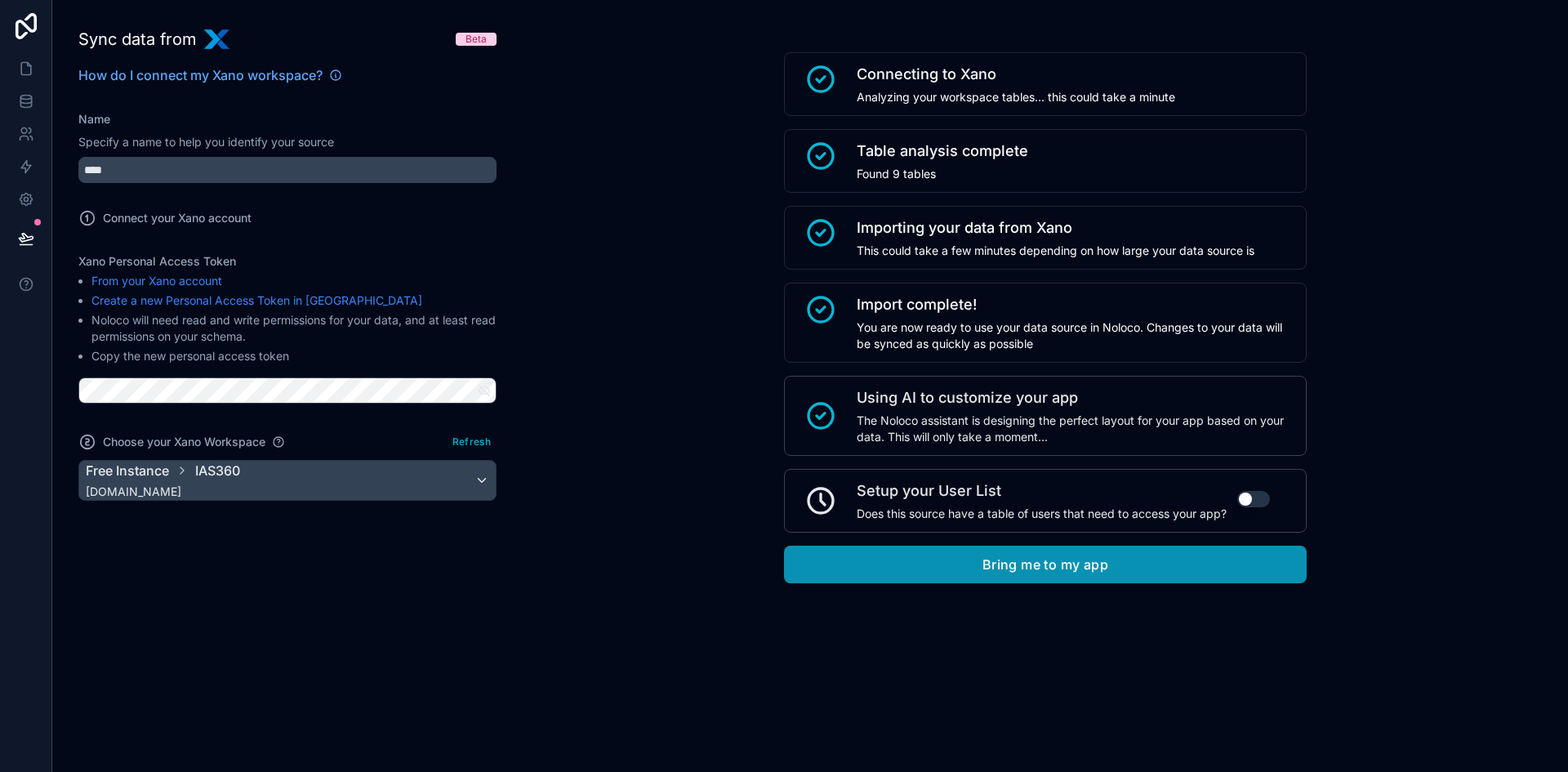
click at [998, 572] on button "Bring me to my app" at bounding box center [1046, 564] width 522 height 37
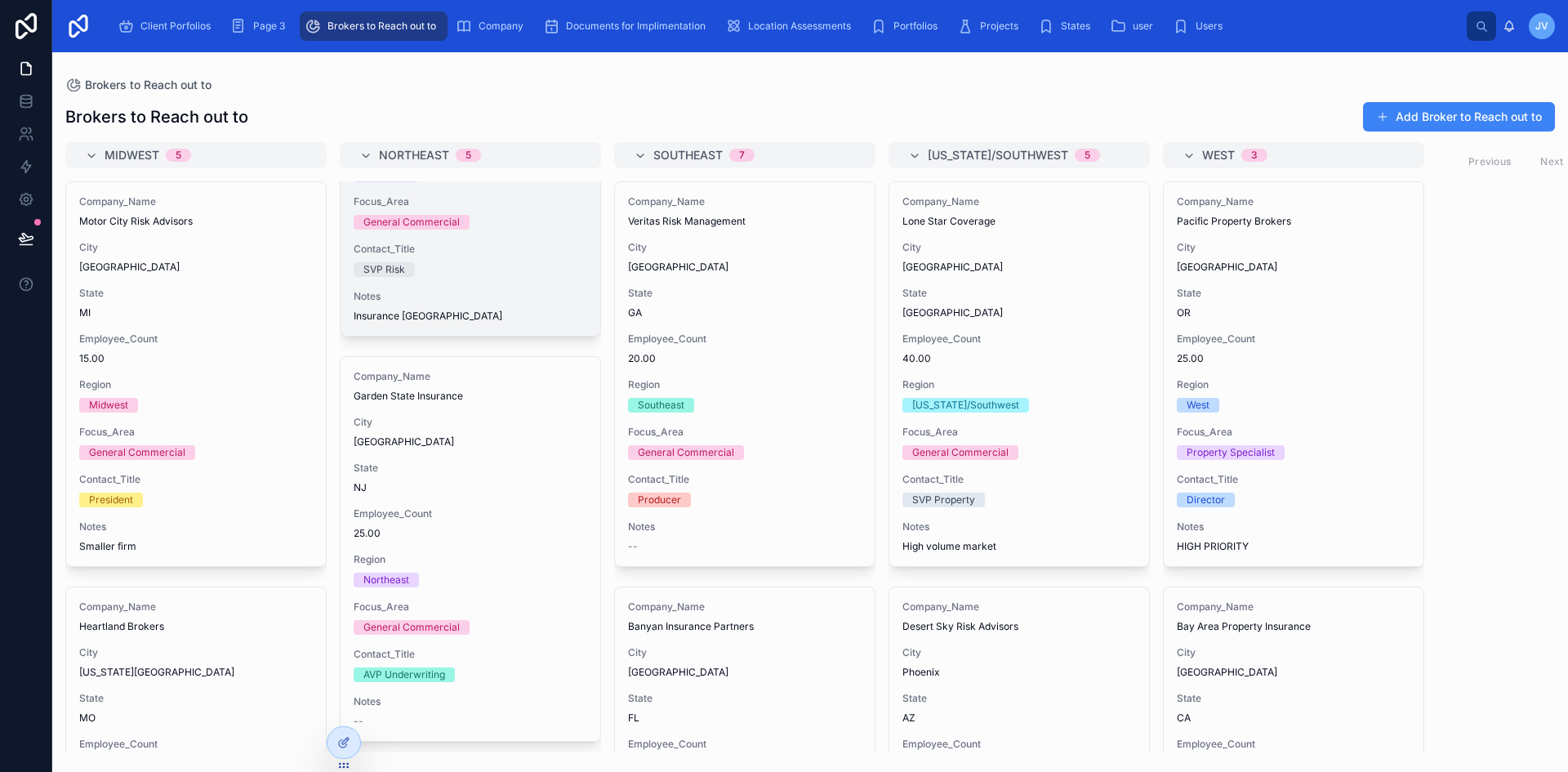
scroll to position [231, 0]
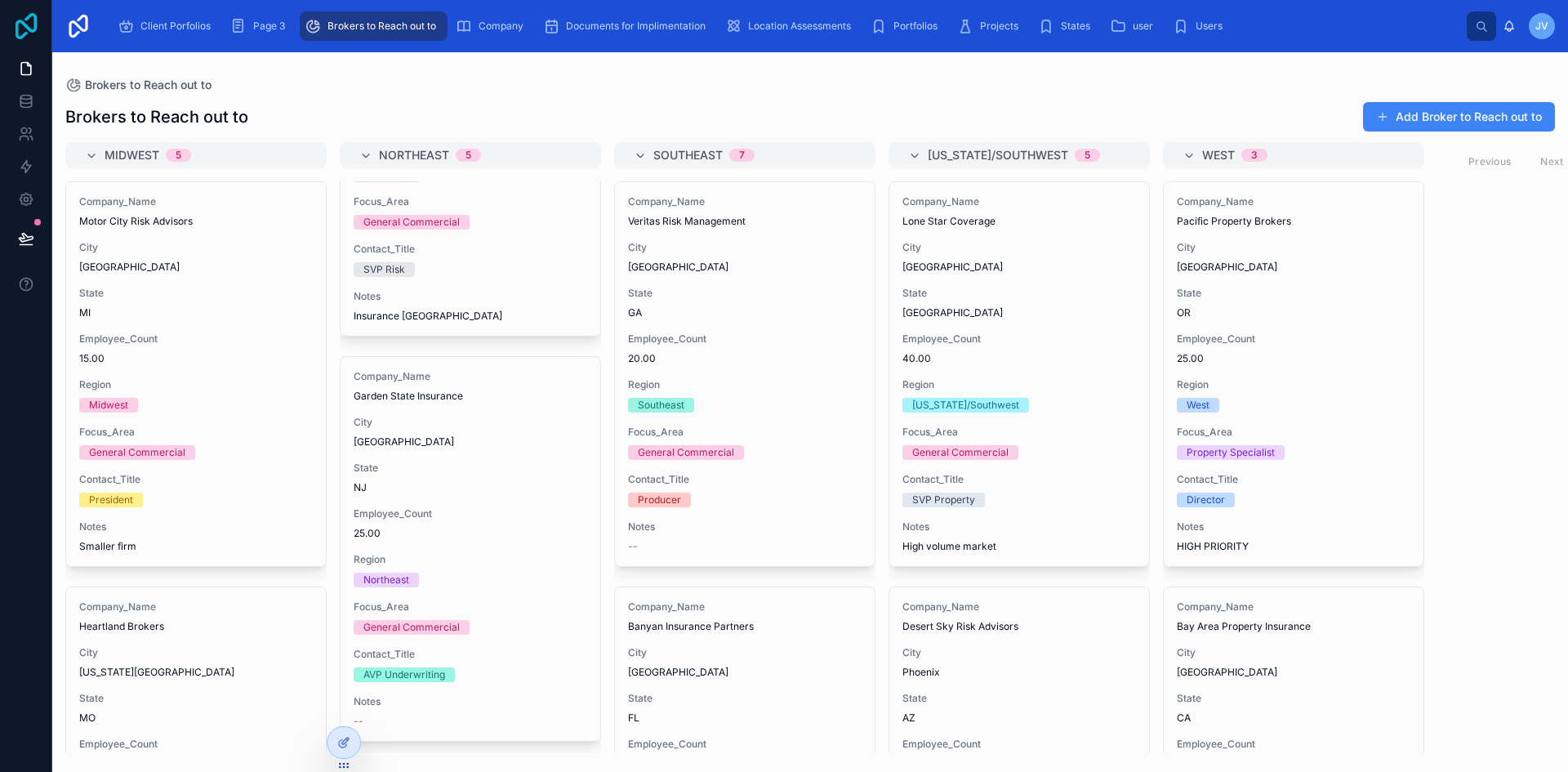
drag, startPoint x: 389, startPoint y: 20, endPoint x: 19, endPoint y: 23, distance: 370.0
click at [19, 23] on icon at bounding box center [26, 26] width 33 height 26
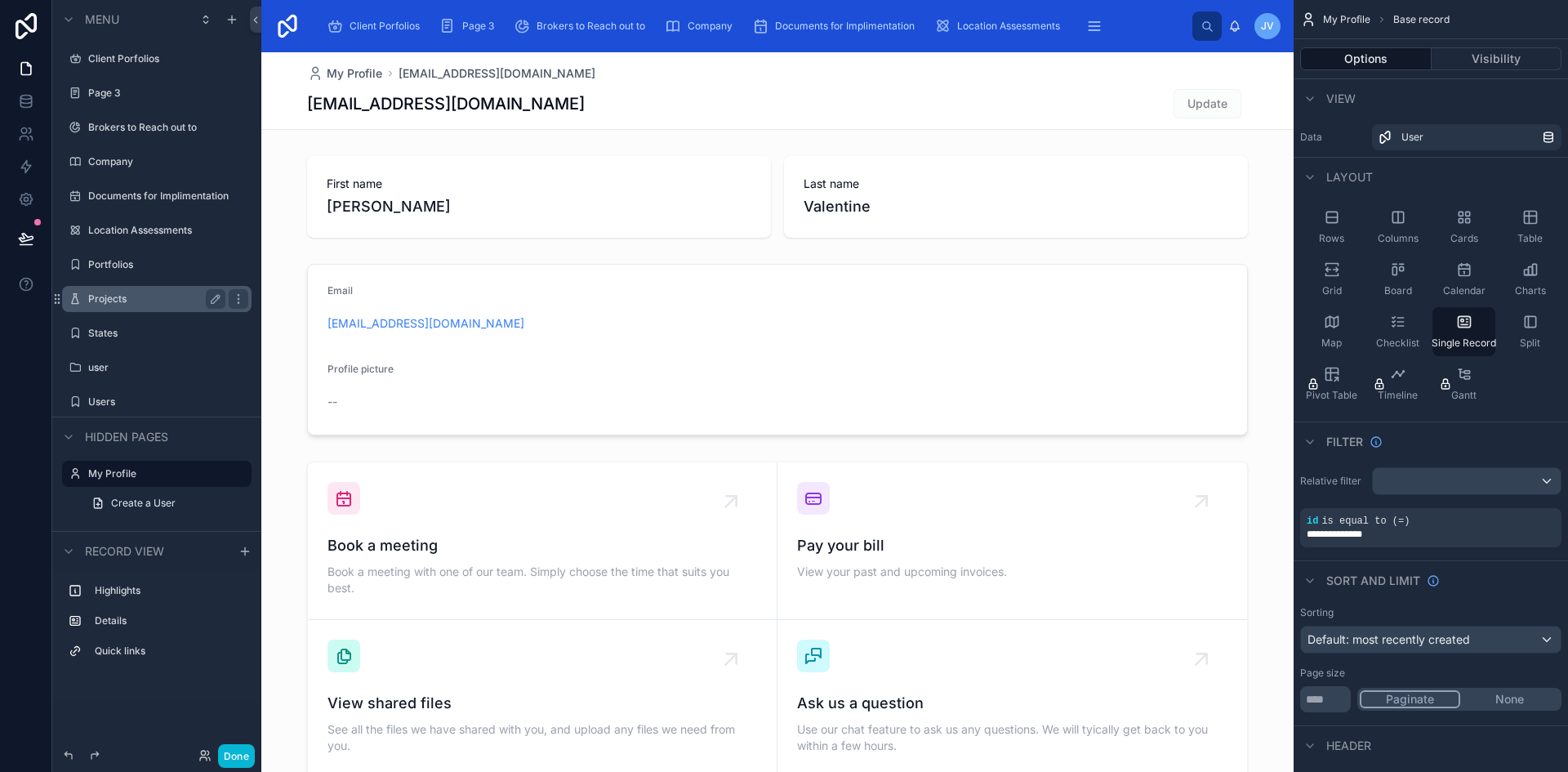
drag, startPoint x: 588, startPoint y: 33, endPoint x: 93, endPoint y: 287, distance: 556.4
click at [93, 287] on div "Projects" at bounding box center [157, 299] width 183 height 26
click at [245, 124] on div "scrollable content" at bounding box center [239, 127] width 20 height 20
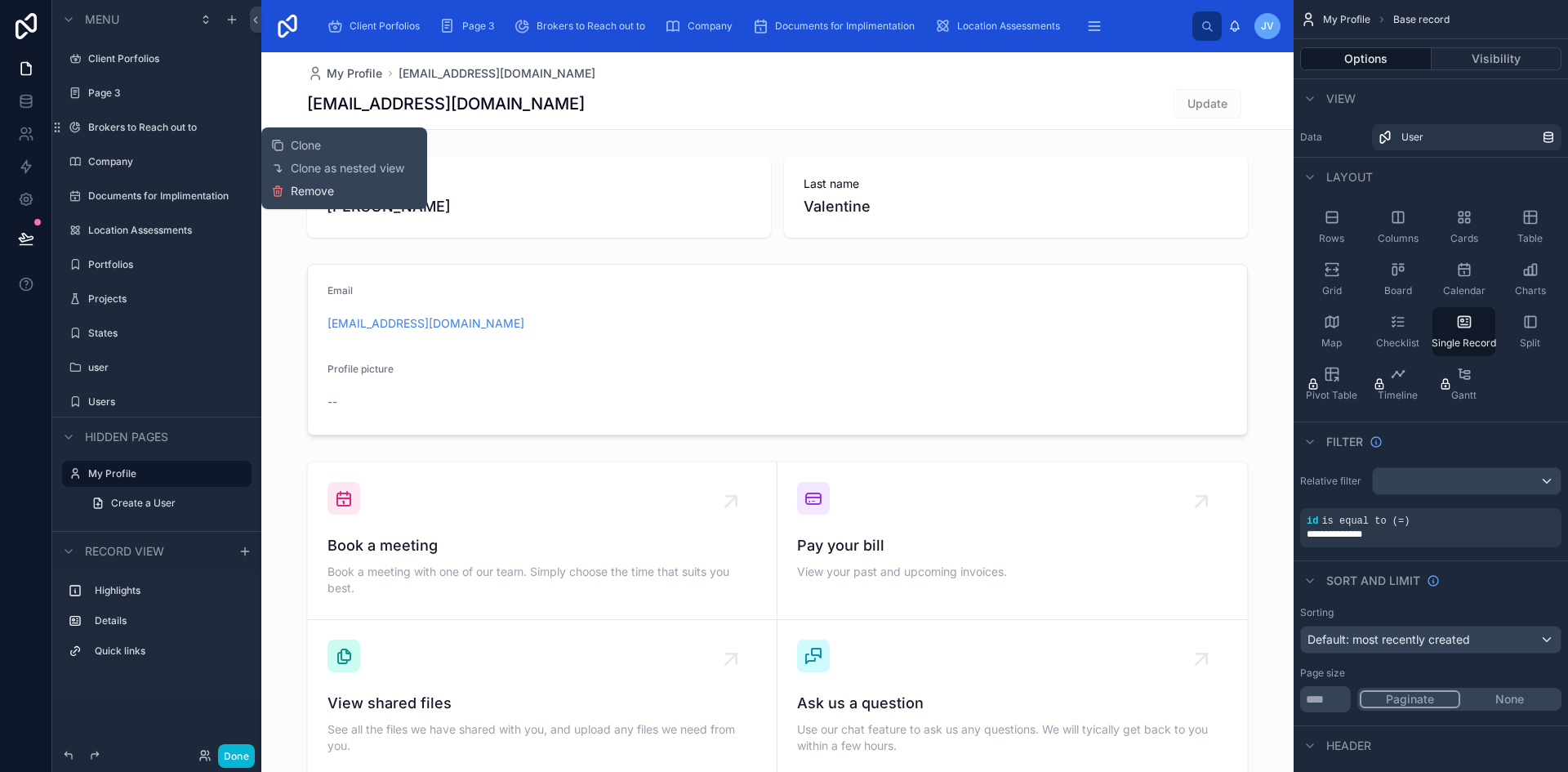
click at [293, 193] on span "Remove" at bounding box center [313, 191] width 44 height 17
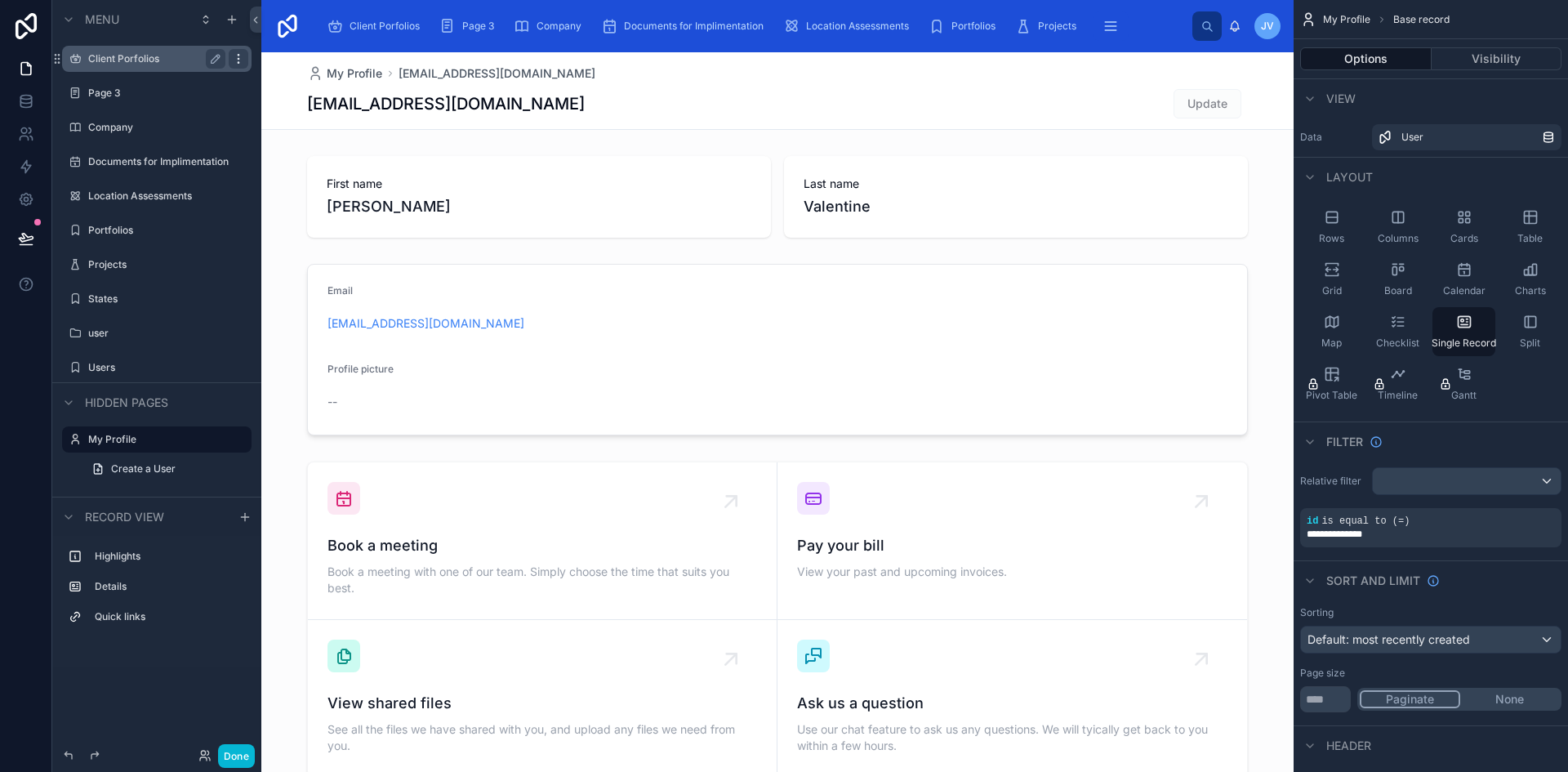
click at [237, 57] on icon "scrollable content" at bounding box center [238, 58] width 13 height 13
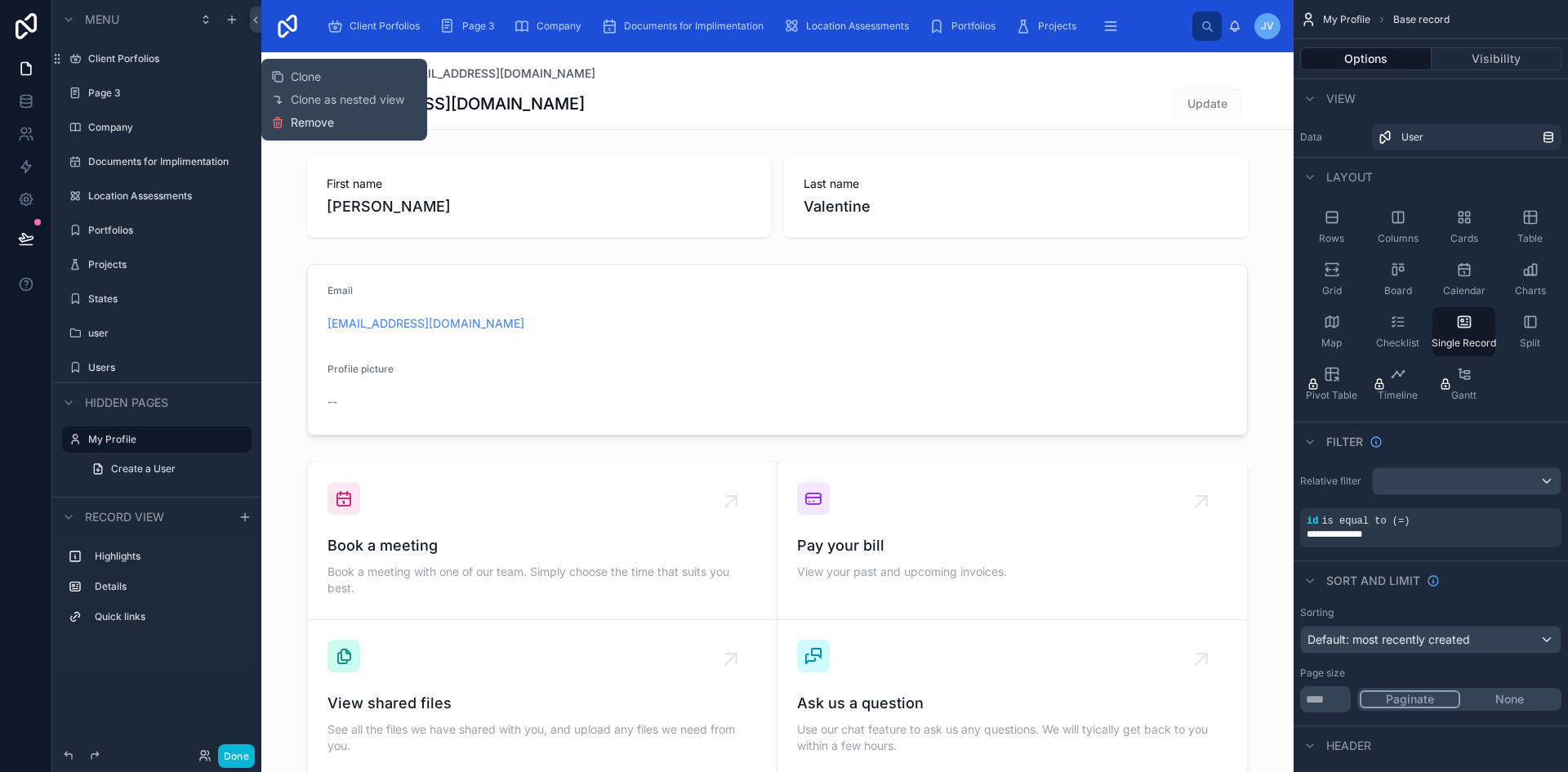
click at [294, 120] on span "Remove" at bounding box center [313, 122] width 44 height 17
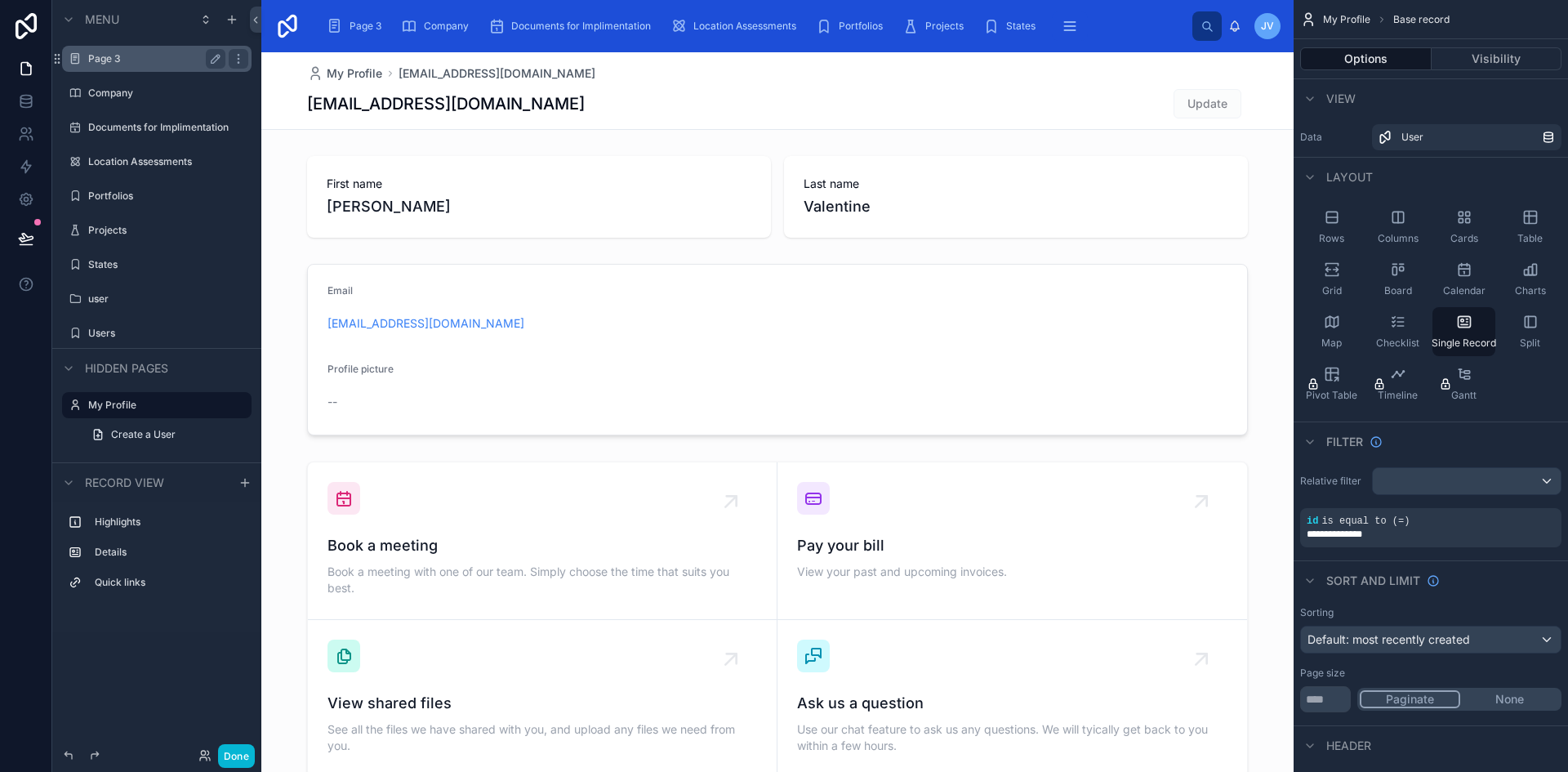
click at [107, 50] on div "Page 3" at bounding box center [157, 58] width 138 height 20
click at [109, 106] on div "Company" at bounding box center [157, 93] width 209 height 30
click at [112, 124] on label "Documents for Implimentation" at bounding box center [157, 127] width 138 height 13
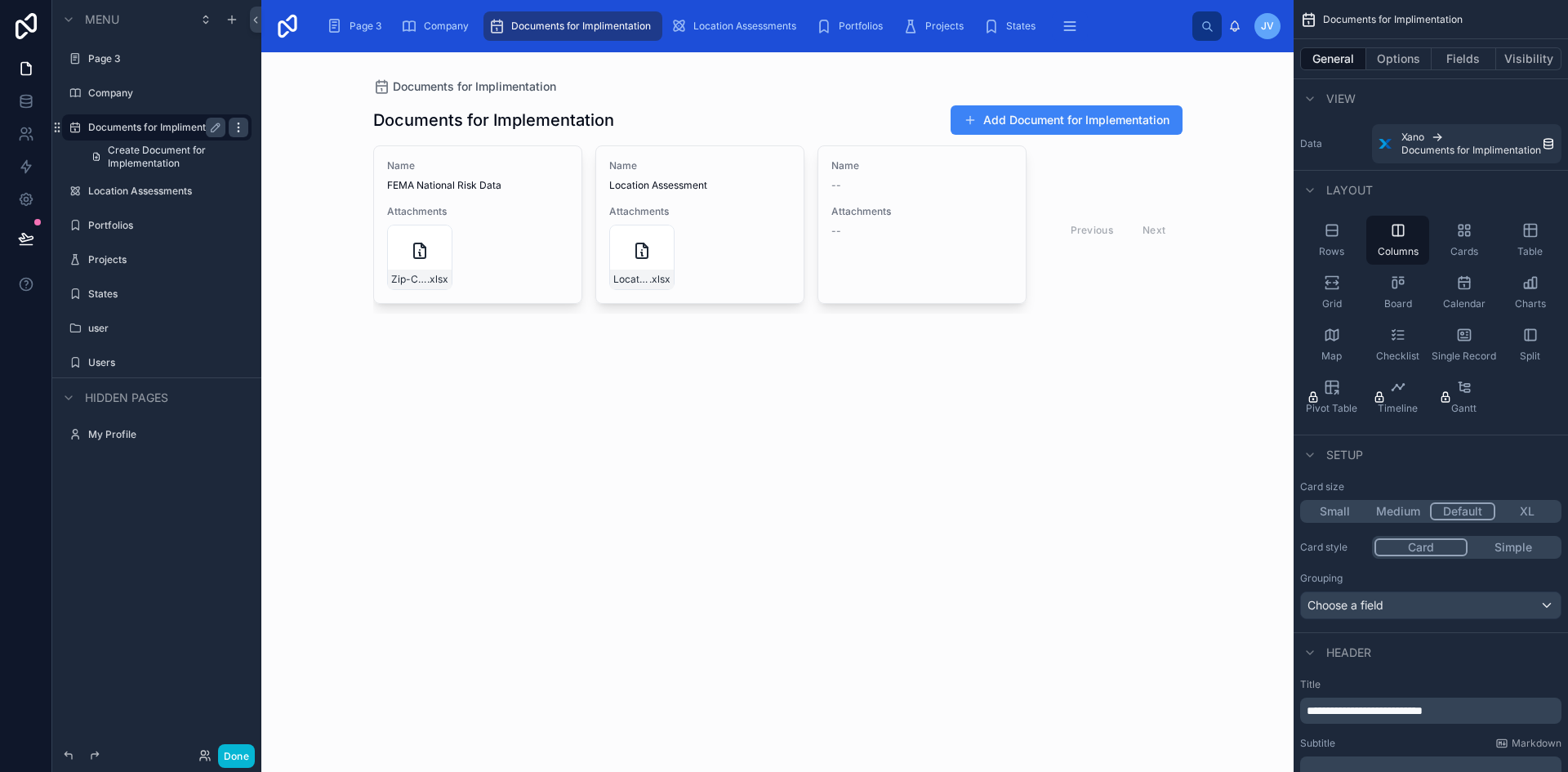
click at [243, 129] on icon "scrollable content" at bounding box center [238, 127] width 13 height 13
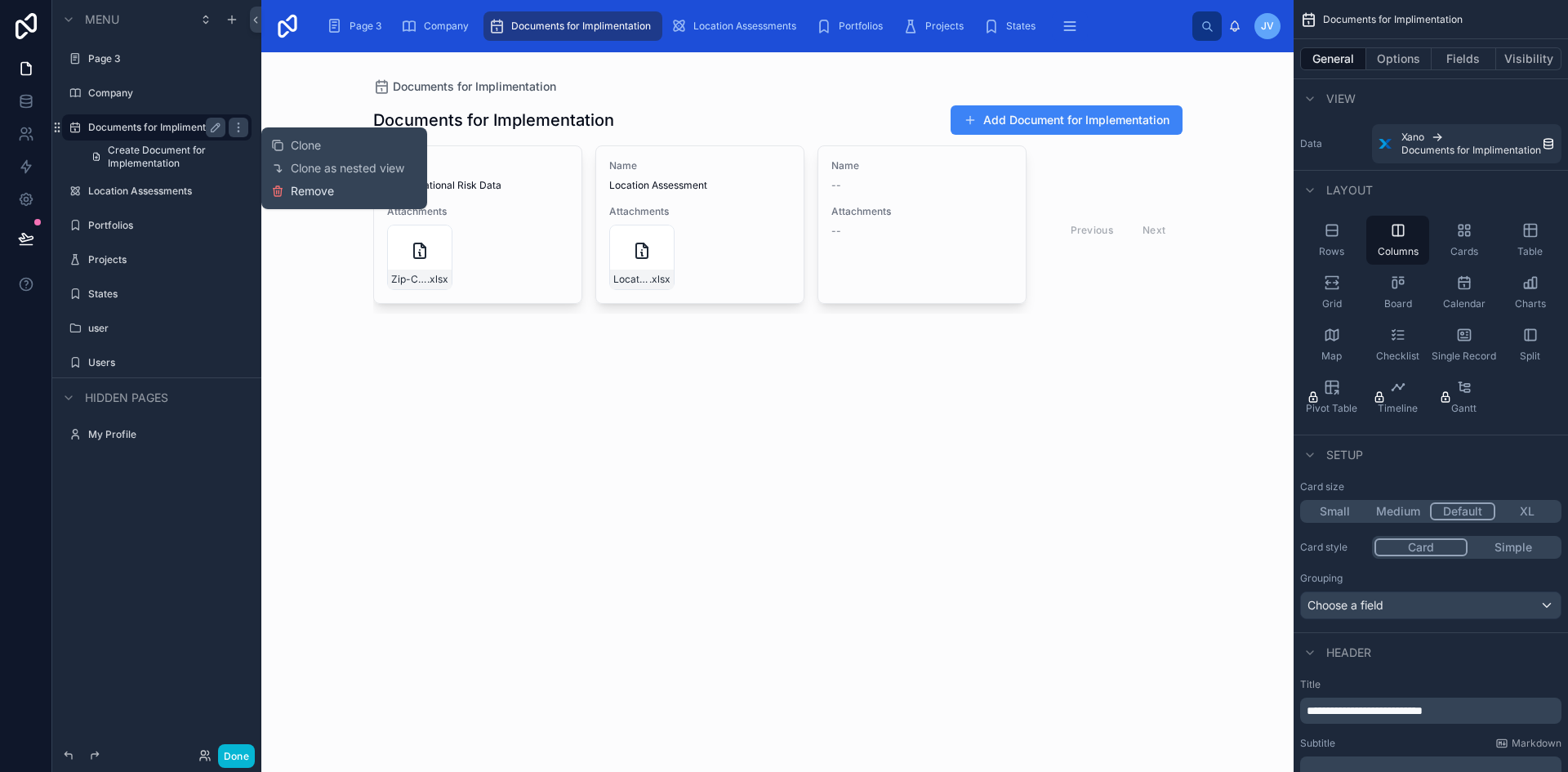
click at [285, 191] on button "Remove" at bounding box center [302, 191] width 63 height 17
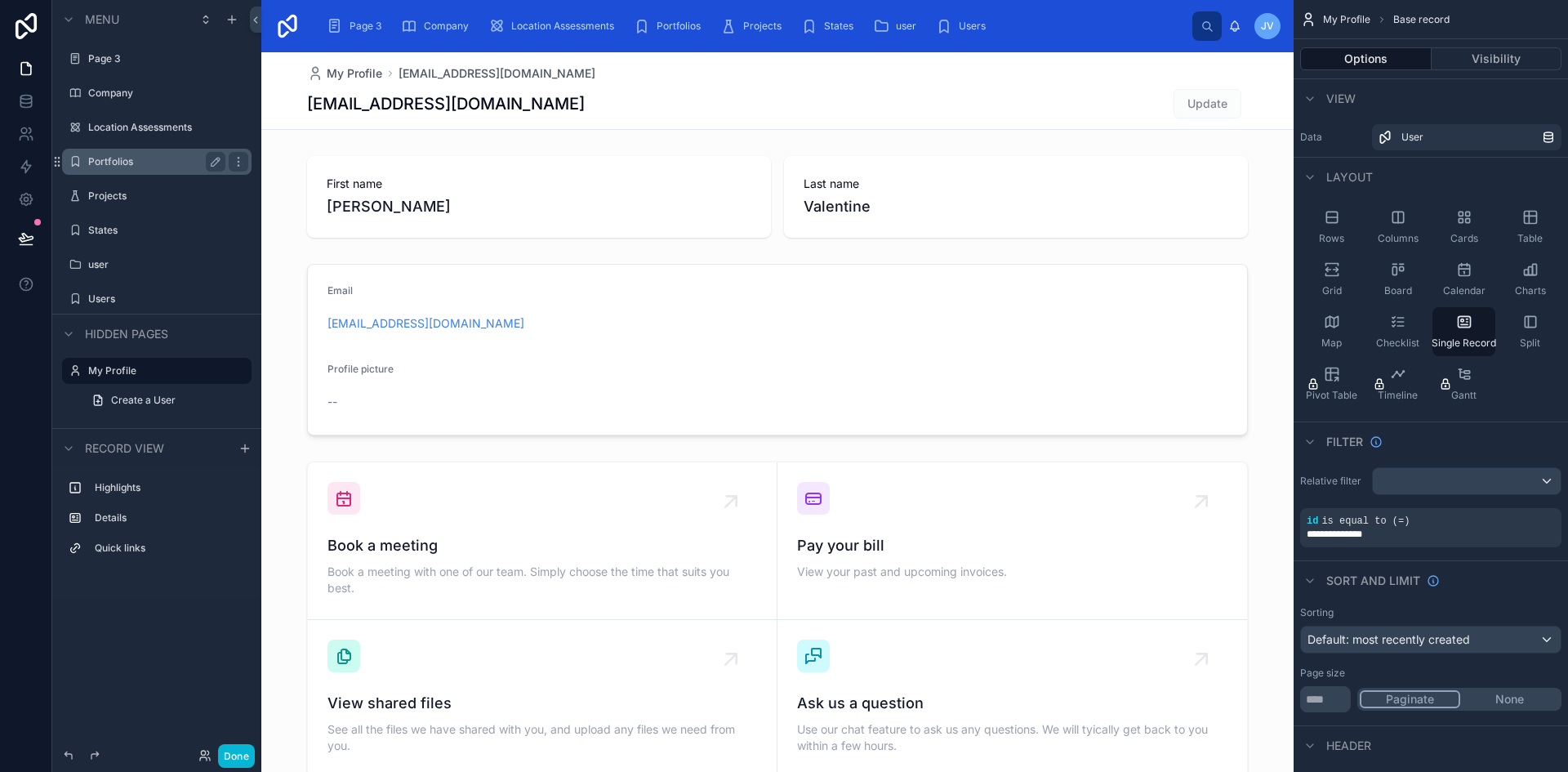
click at [149, 168] on div "Portfolios" at bounding box center [157, 161] width 138 height 20
click at [113, 152] on div "Portfolios" at bounding box center [157, 161] width 138 height 20
click at [241, 163] on icon "scrollable content" at bounding box center [238, 161] width 13 height 13
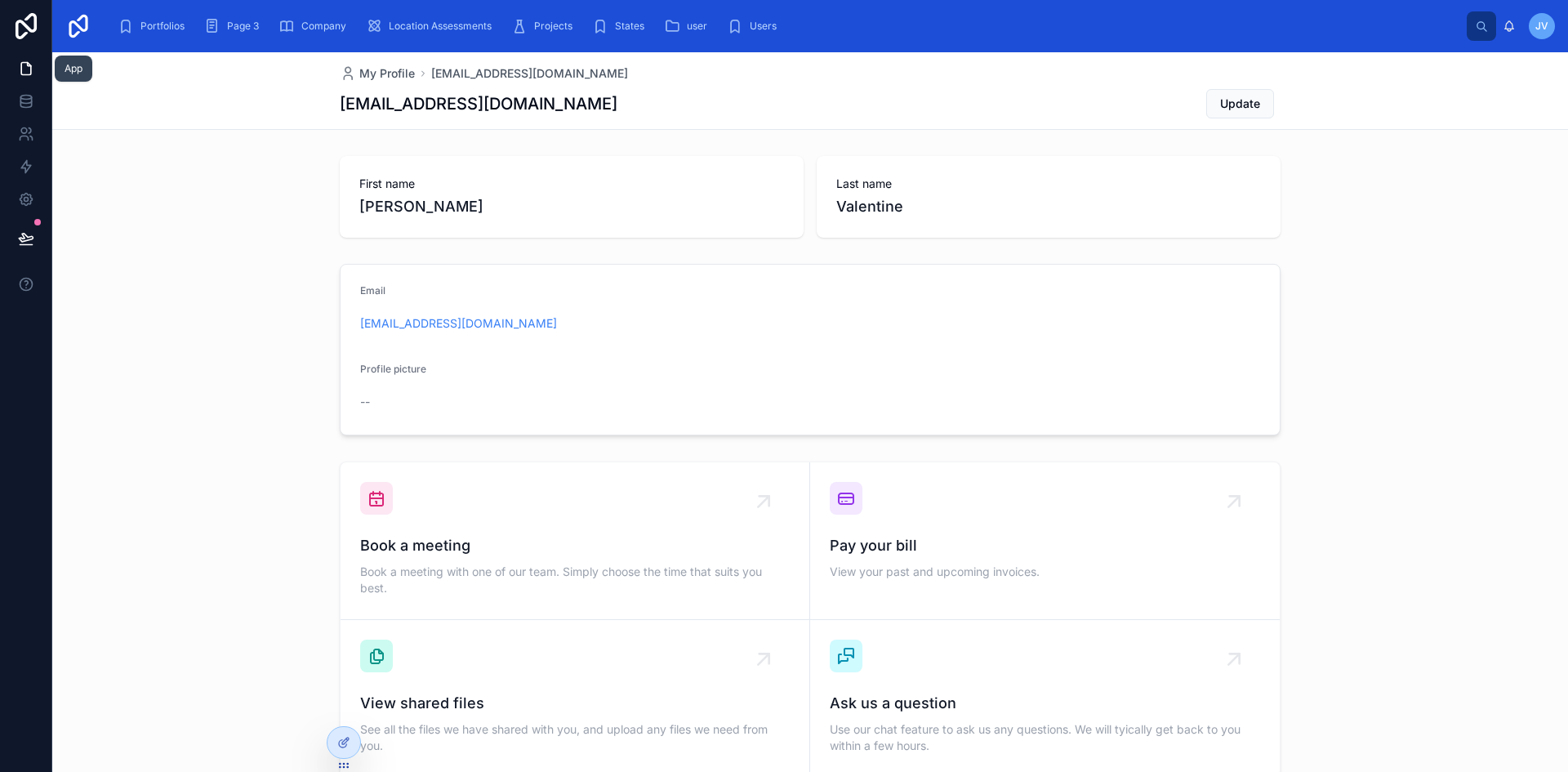
click at [23, 63] on icon at bounding box center [25, 69] width 10 height 12
click at [238, 27] on span "Page 3" at bounding box center [243, 26] width 32 height 13
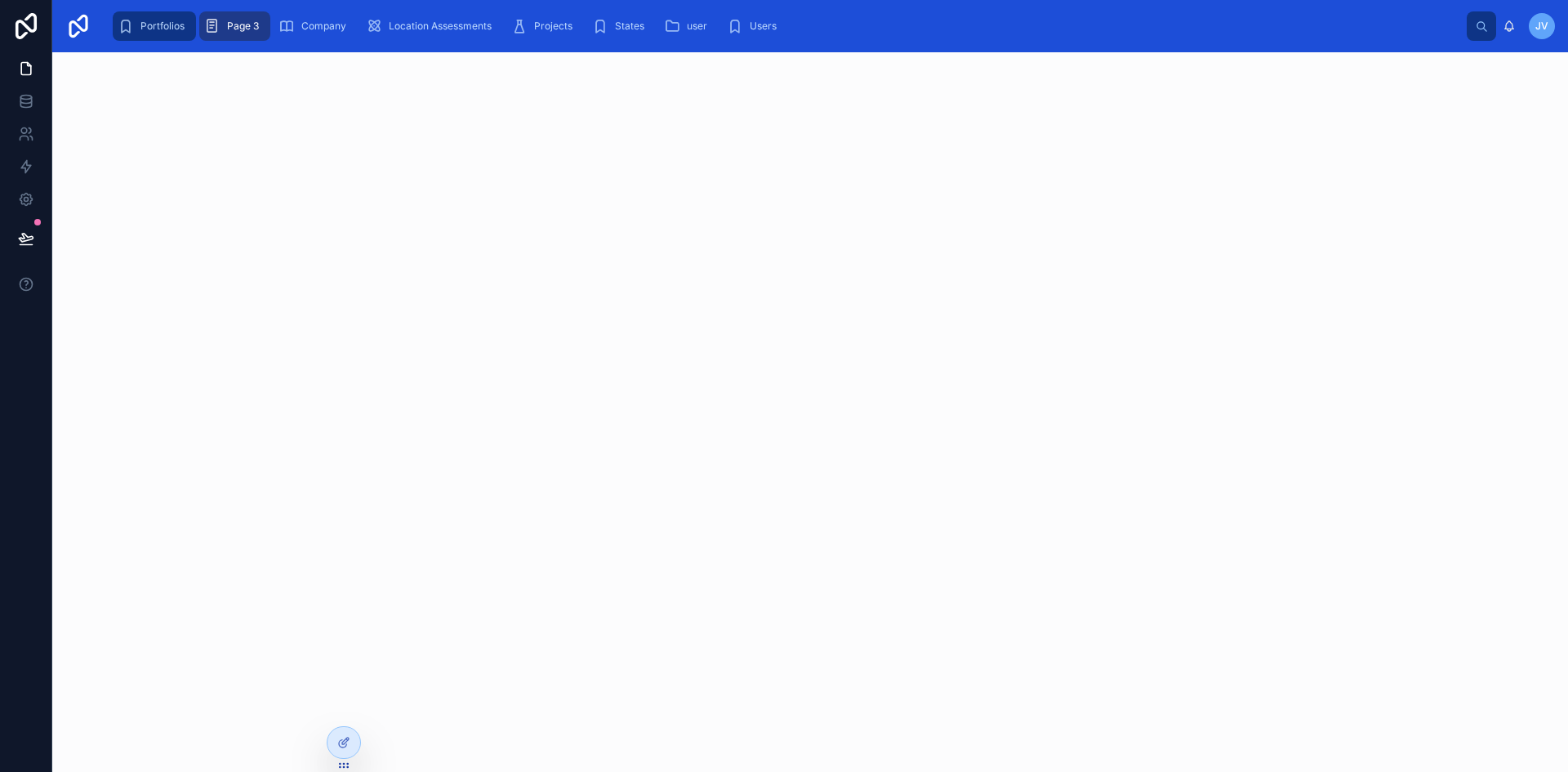
click at [138, 30] on div "Portfolios" at bounding box center [154, 26] width 73 height 26
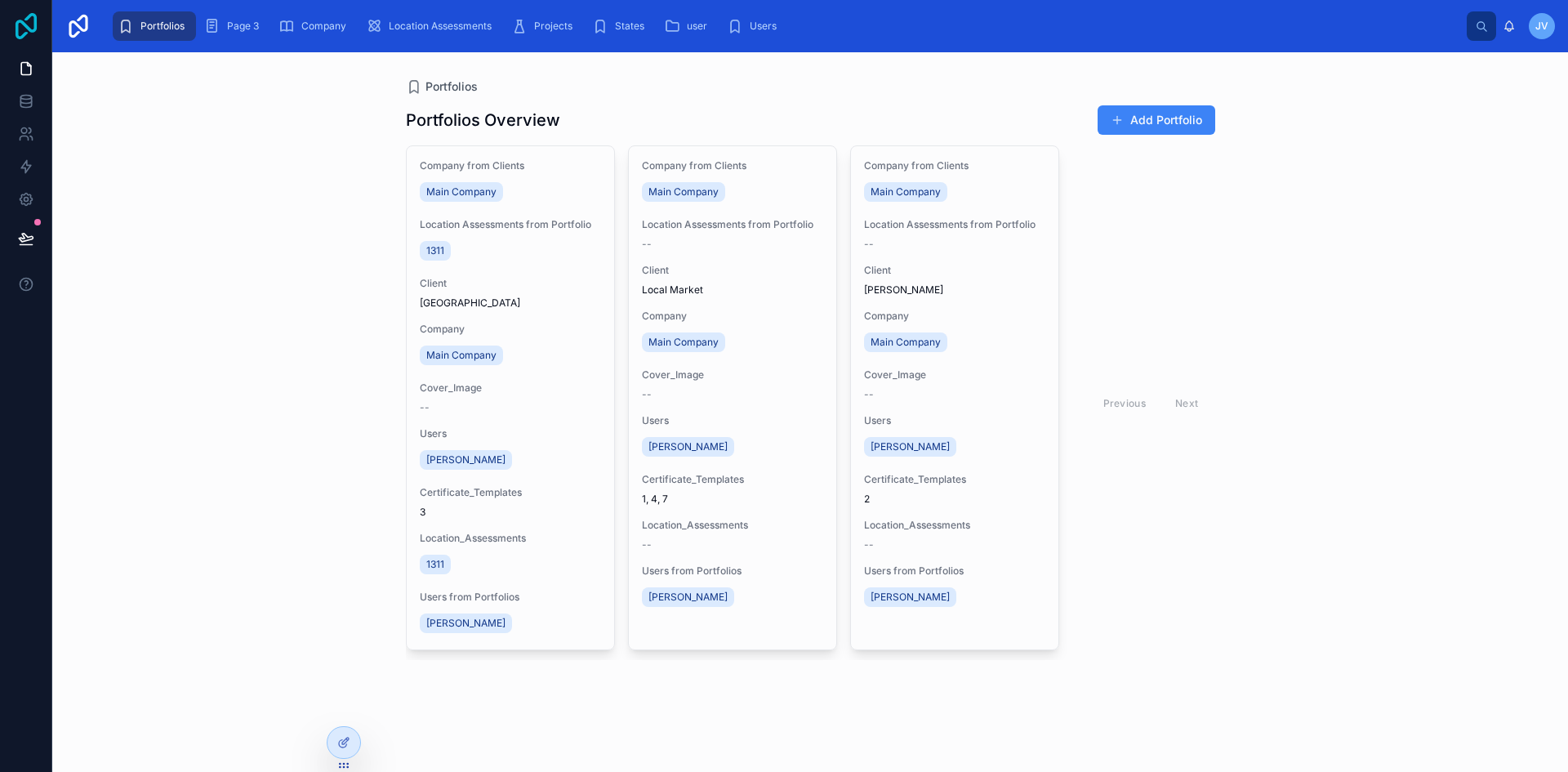
click at [11, 29] on icon at bounding box center [26, 26] width 33 height 26
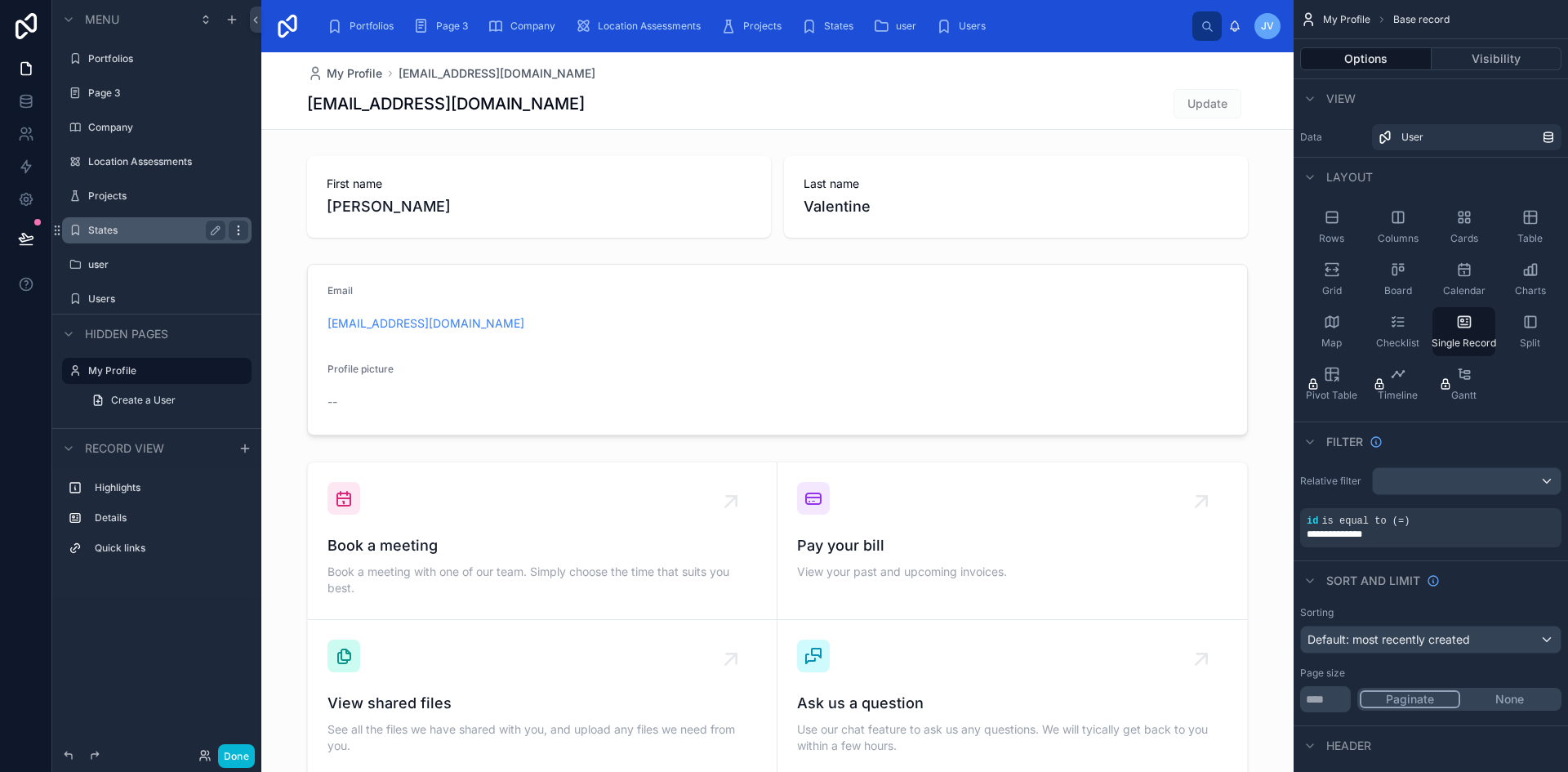
click at [236, 238] on div "scrollable content" at bounding box center [239, 230] width 20 height 20
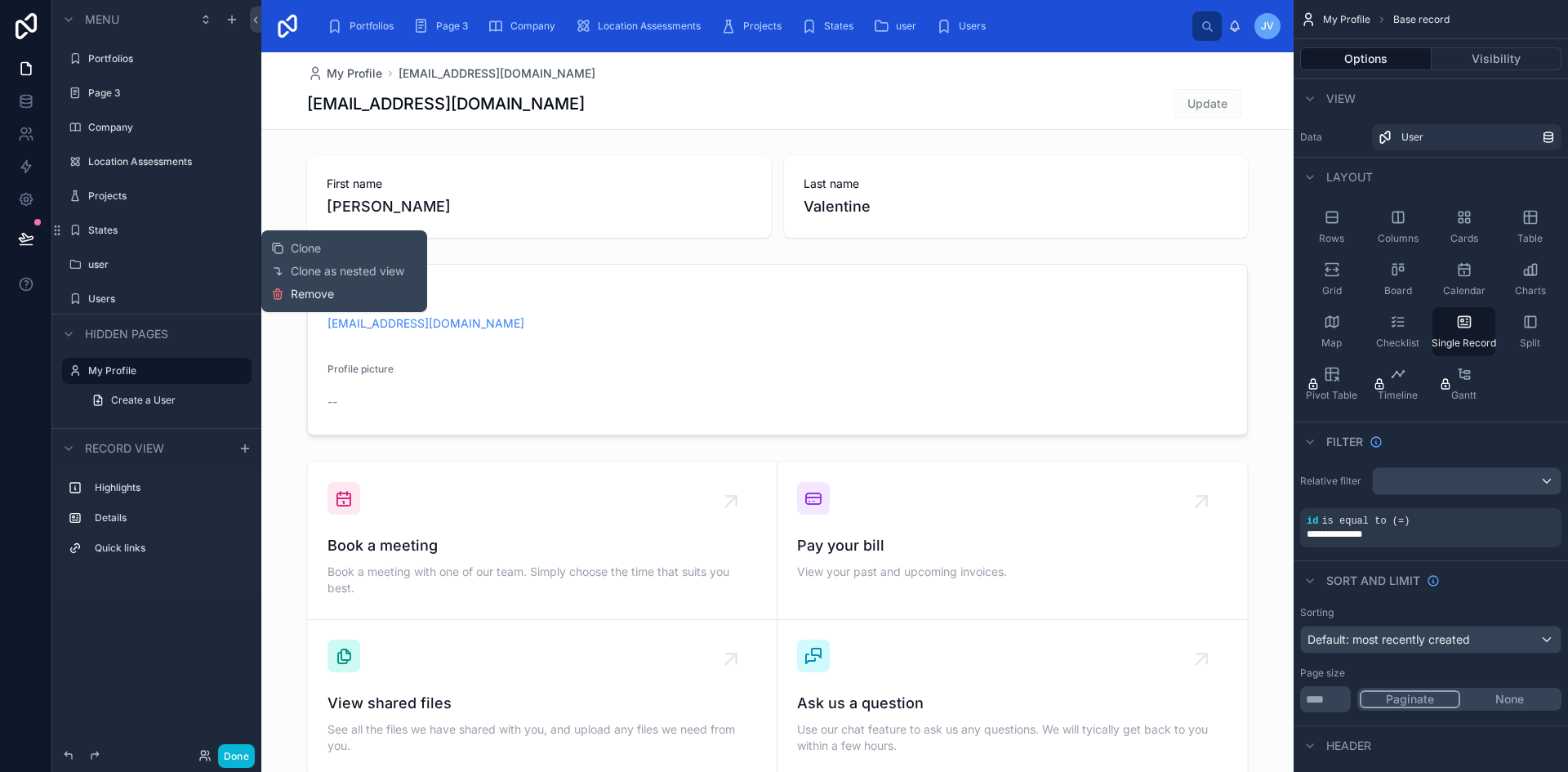
click at [294, 299] on span "Remove" at bounding box center [313, 293] width 44 height 17
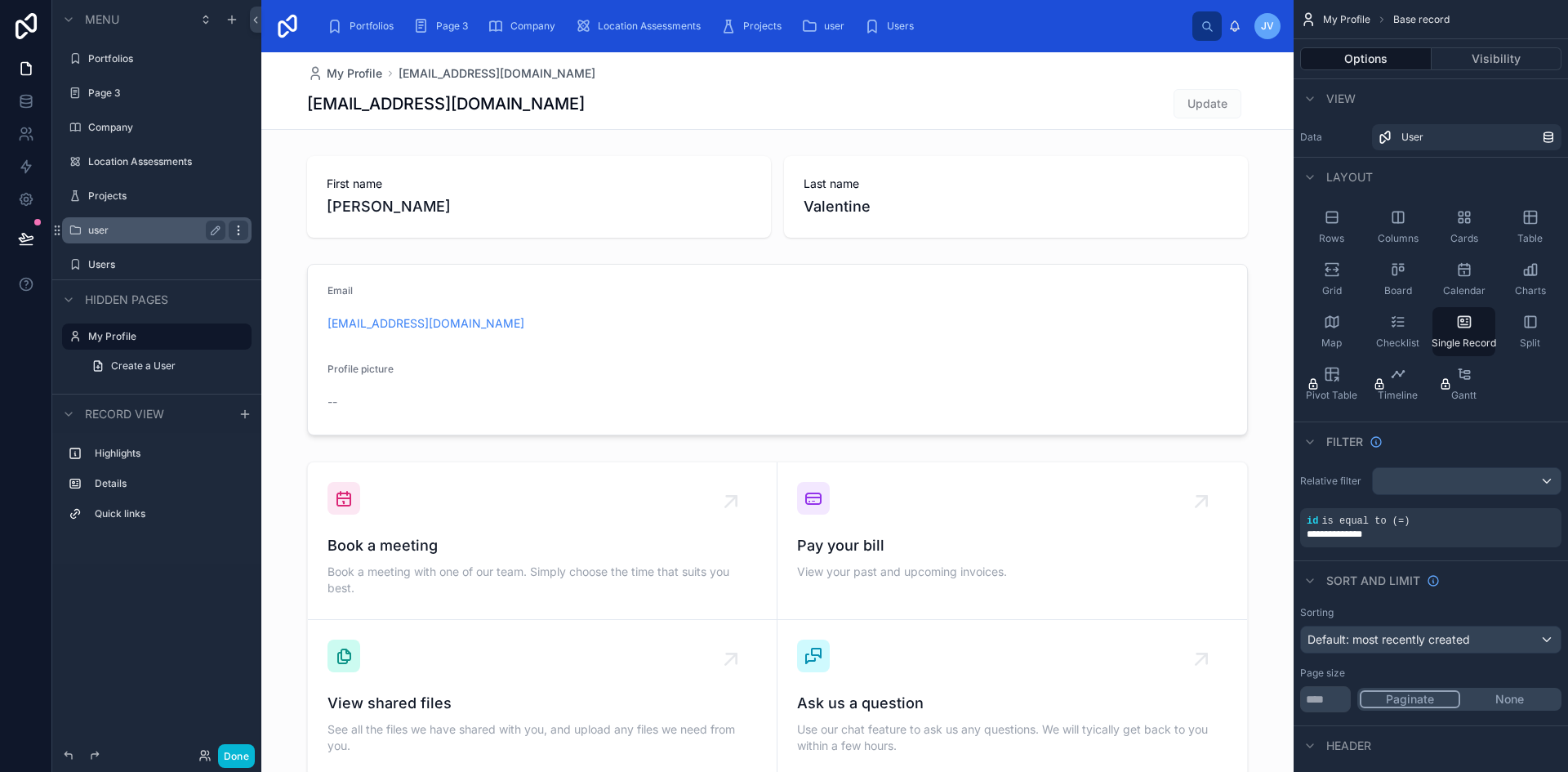
click at [246, 226] on div "scrollable content" at bounding box center [239, 230] width 20 height 20
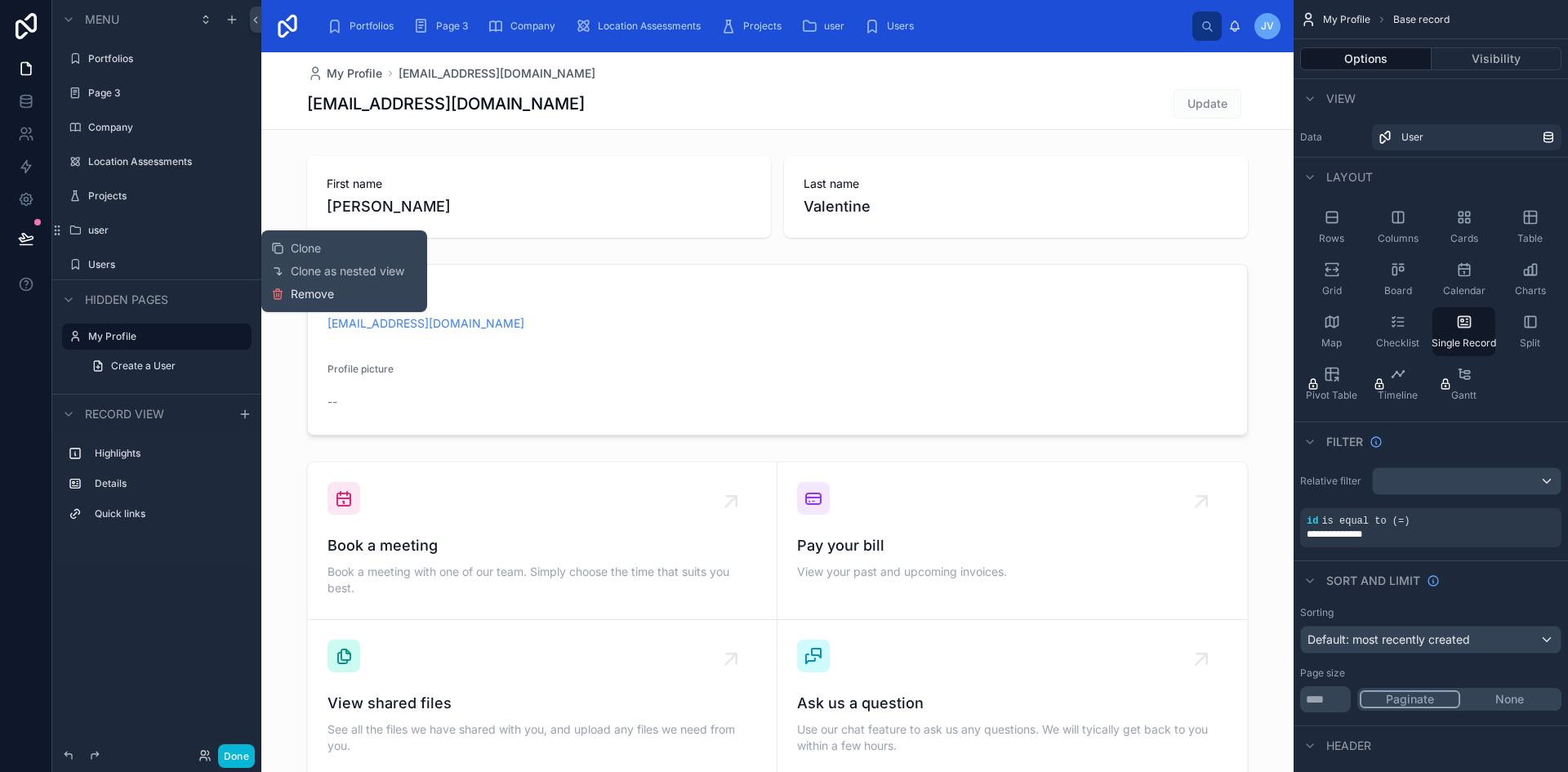
click at [290, 290] on button "Remove" at bounding box center [302, 293] width 63 height 17
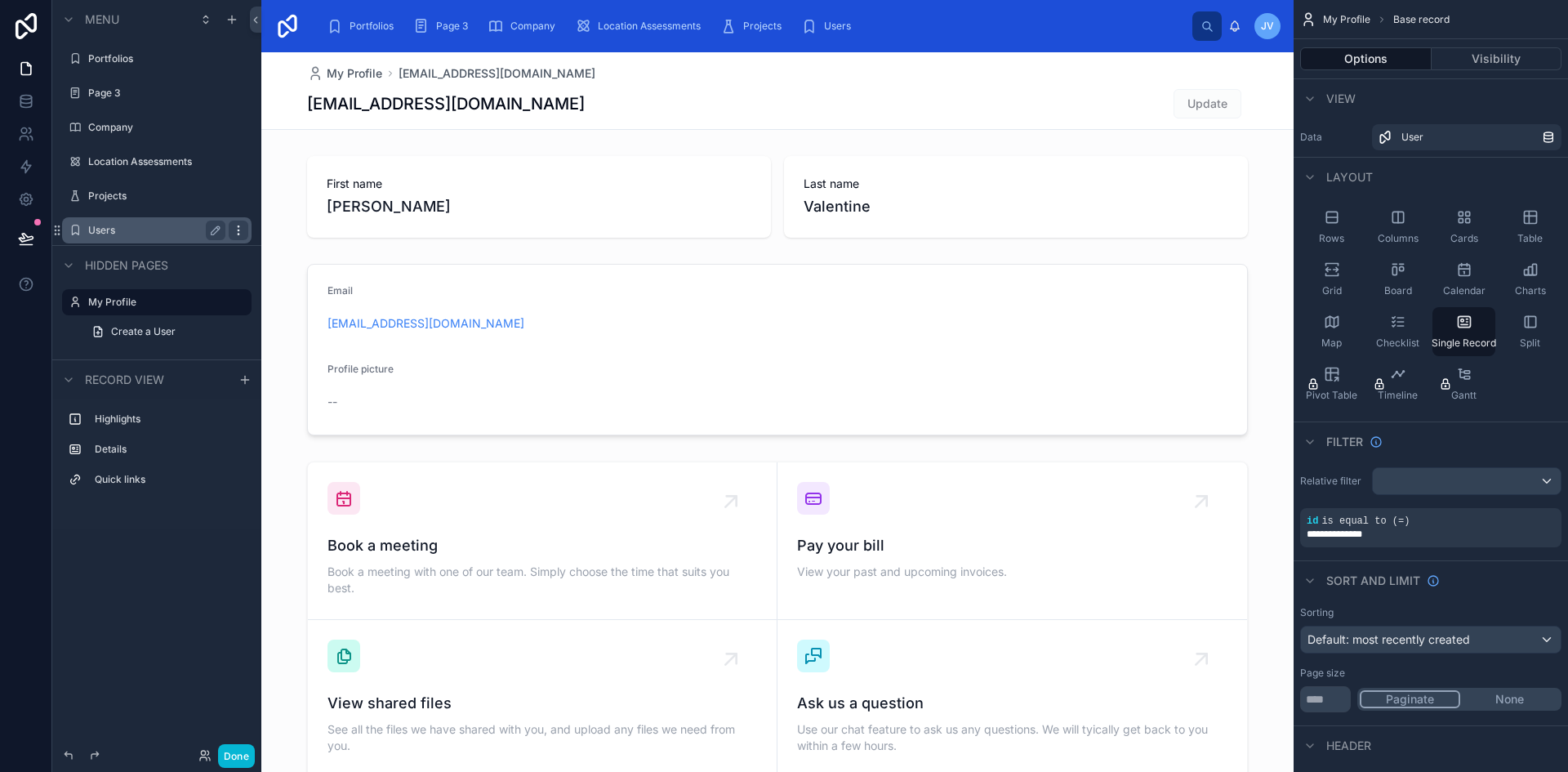
click at [244, 232] on icon "scrollable content" at bounding box center [238, 230] width 13 height 13
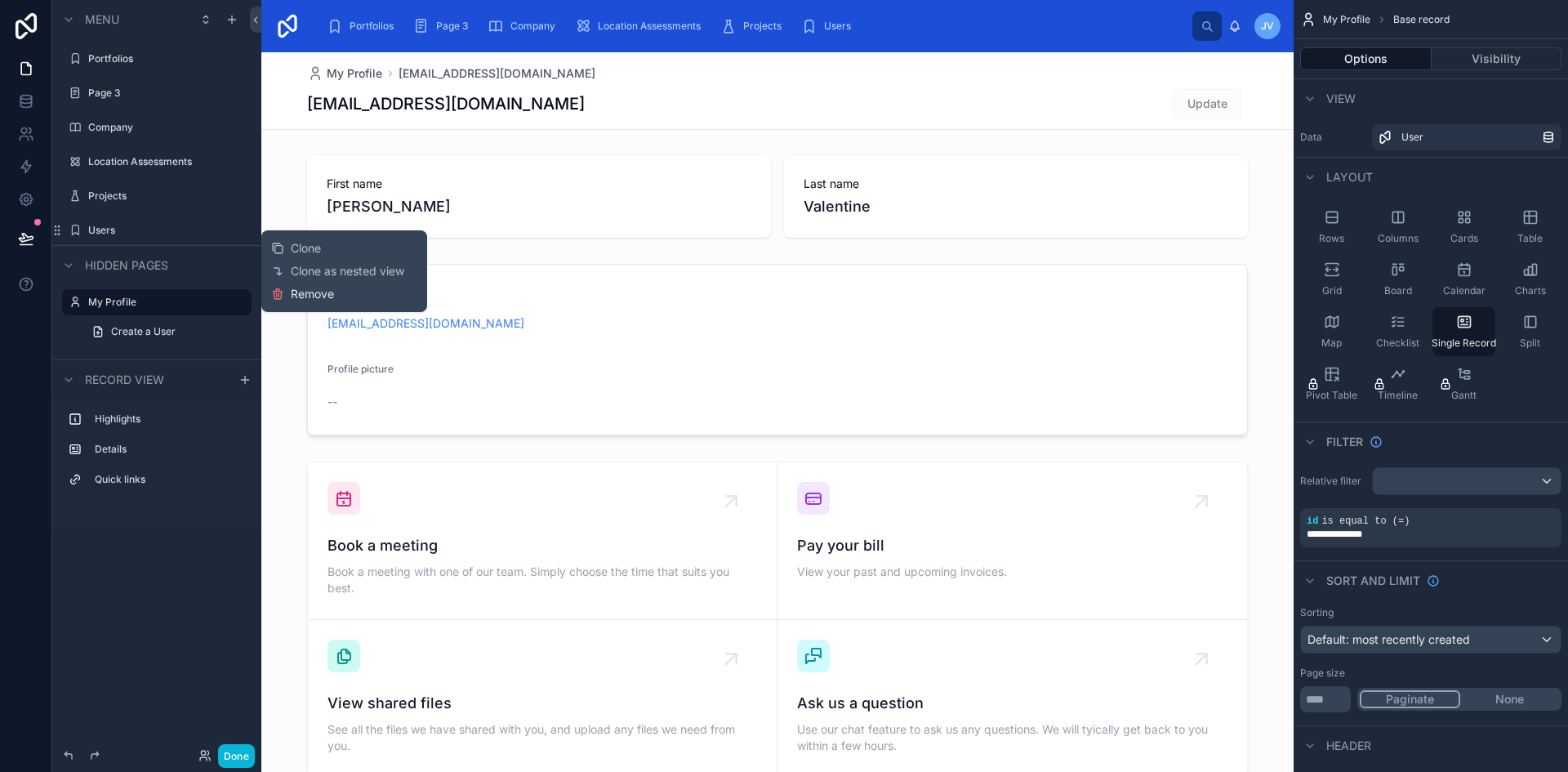
click at [284, 291] on icon at bounding box center [277, 293] width 13 height 13
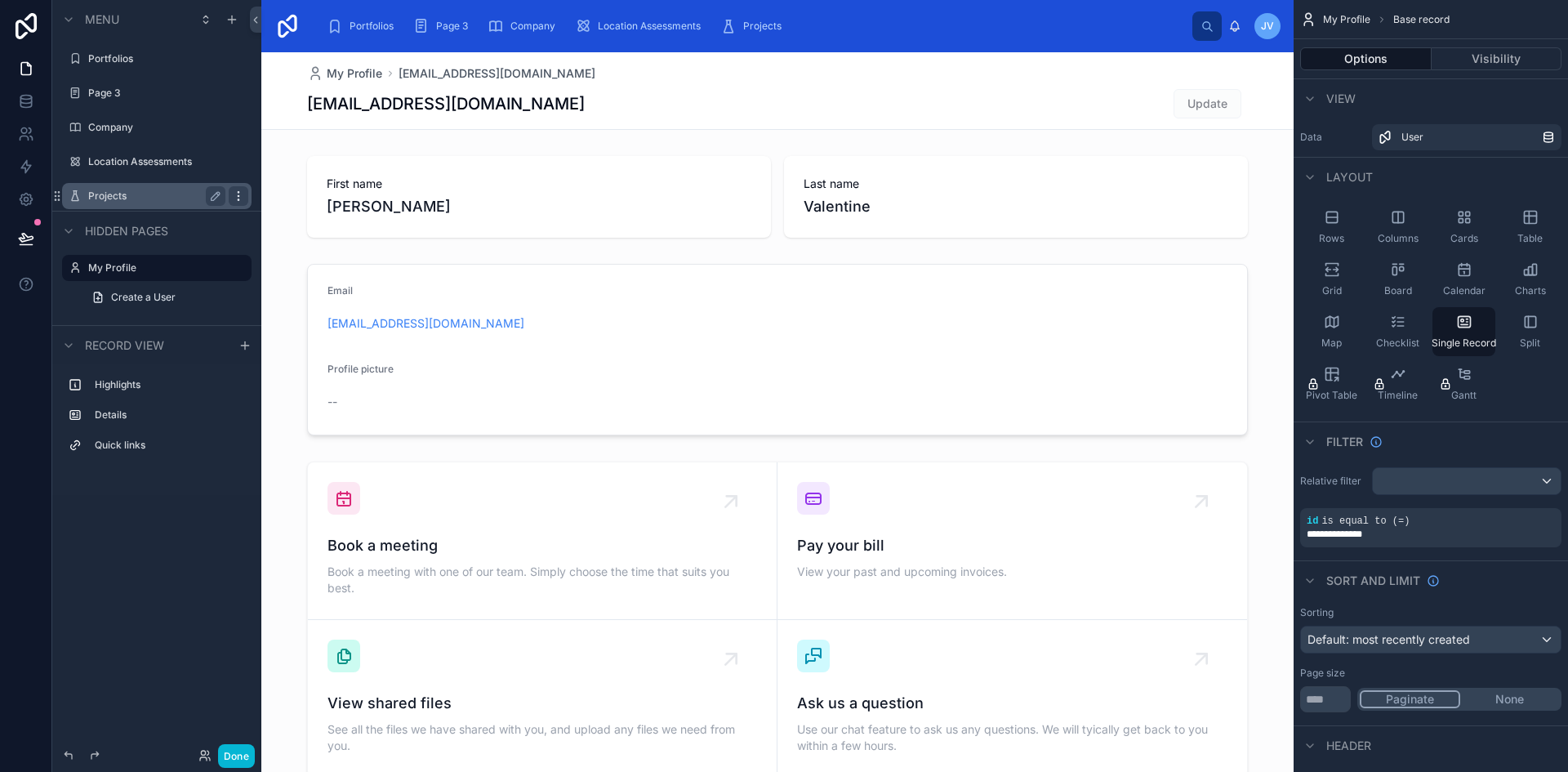
click at [235, 199] on icon "scrollable content" at bounding box center [238, 196] width 13 height 13
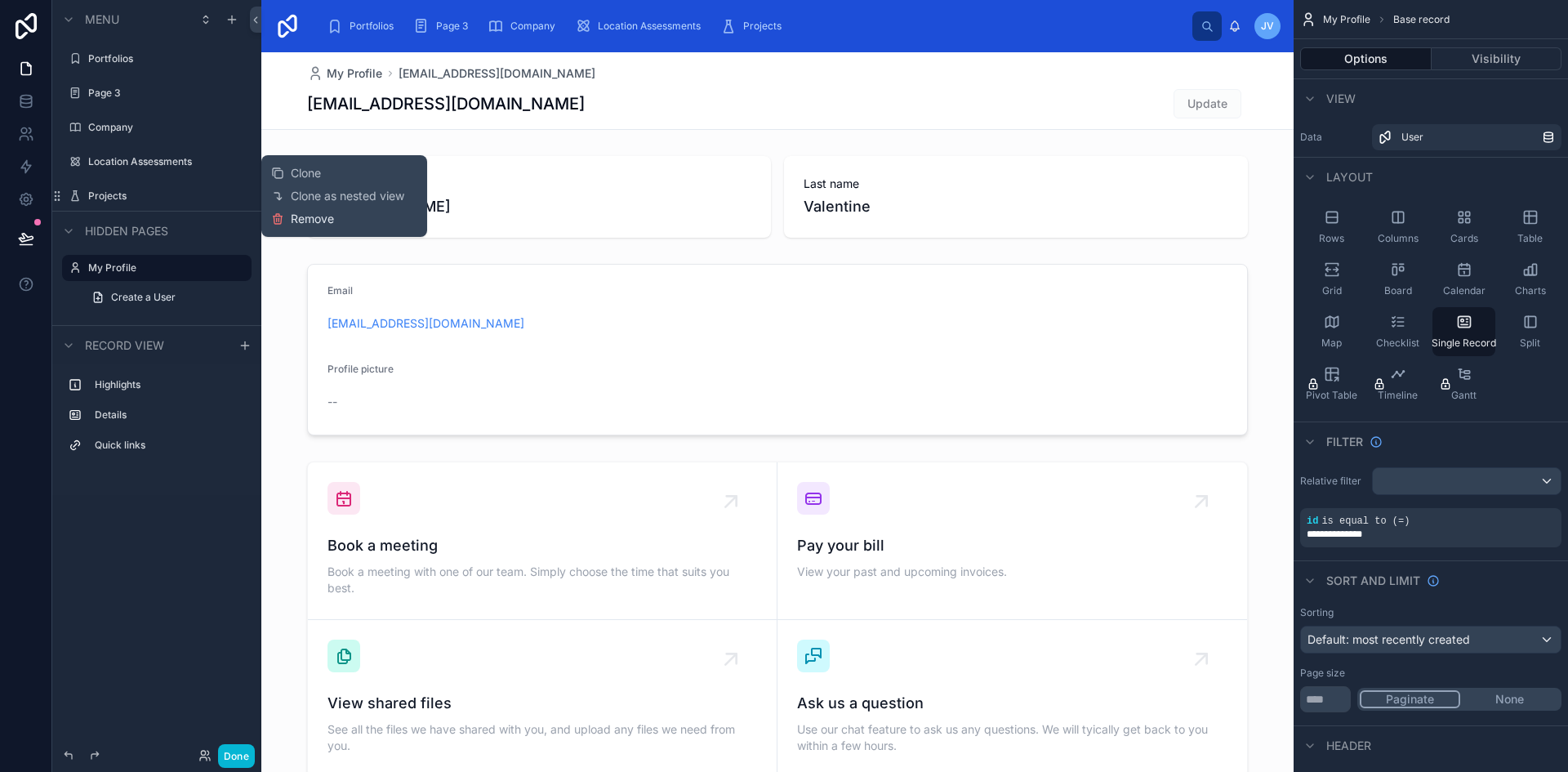
click at [304, 213] on span "Remove" at bounding box center [313, 218] width 44 height 17
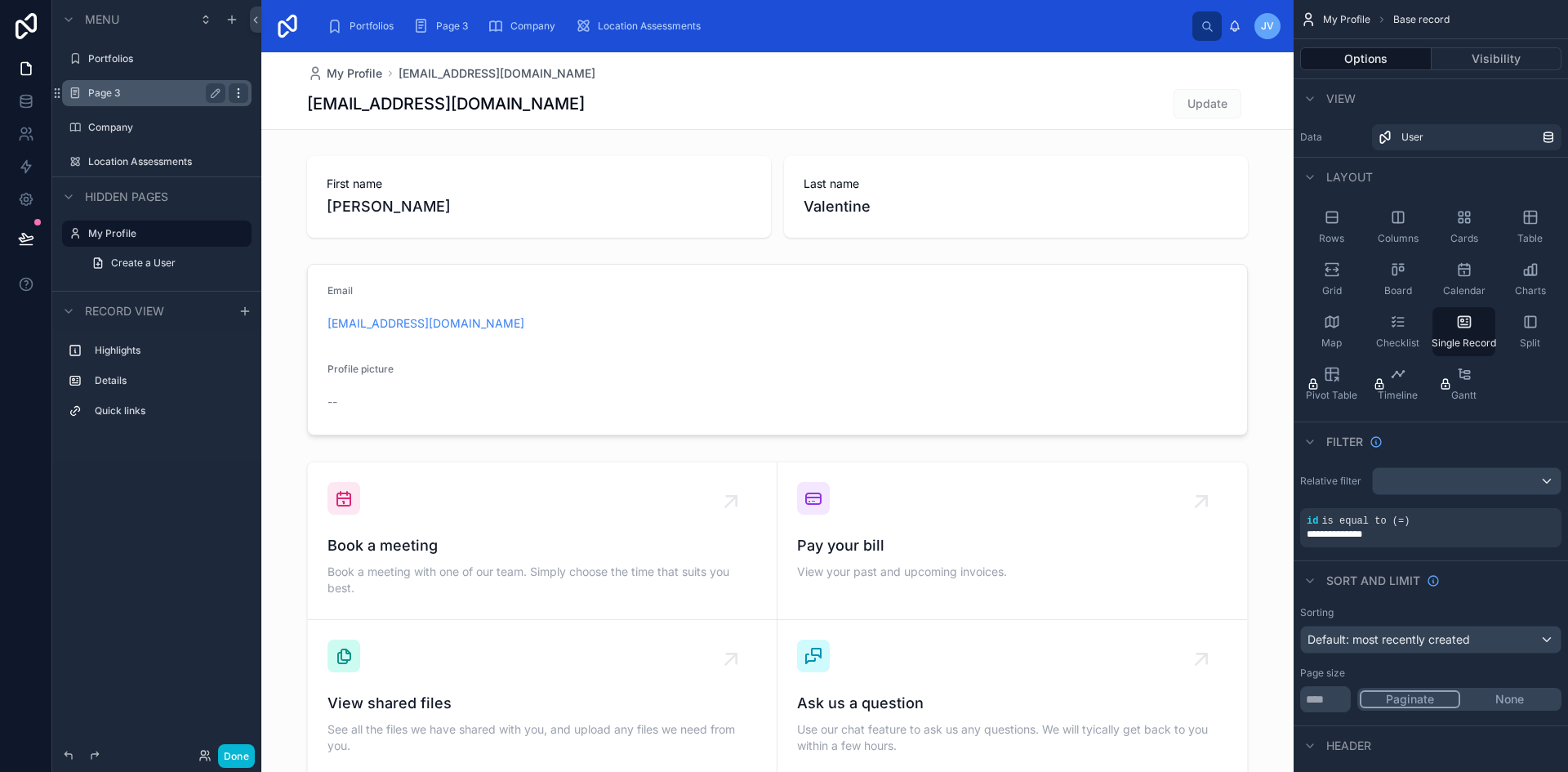
click at [237, 91] on icon "scrollable content" at bounding box center [238, 92] width 13 height 13
click at [297, 132] on span "Remove" at bounding box center [313, 133] width 44 height 17
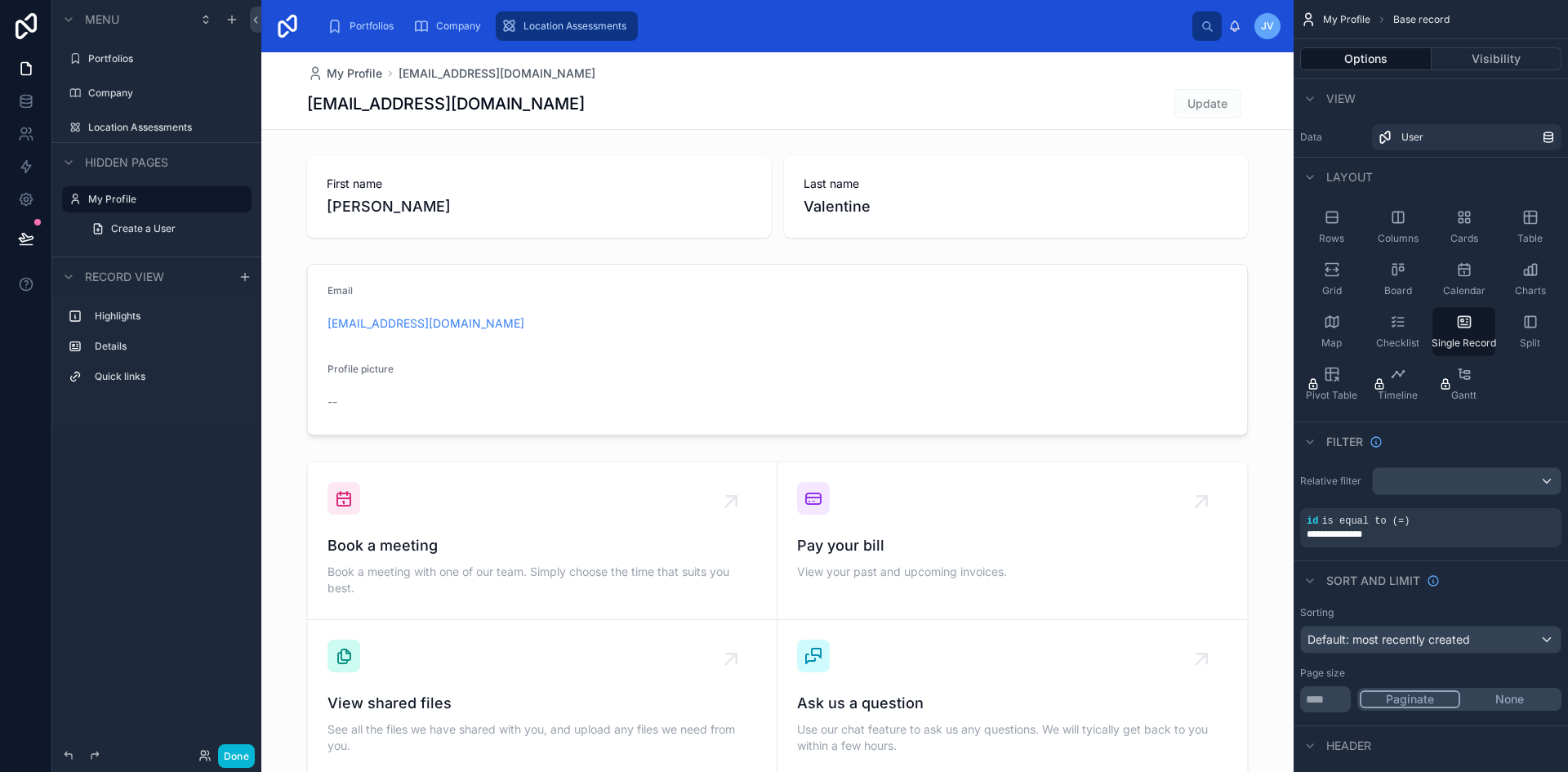
click at [542, 30] on span "Location Assessments" at bounding box center [575, 26] width 103 height 13
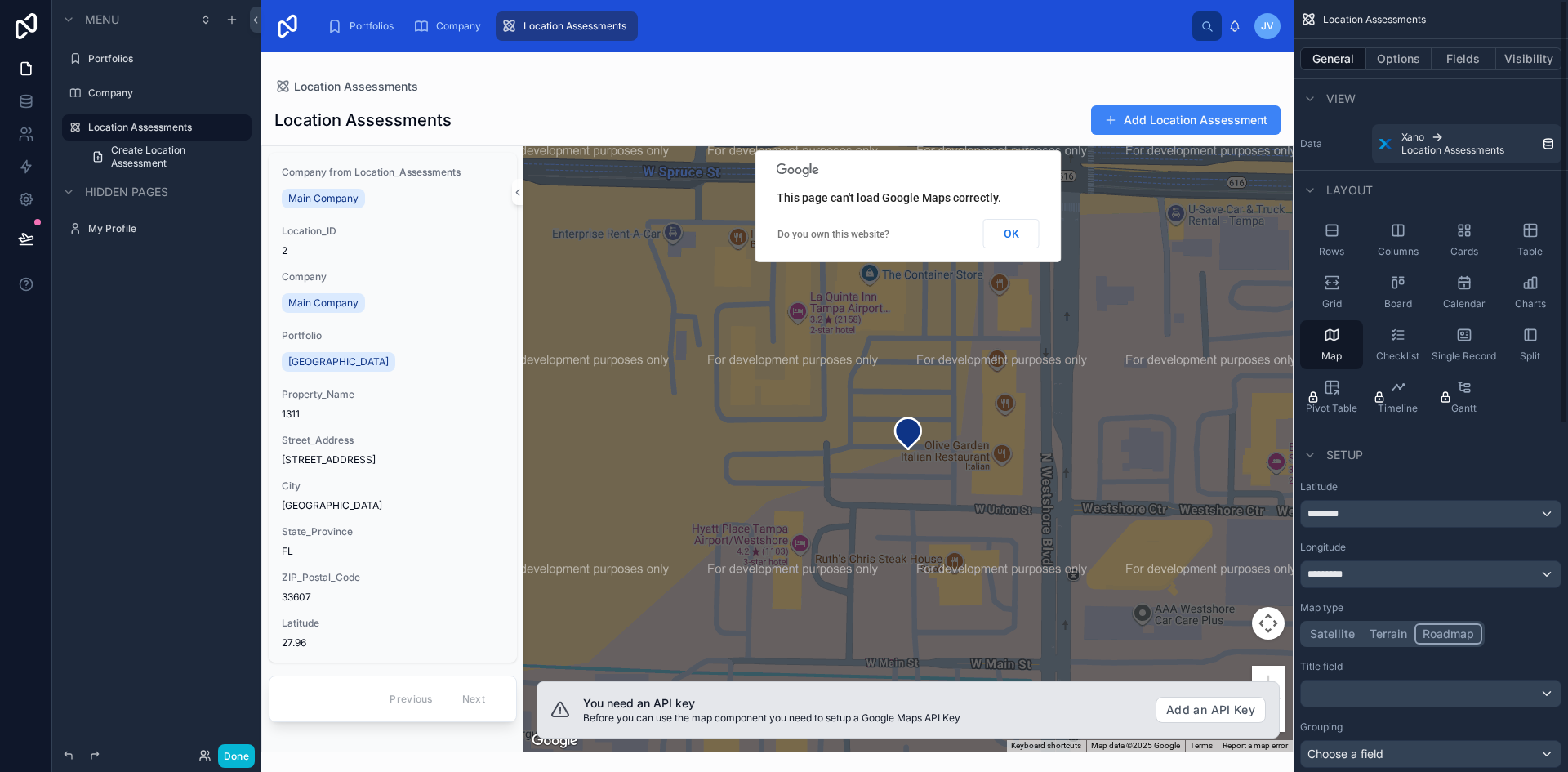
click at [1208, 715] on div at bounding box center [777, 412] width 1033 height 719
click at [1024, 232] on button "OK" at bounding box center [1012, 233] width 57 height 30
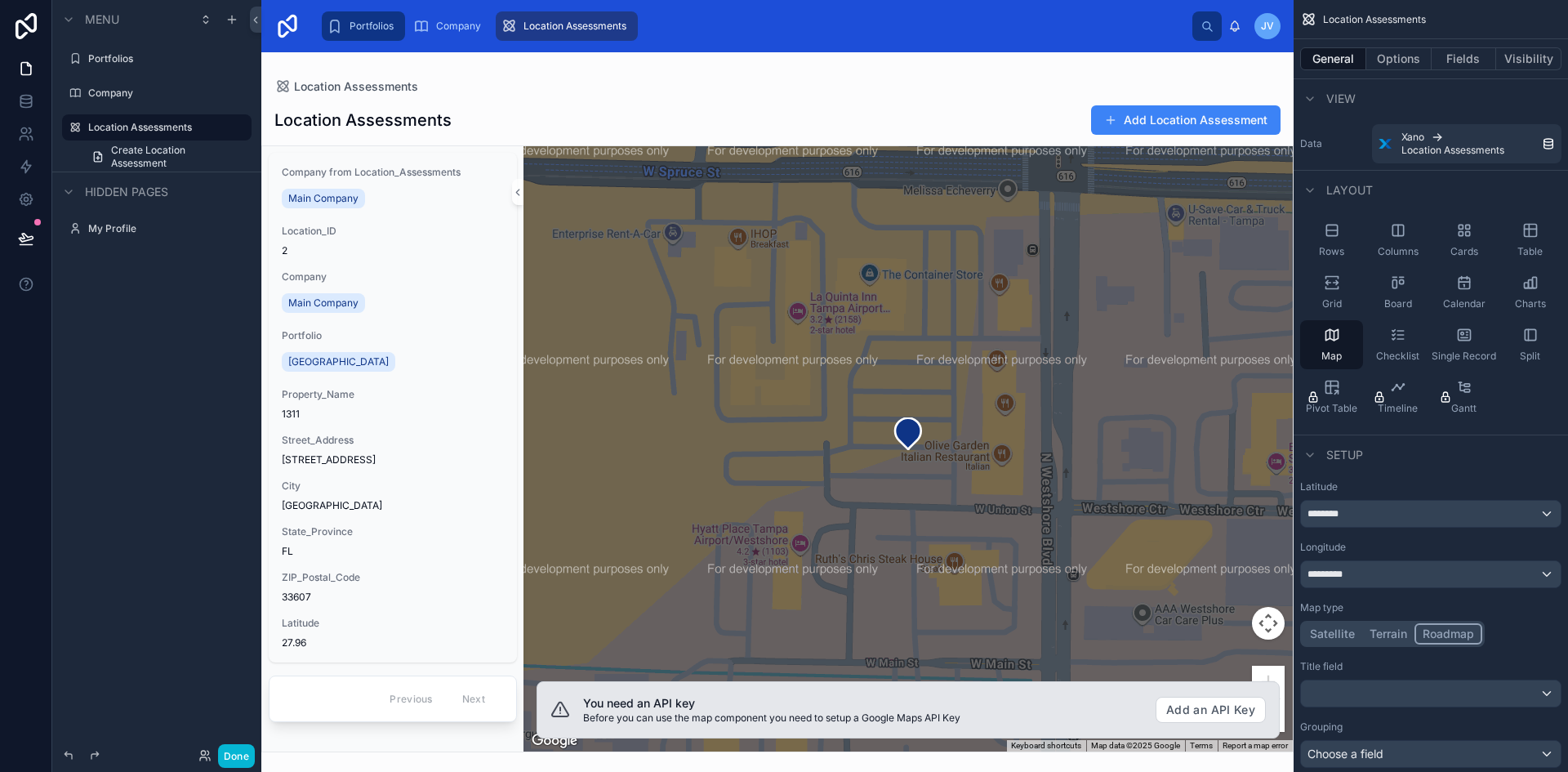
click at [373, 26] on span "Portfolios" at bounding box center [372, 26] width 44 height 13
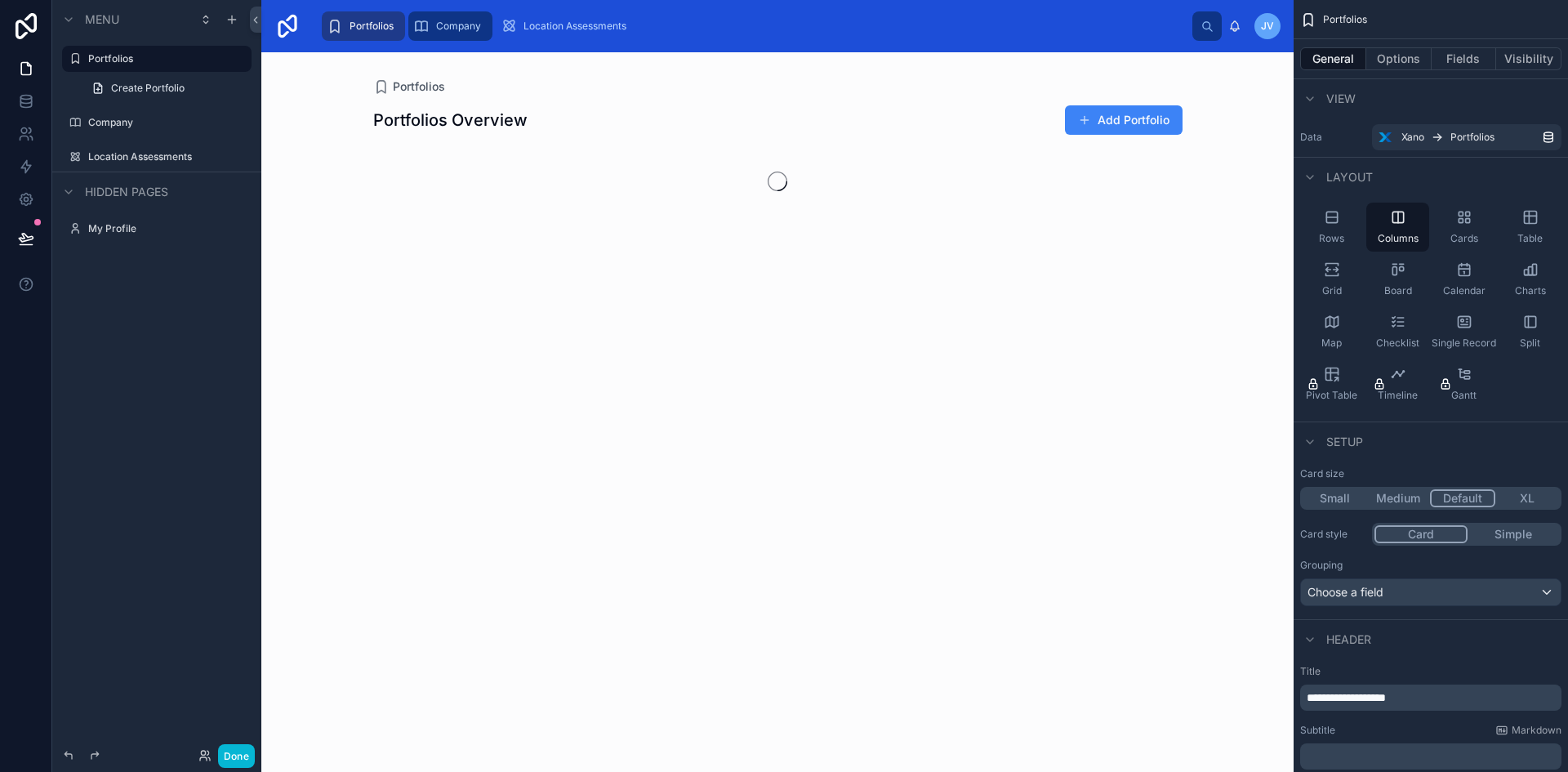
click at [460, 20] on span "Company" at bounding box center [459, 26] width 45 height 13
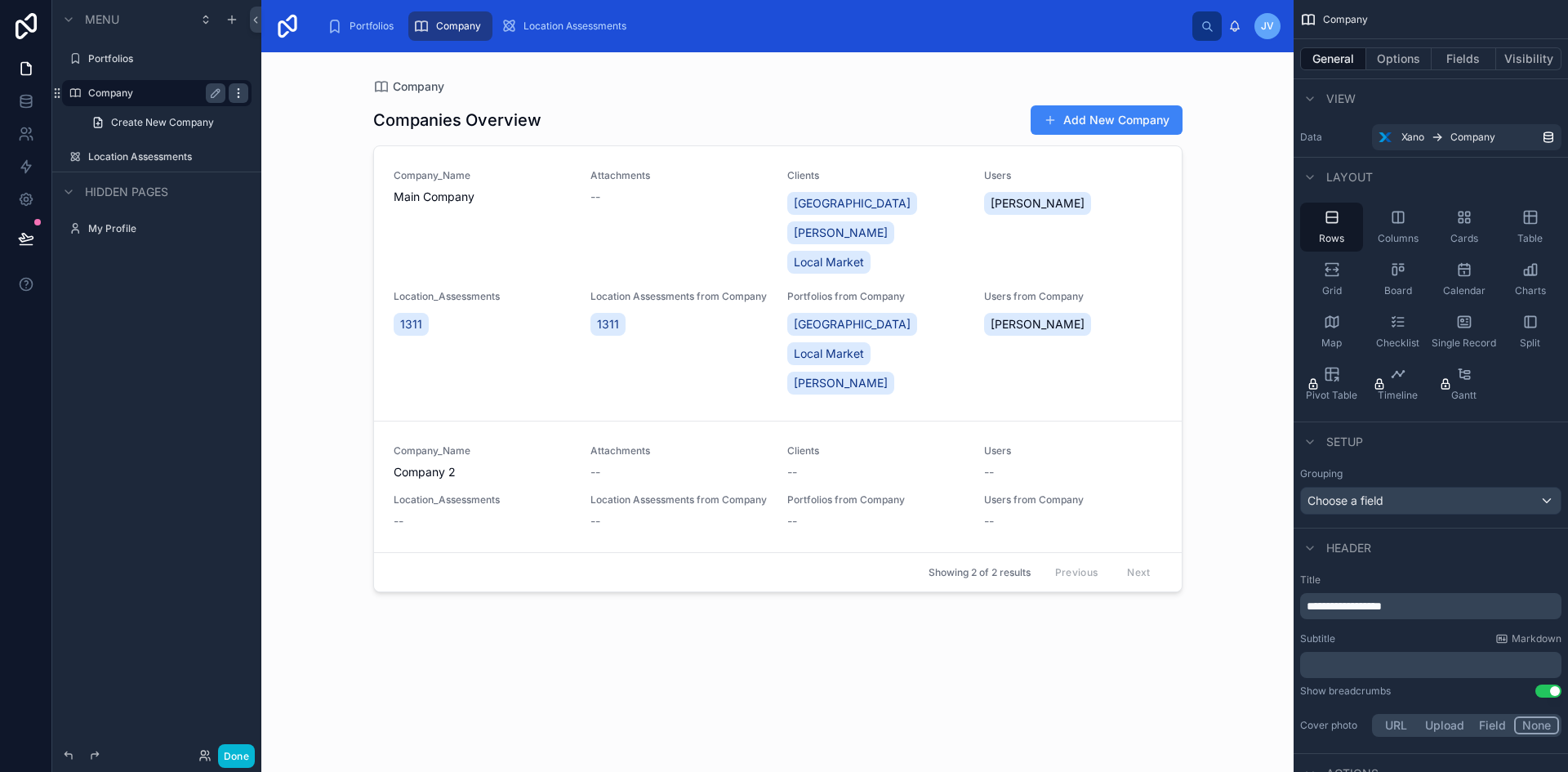
click at [235, 86] on icon "scrollable content" at bounding box center [238, 92] width 13 height 13
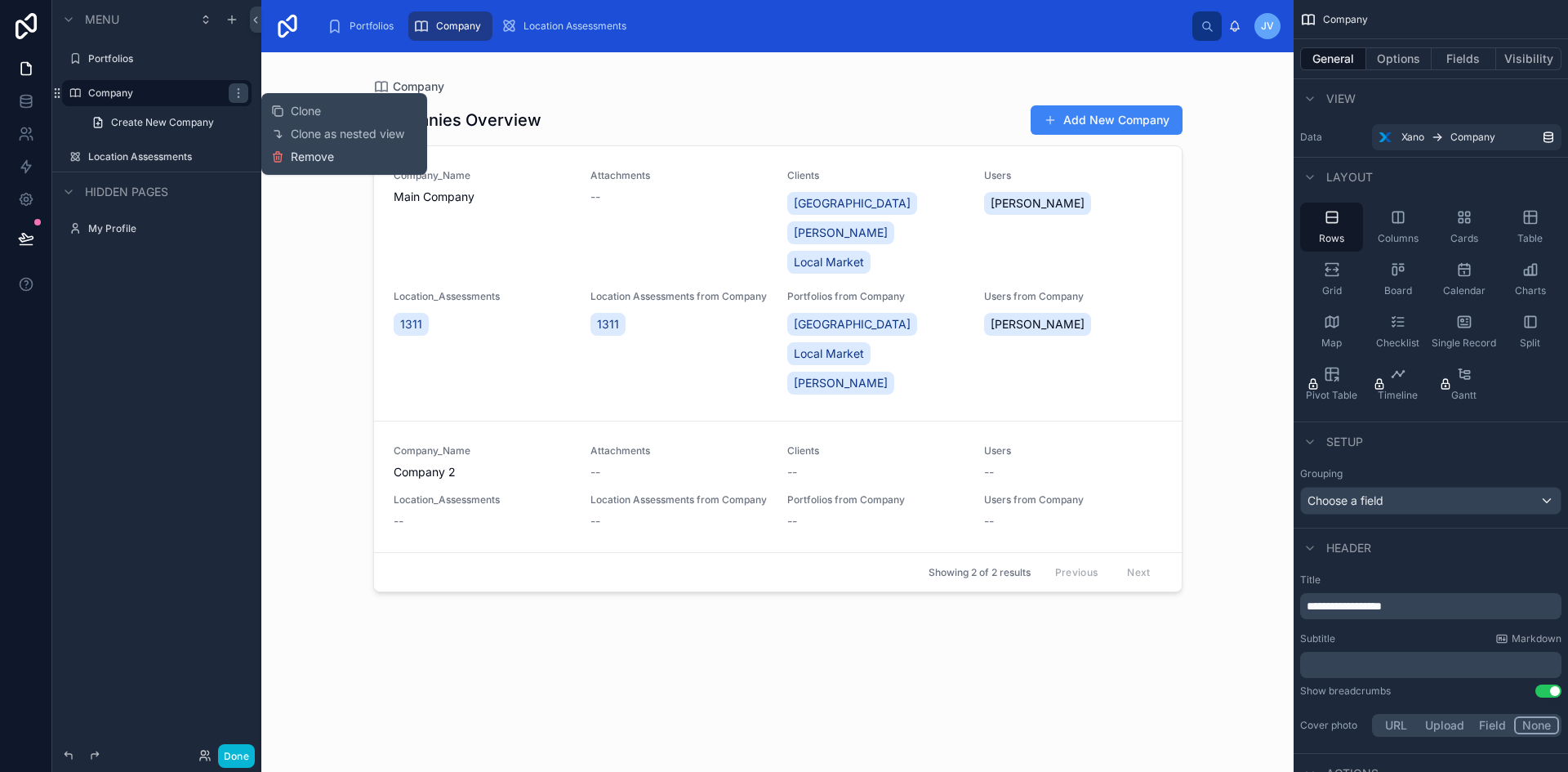
click at [305, 151] on span "Remove" at bounding box center [313, 157] width 44 height 17
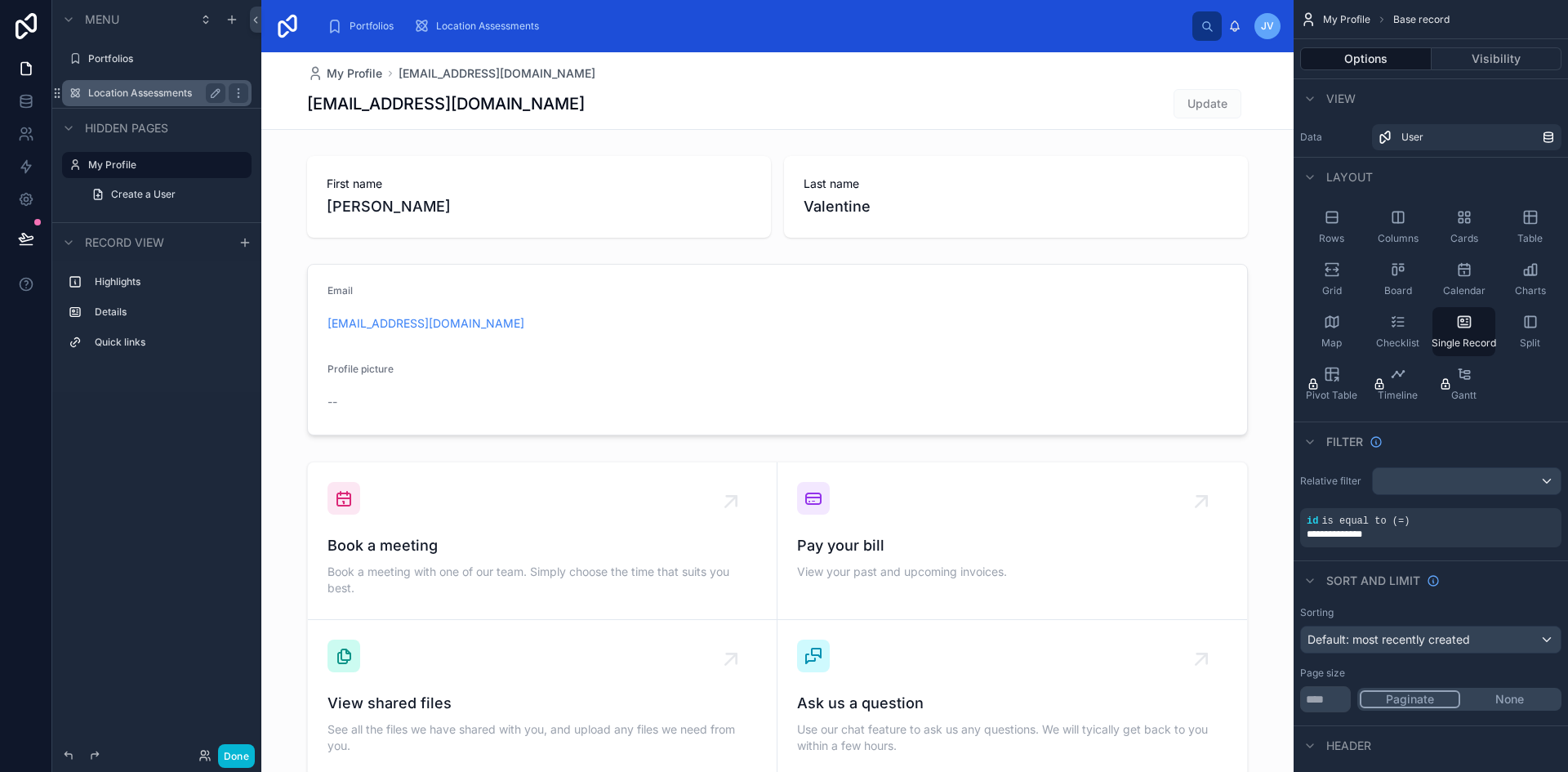
drag, startPoint x: 122, startPoint y: 89, endPoint x: 112, endPoint y: 259, distance: 170.3
click at [134, 279] on label "Highlights" at bounding box center [166, 281] width 144 height 13
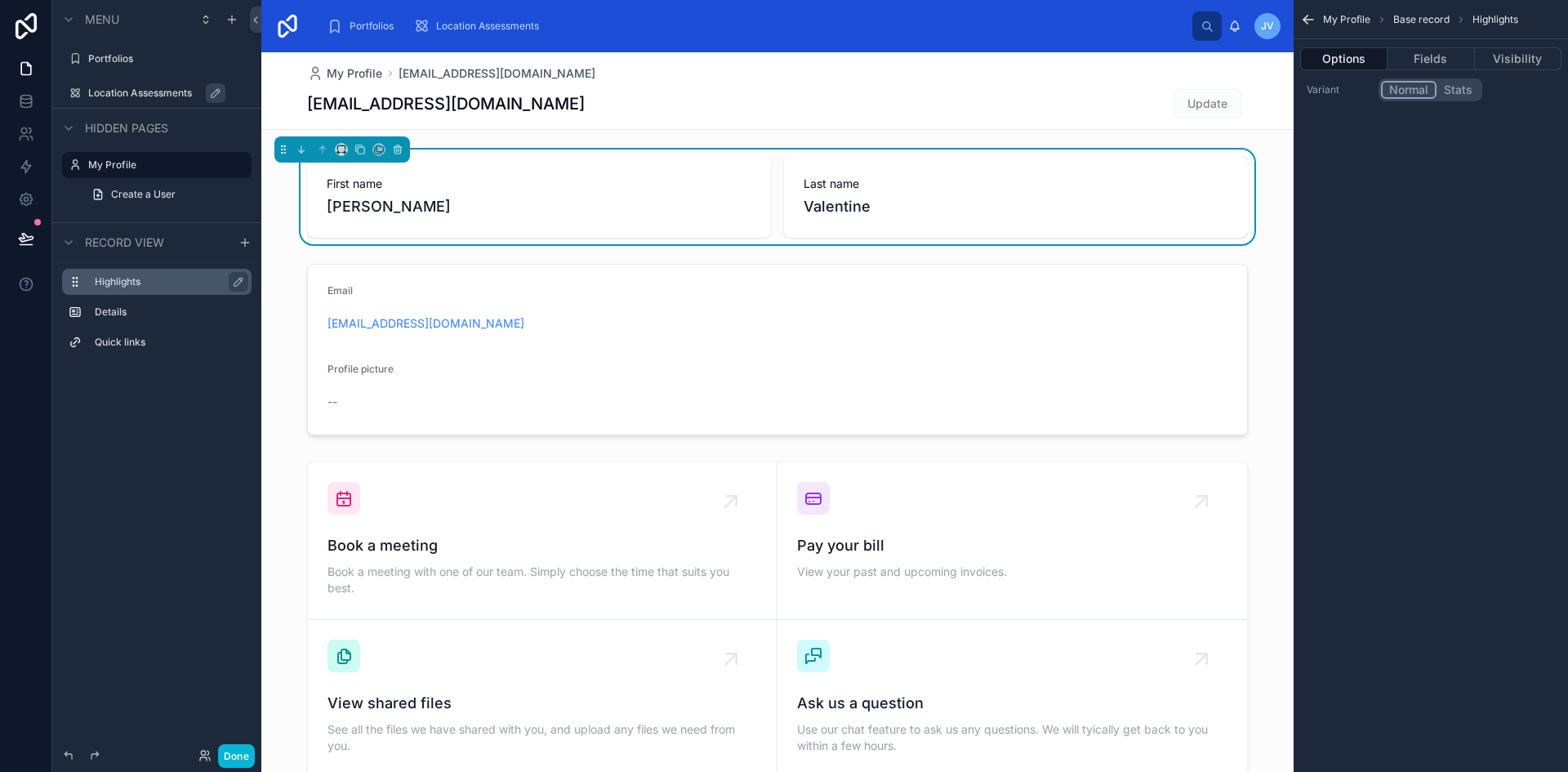
click at [107, 328] on div "Highlights Details Quick links" at bounding box center [157, 316] width 209 height 111
click at [115, 314] on label "Details" at bounding box center [166, 312] width 144 height 13
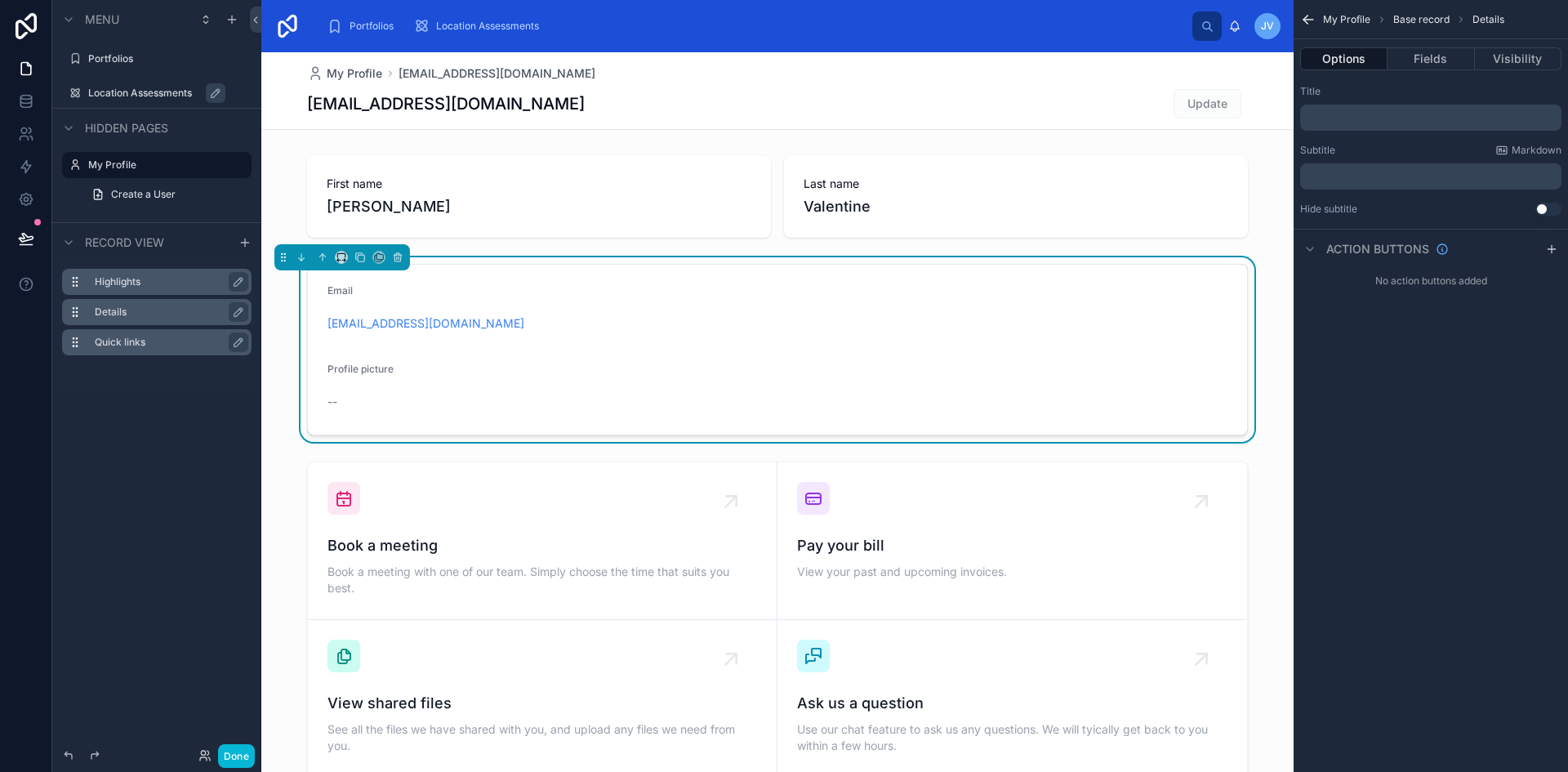
click at [117, 335] on div "Quick links" at bounding box center [170, 342] width 151 height 20
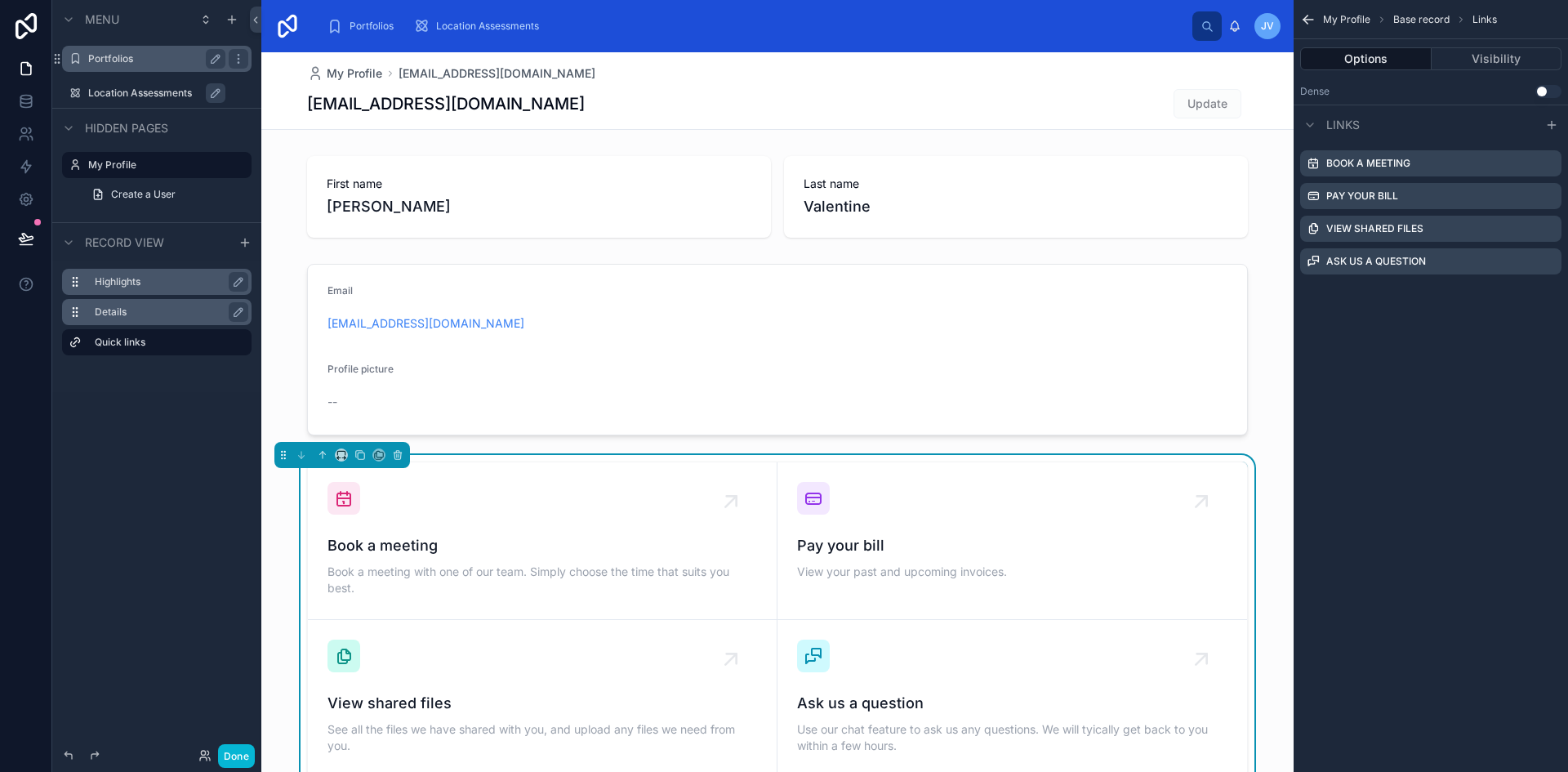
click at [107, 66] on div "Portfolios" at bounding box center [157, 58] width 138 height 20
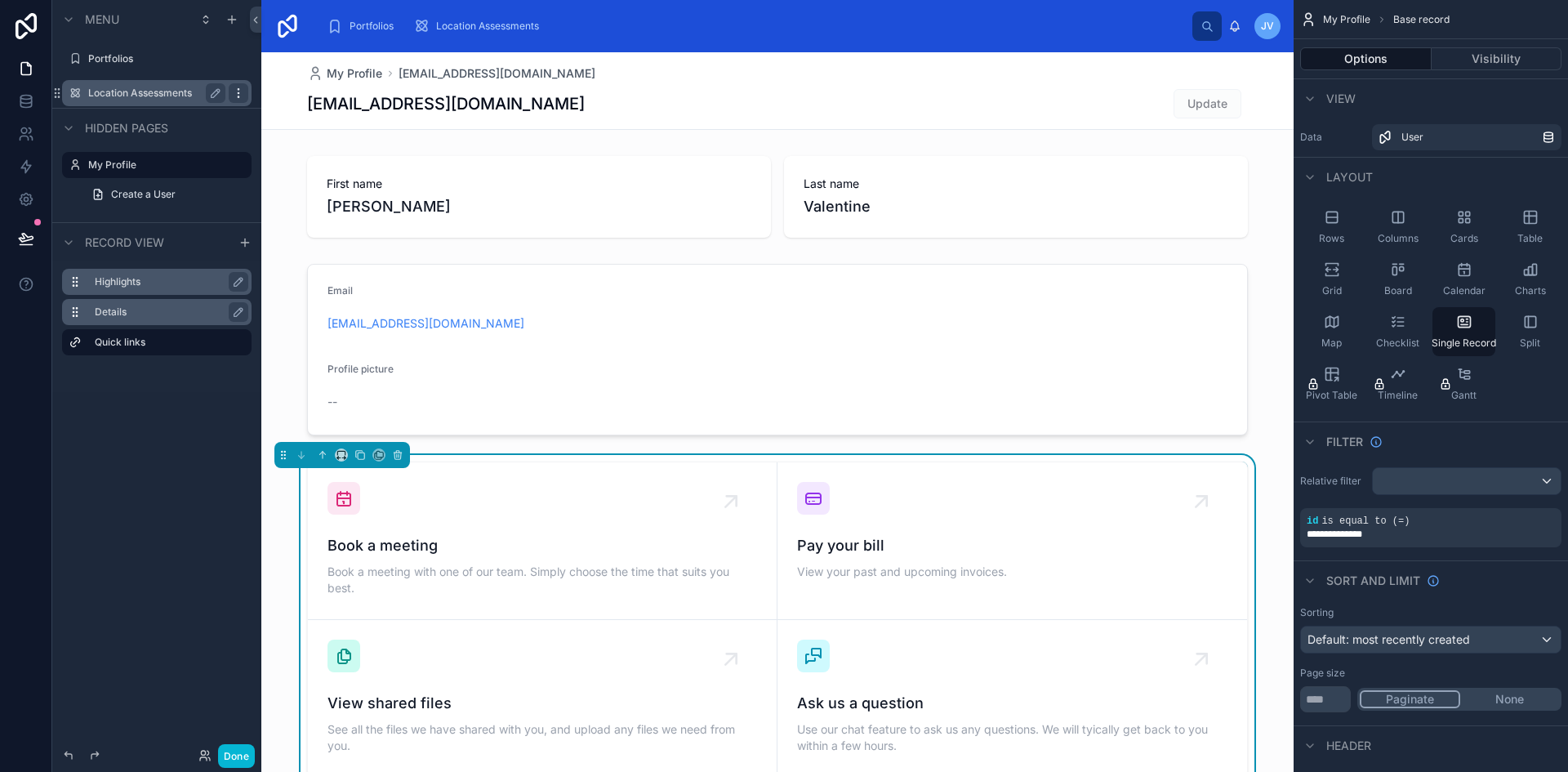
click at [239, 98] on icon "scrollable content" at bounding box center [238, 92] width 13 height 13
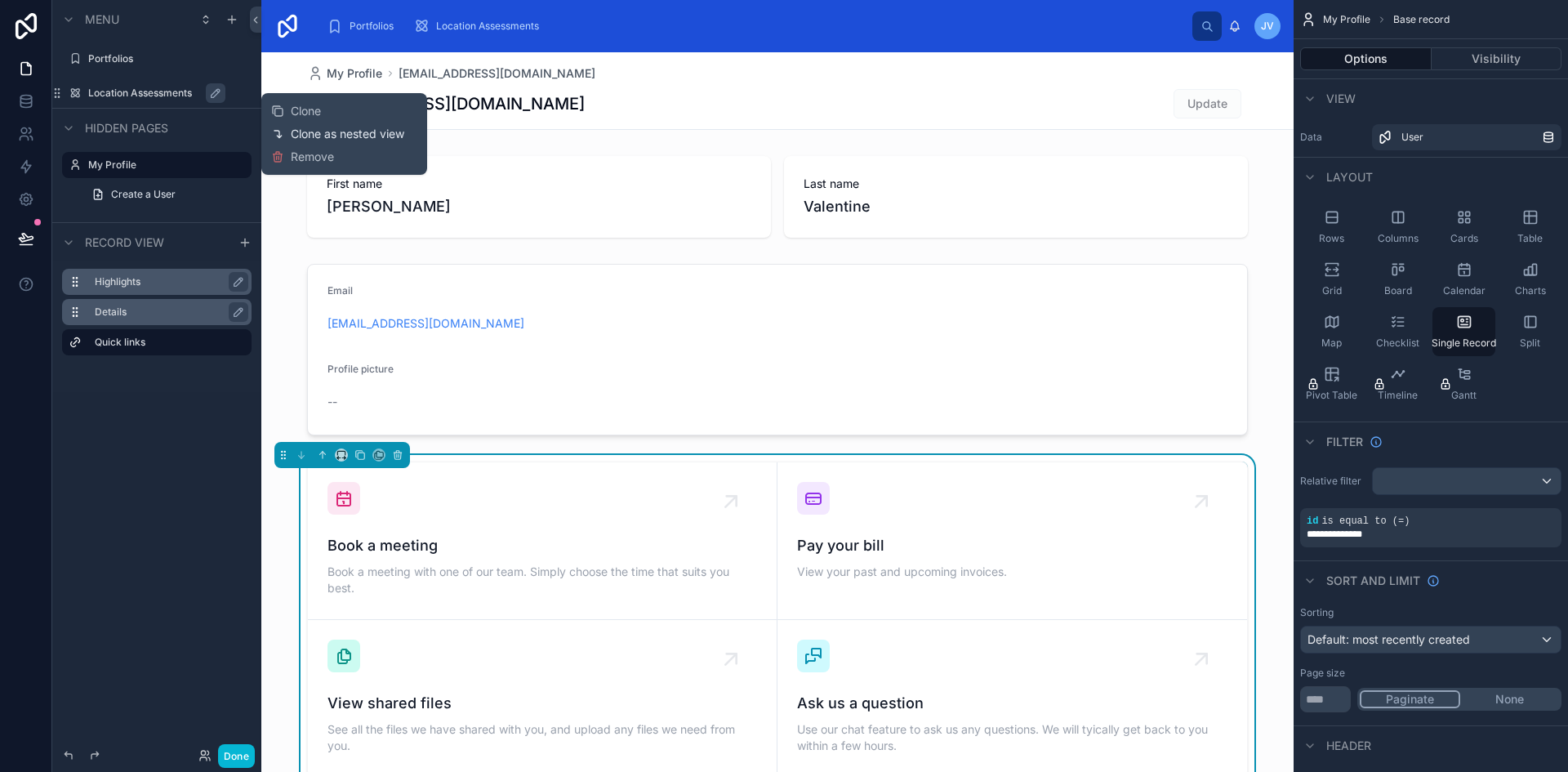
click at [289, 132] on div "Clone as nested view" at bounding box center [337, 133] width 133 height 17
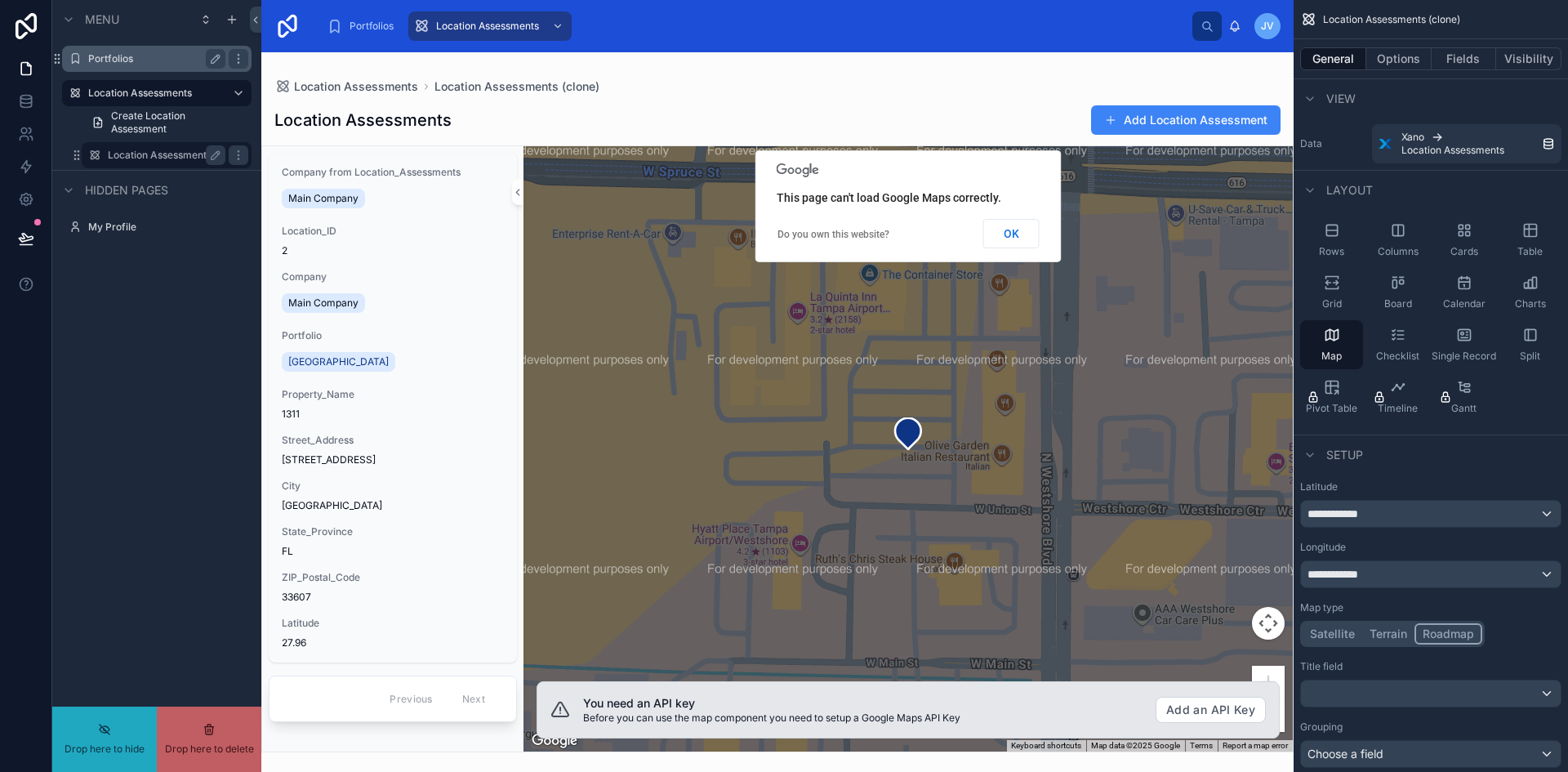
drag, startPoint x: 111, startPoint y: 151, endPoint x: 110, endPoint y: 54, distance: 97.0
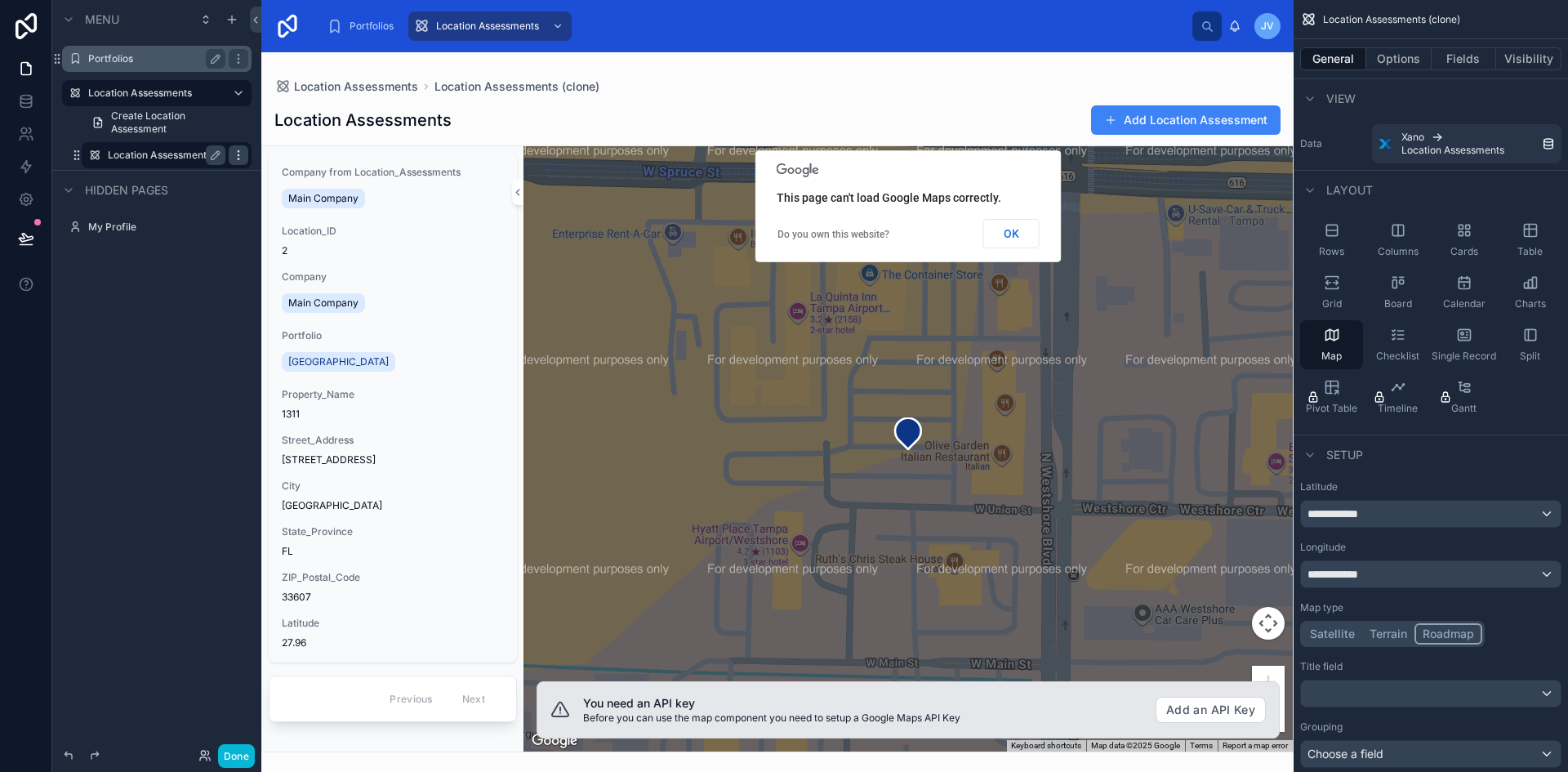
click at [237, 151] on icon "scrollable content" at bounding box center [238, 155] width 13 height 13
click at [280, 198] on icon at bounding box center [277, 196] width 13 height 13
click at [162, 77] on icon "scrollable content" at bounding box center [157, 77] width 15 height 15
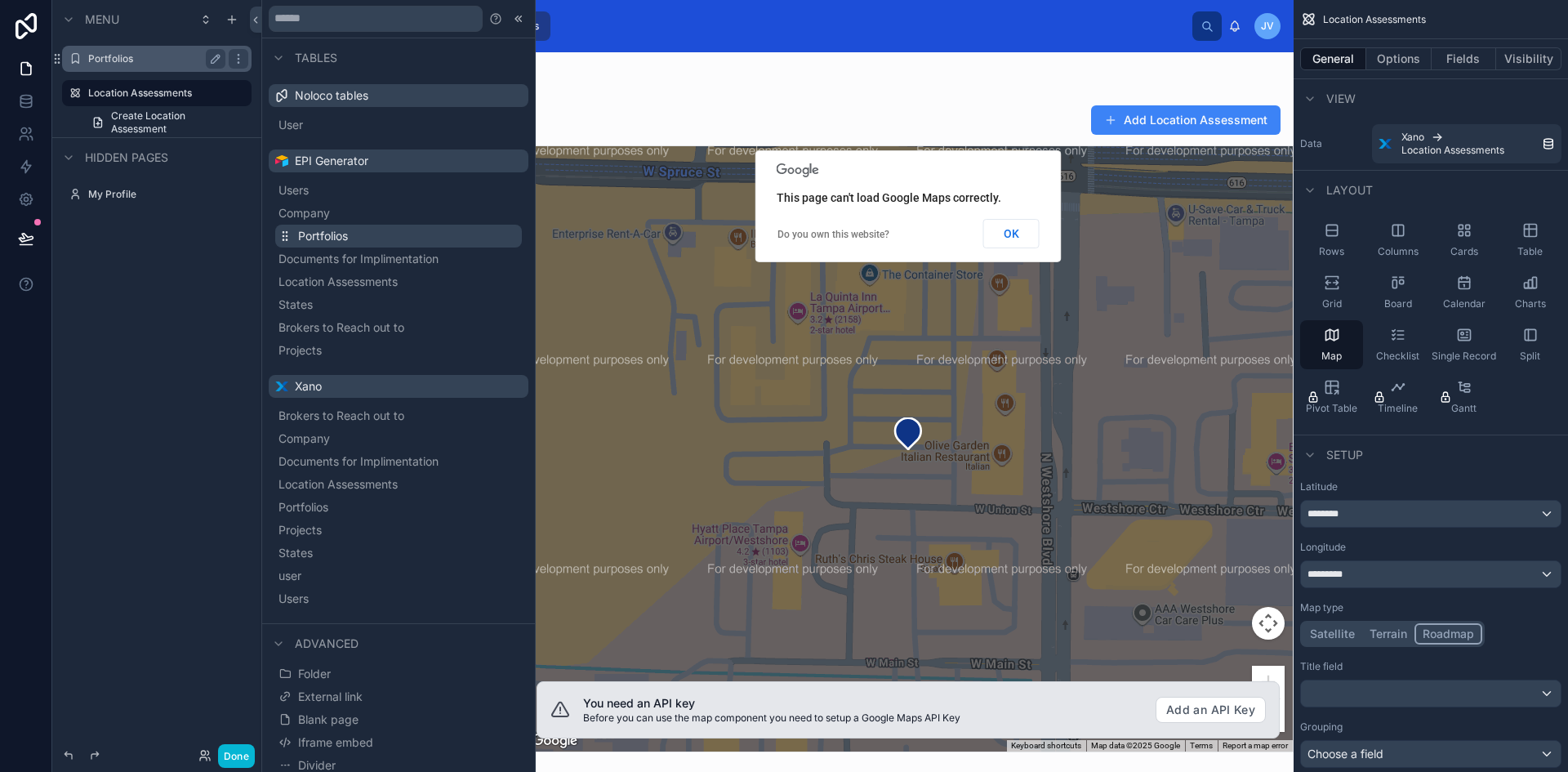
scroll to position [6, 0]
click at [1017, 231] on button "OK" at bounding box center [1012, 233] width 57 height 30
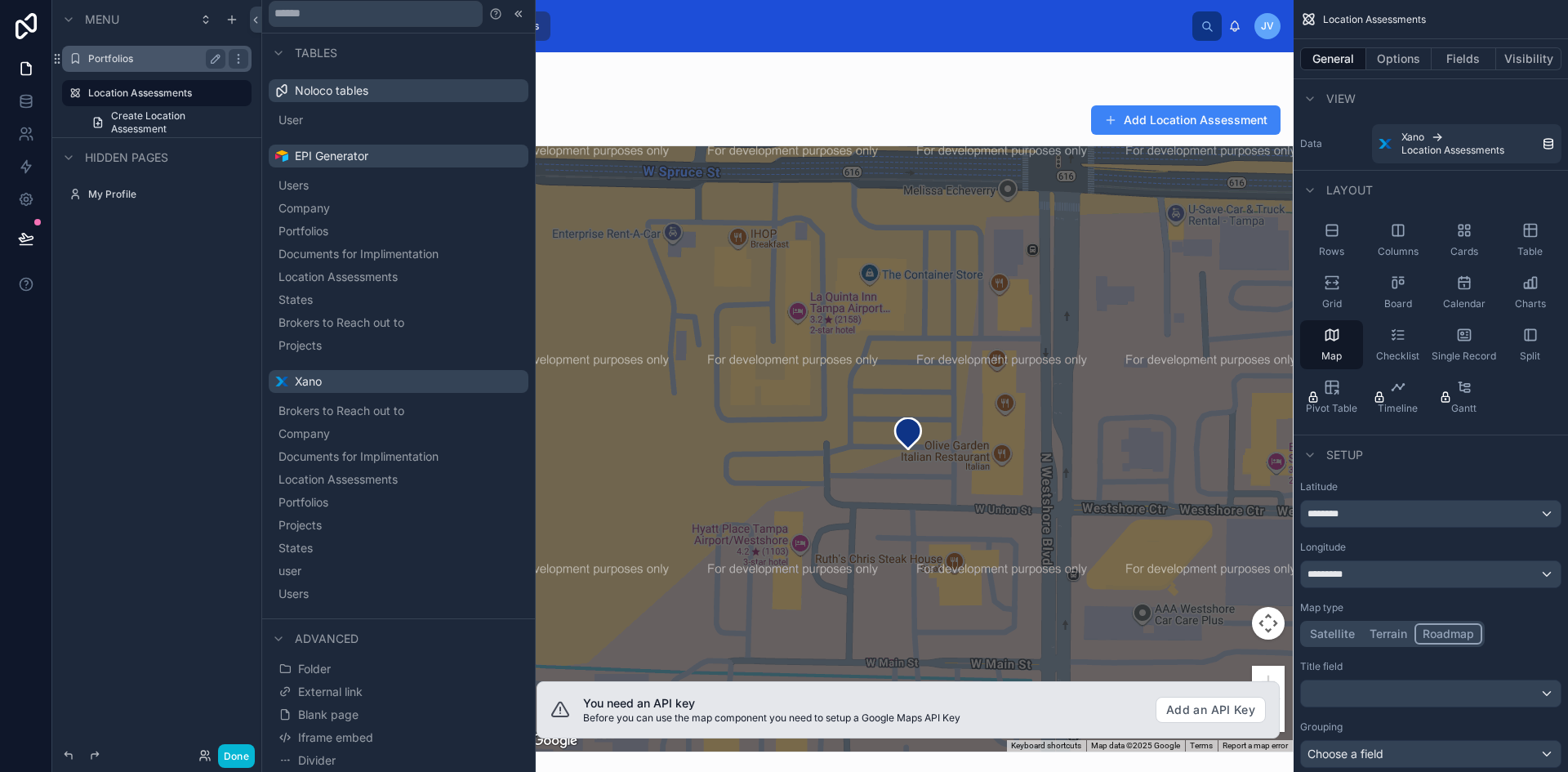
drag, startPoint x: 852, startPoint y: 375, endPoint x: 930, endPoint y: 293, distance: 113.2
click at [930, 293] on div at bounding box center [777, 412] width 1033 height 719
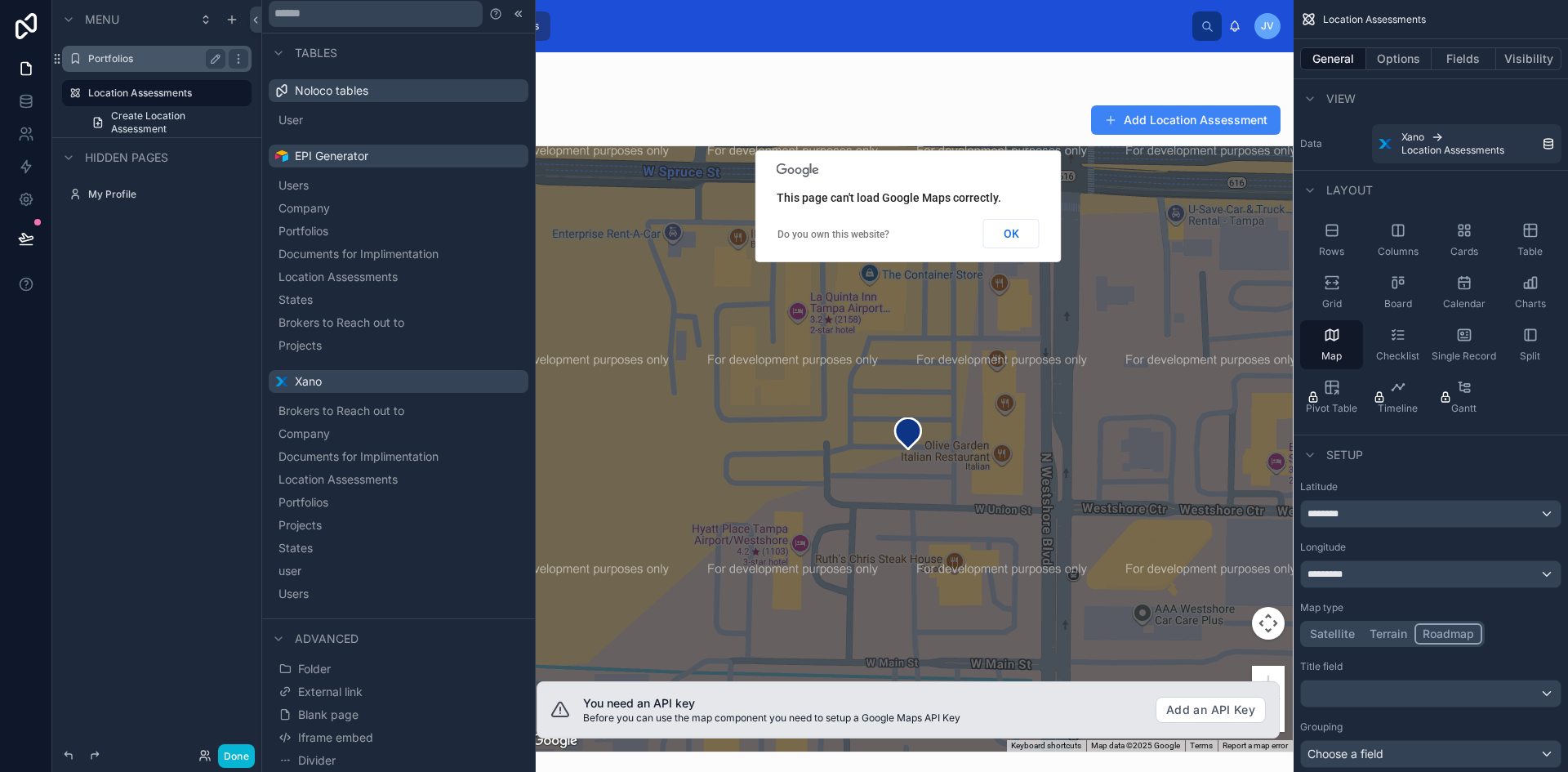
click at [1043, 256] on div "This page can't load Google Maps correctly. Do you own this website? OK" at bounding box center [909, 206] width 306 height 112
